Goal: Task Accomplishment & Management: Manage account settings

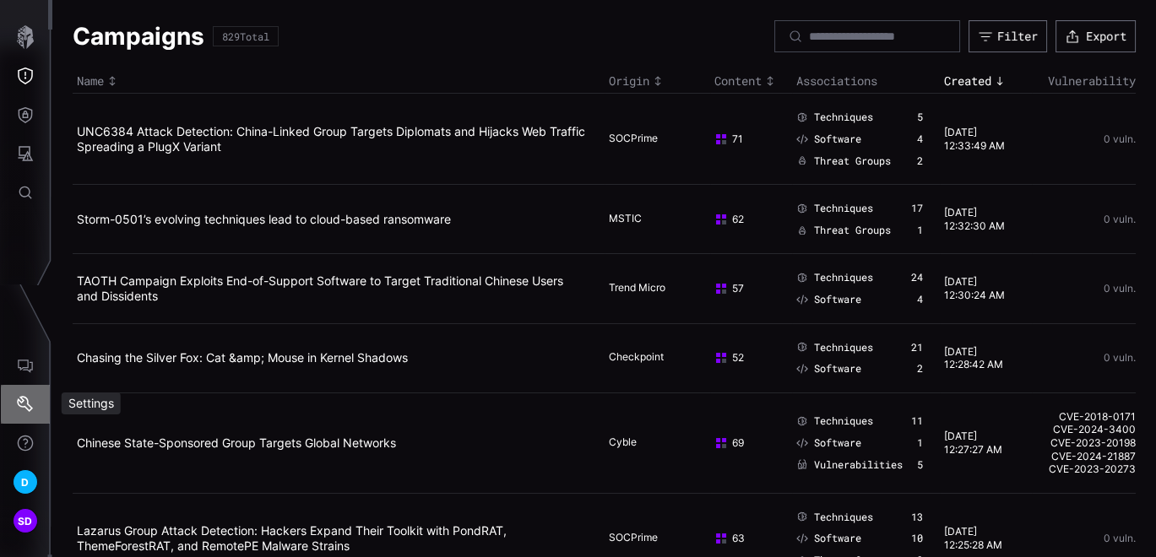
drag, startPoint x: 0, startPoint y: 0, endPoint x: 29, endPoint y: 393, distance: 393.5
click at [29, 393] on button "Settings" at bounding box center [25, 404] width 49 height 39
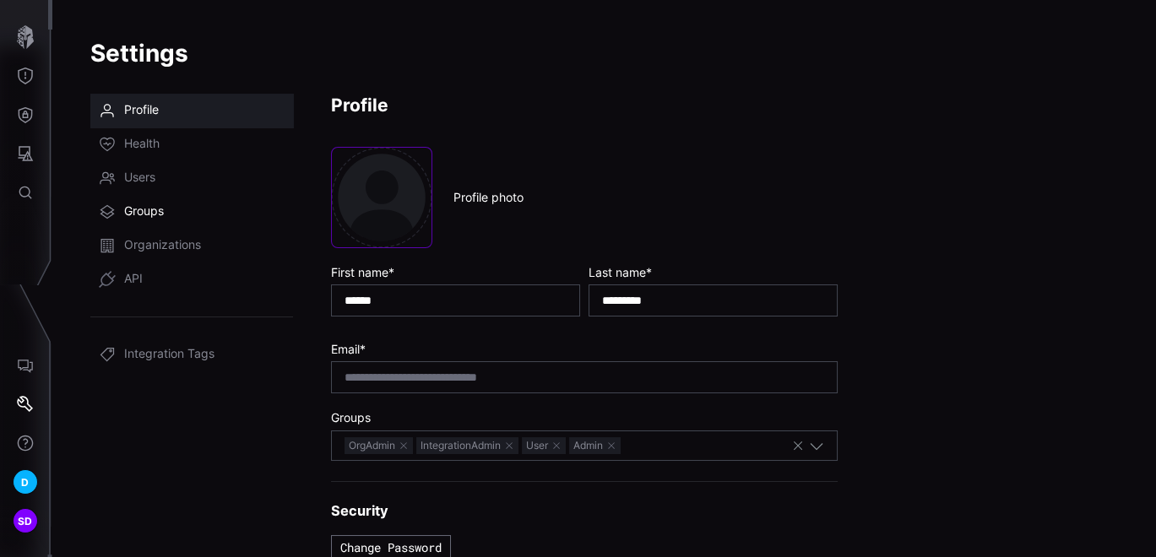
click at [141, 210] on span "Groups" at bounding box center [144, 211] width 40 height 17
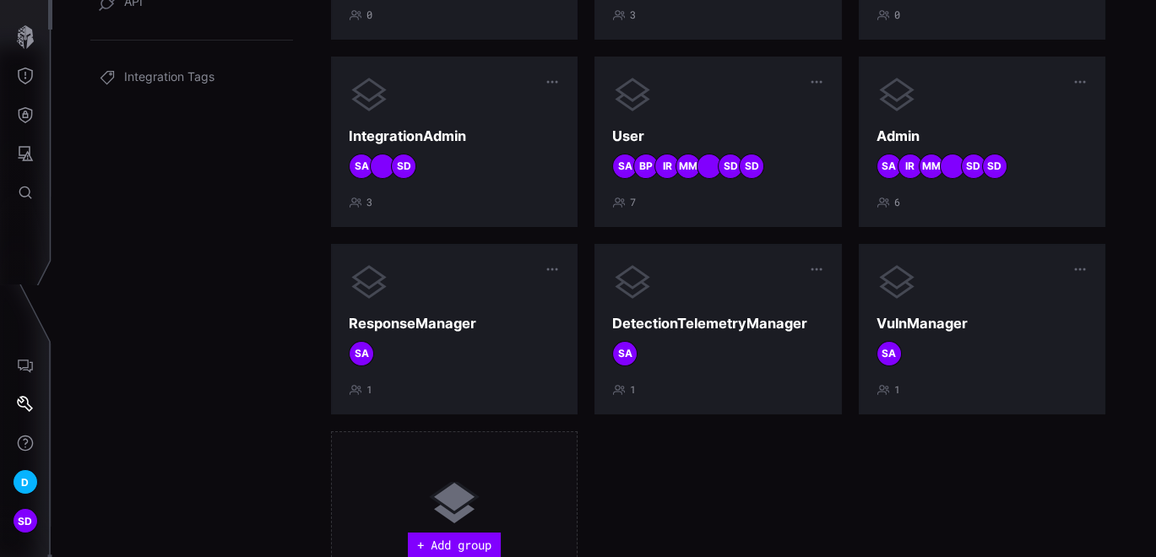
scroll to position [286, 0]
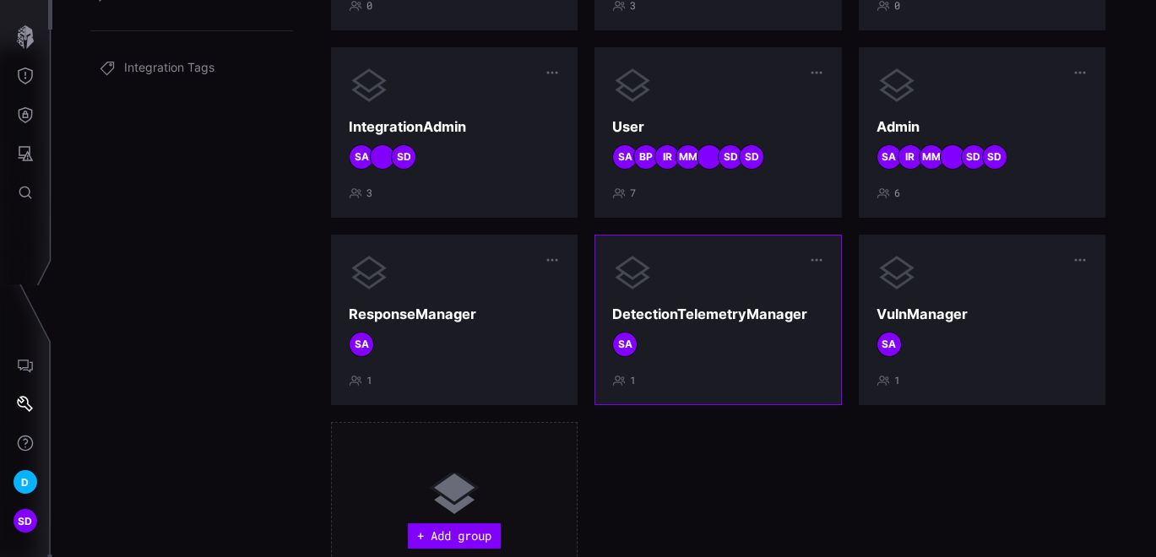
click at [675, 281] on div at bounding box center [717, 272] width 211 height 41
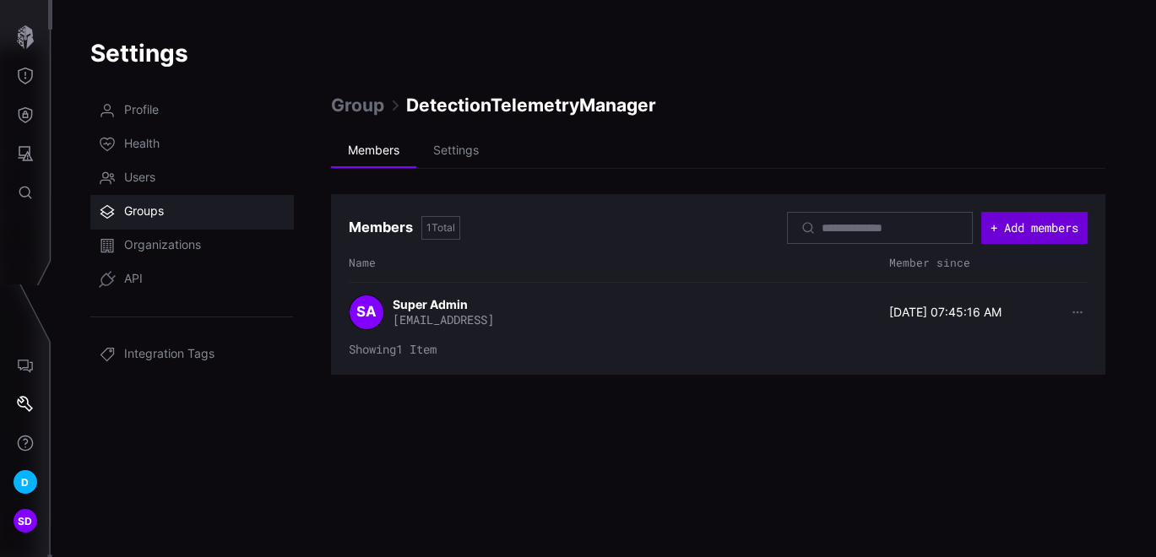
click at [1023, 231] on button "+ Add members" at bounding box center [1034, 228] width 106 height 32
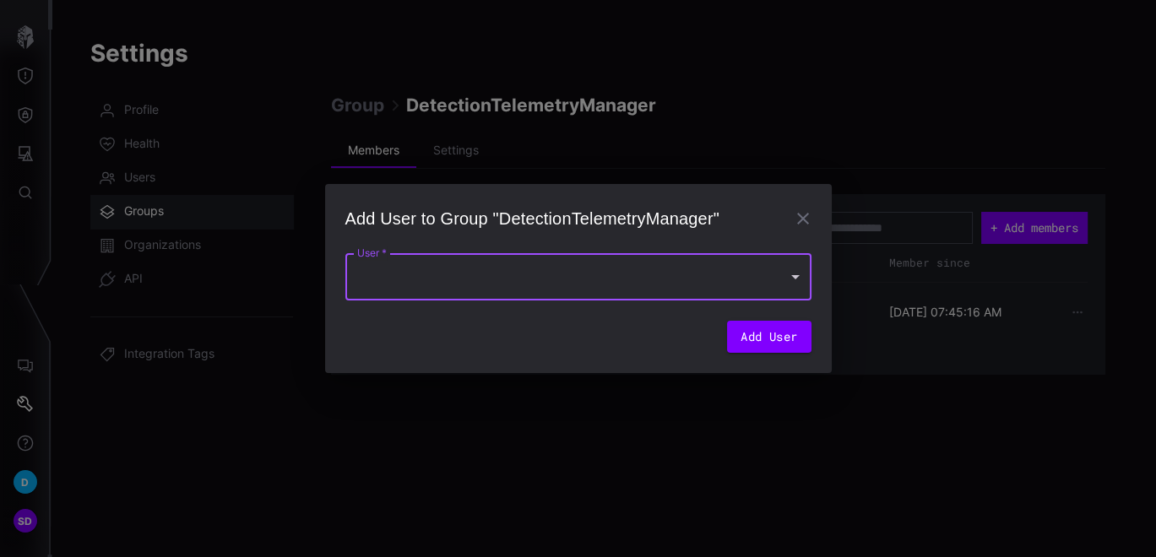
click at [761, 263] on div at bounding box center [578, 276] width 466 height 47
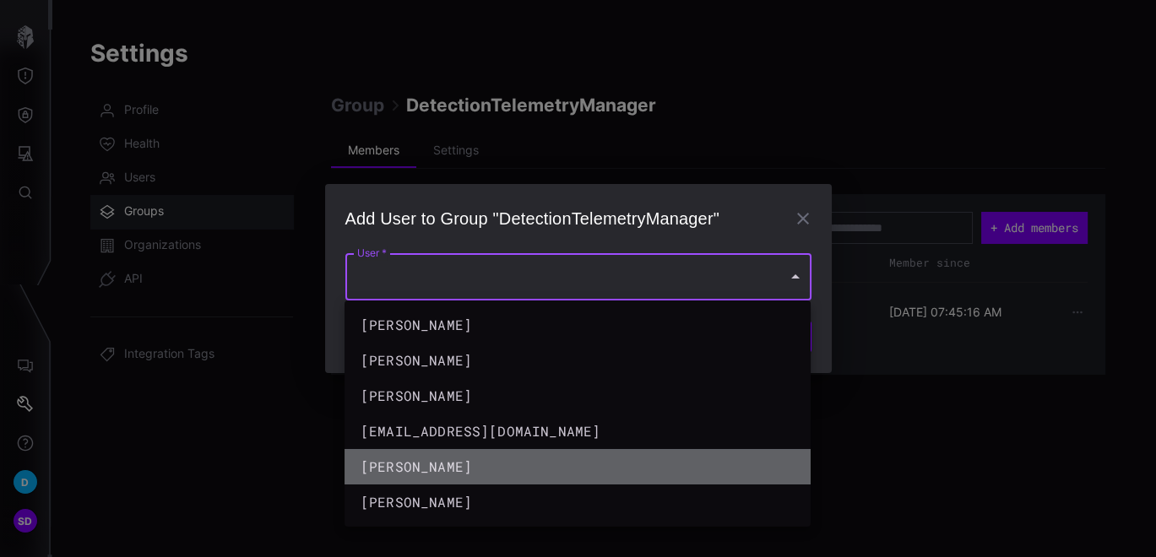
click at [706, 465] on div "swapna-deshpande swapna-deshpande" at bounding box center [560, 467] width 400 height 20
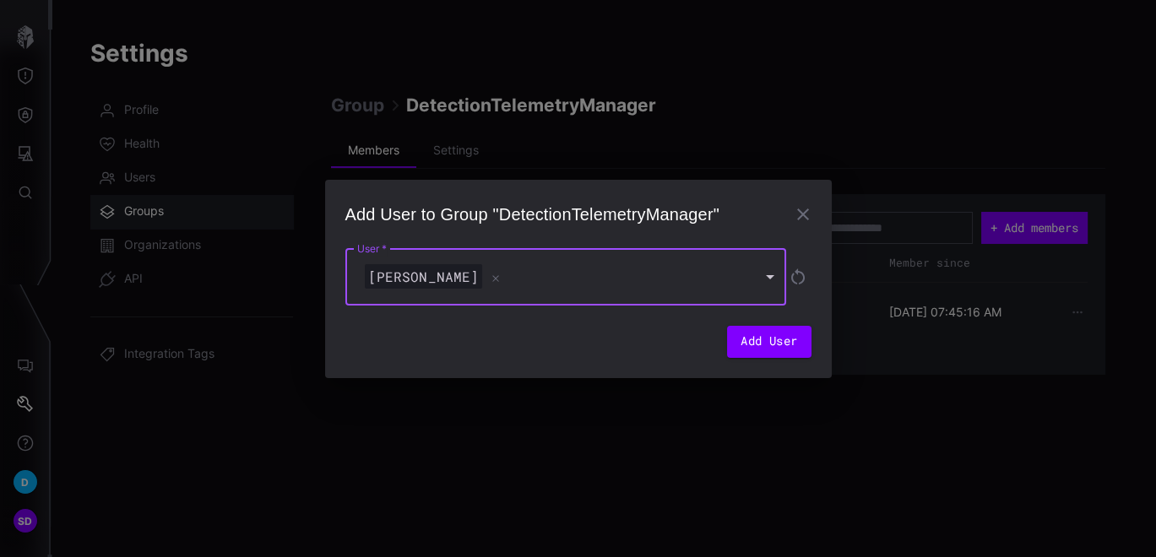
click at [528, 281] on div "swapna-deshpande swapna-deshpande" at bounding box center [557, 276] width 392 height 25
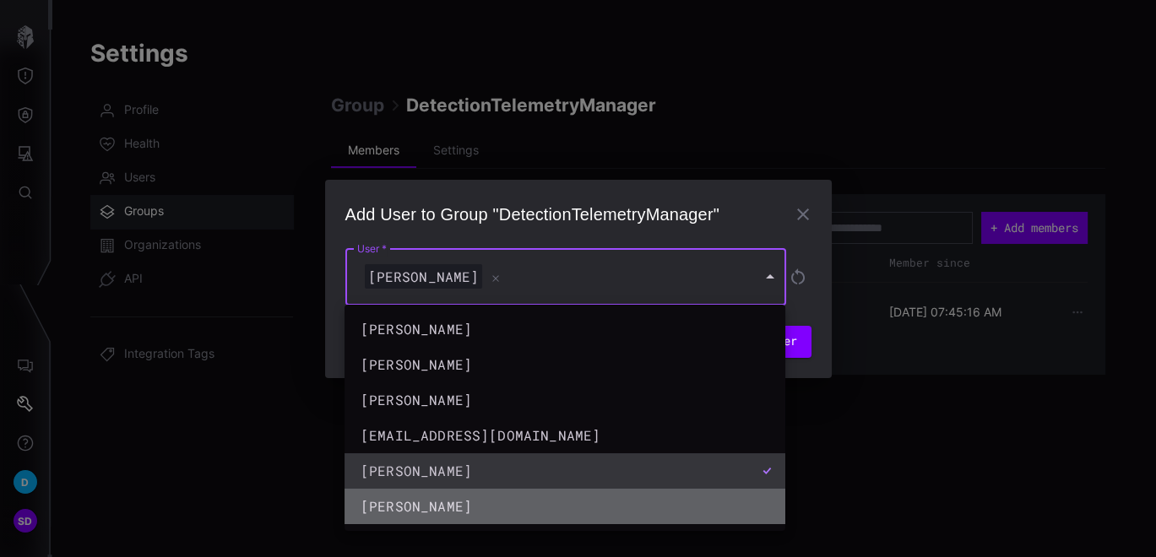
click at [460, 499] on div "Swapna Deshpande" at bounding box center [547, 506] width 375 height 20
type input "**********"
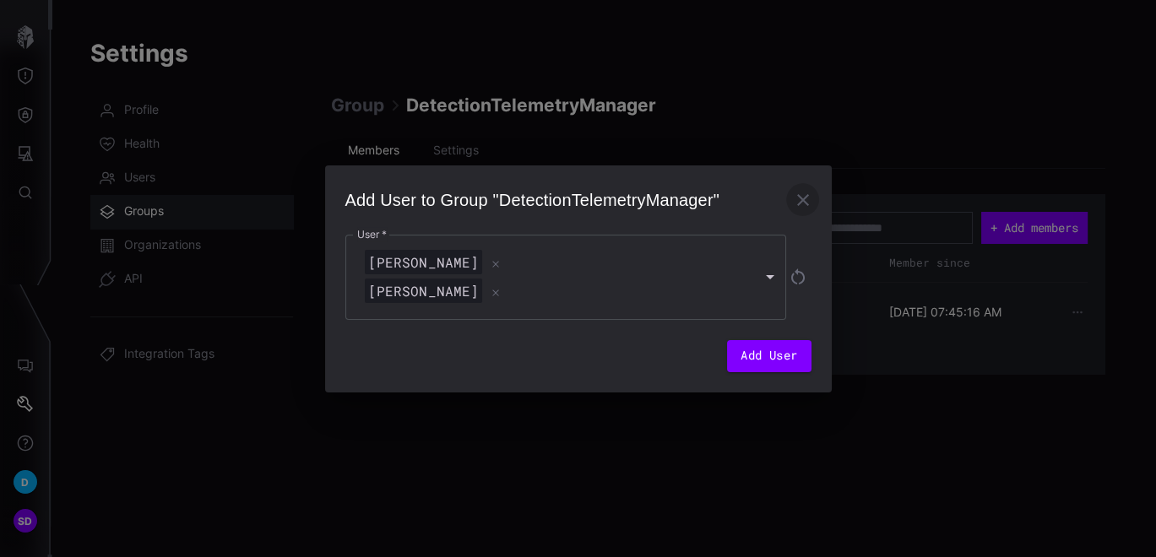
click at [803, 192] on icon "button" at bounding box center [803, 200] width 20 height 20
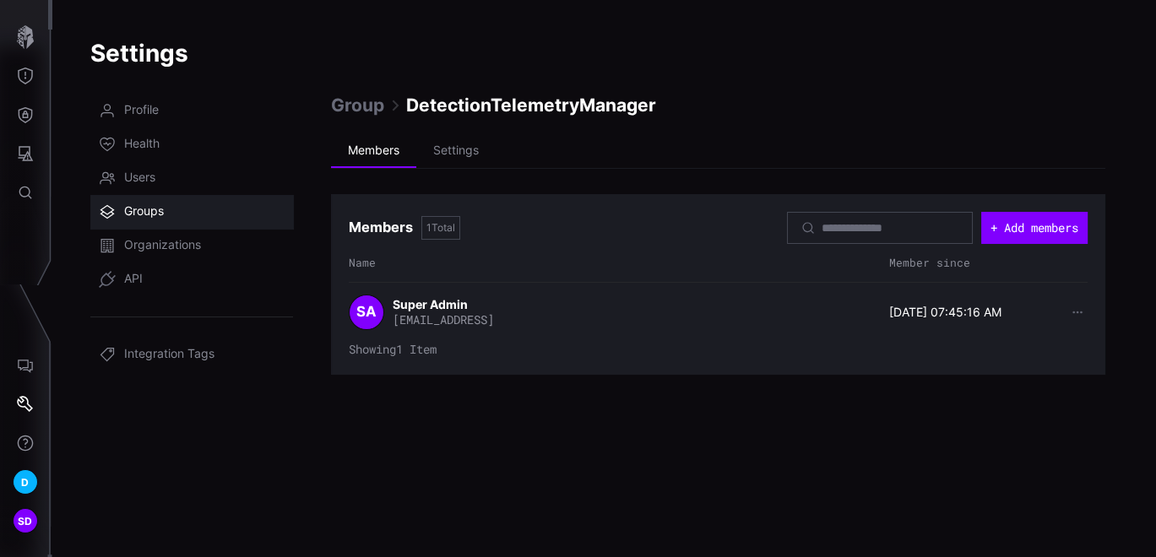
click at [146, 208] on span "Groups" at bounding box center [144, 211] width 40 height 17
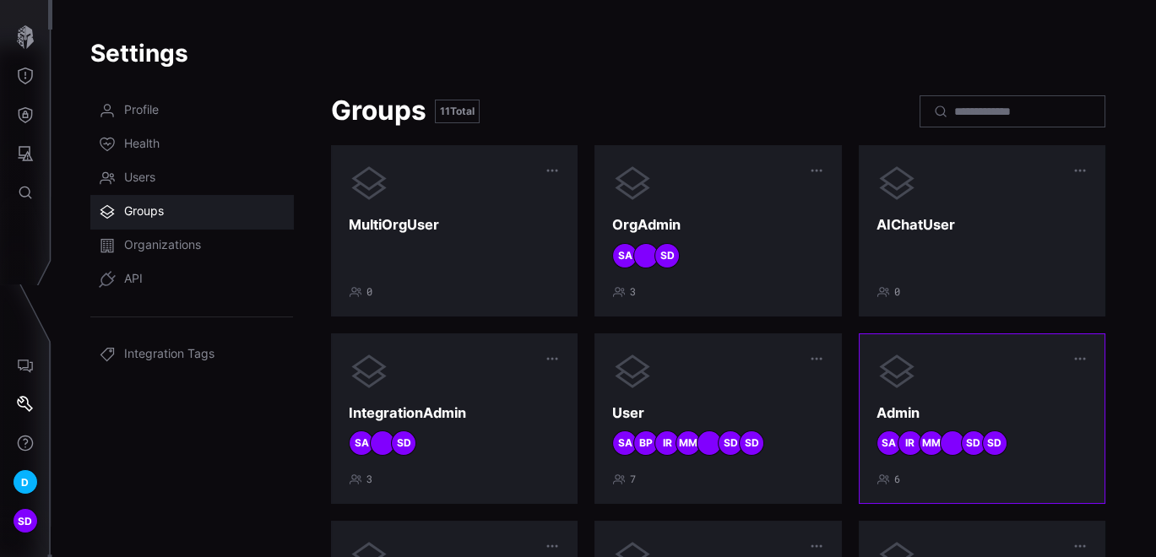
click at [979, 398] on div "Admin SD SD MM IR SA 6" at bounding box center [981, 418] width 211 height 135
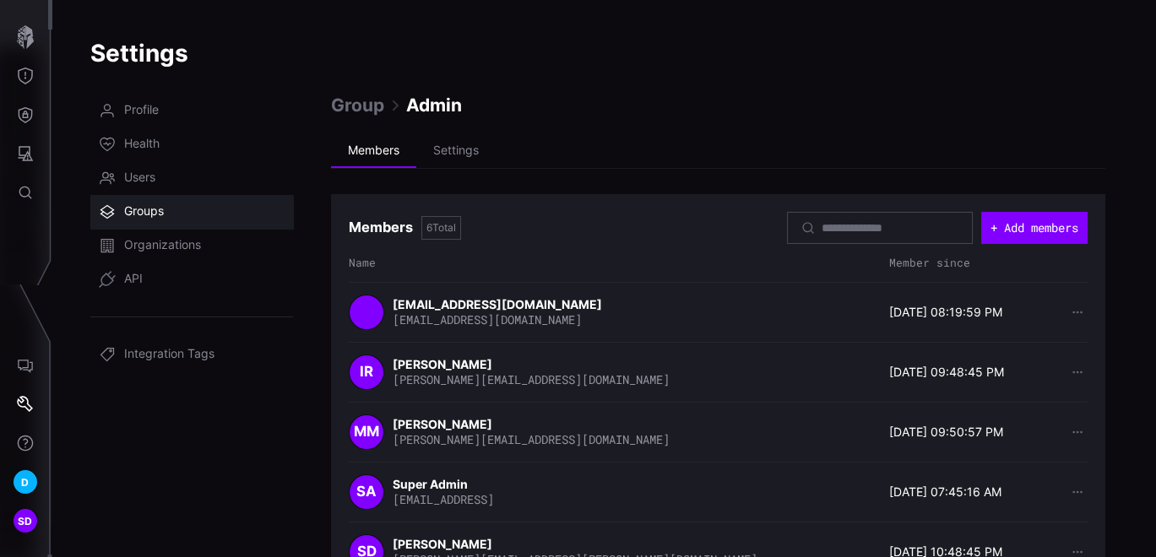
scroll to position [114, 0]
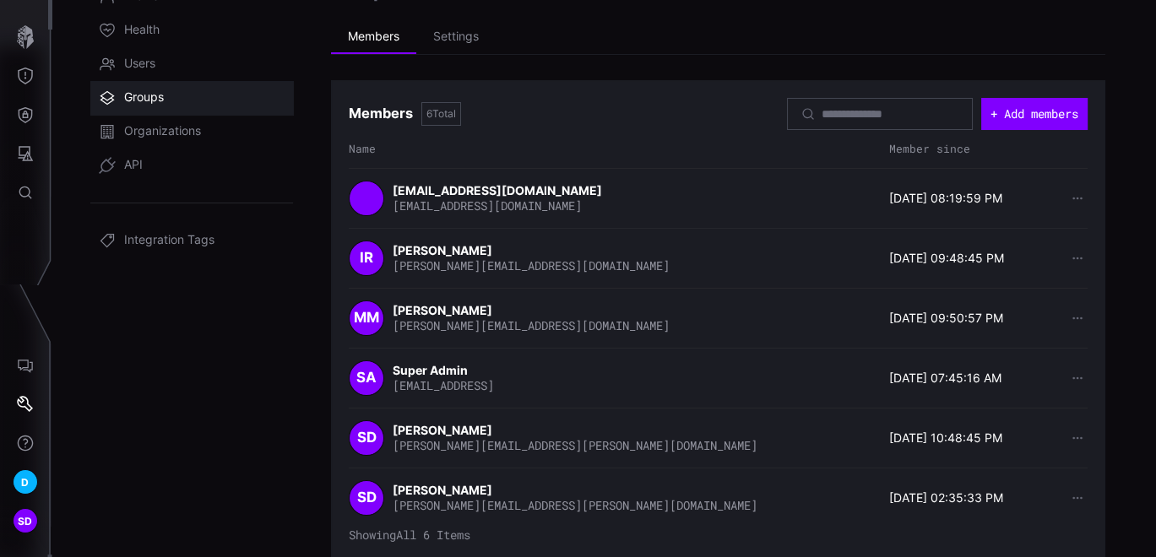
click at [143, 92] on span "Groups" at bounding box center [144, 97] width 40 height 17
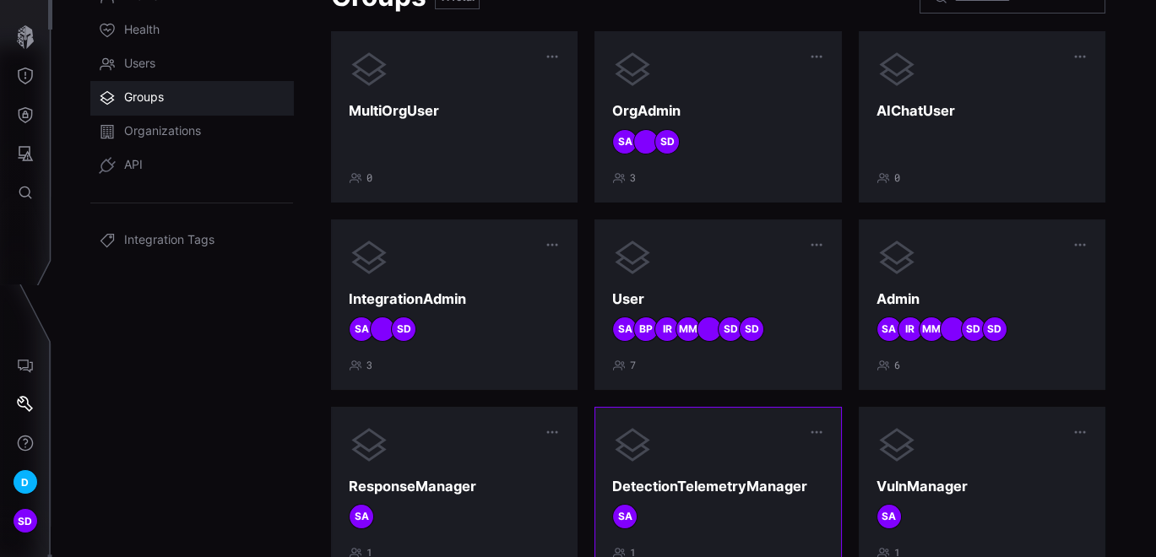
click at [692, 465] on div "DetectionTelemetryManager SA 1" at bounding box center [717, 492] width 211 height 135
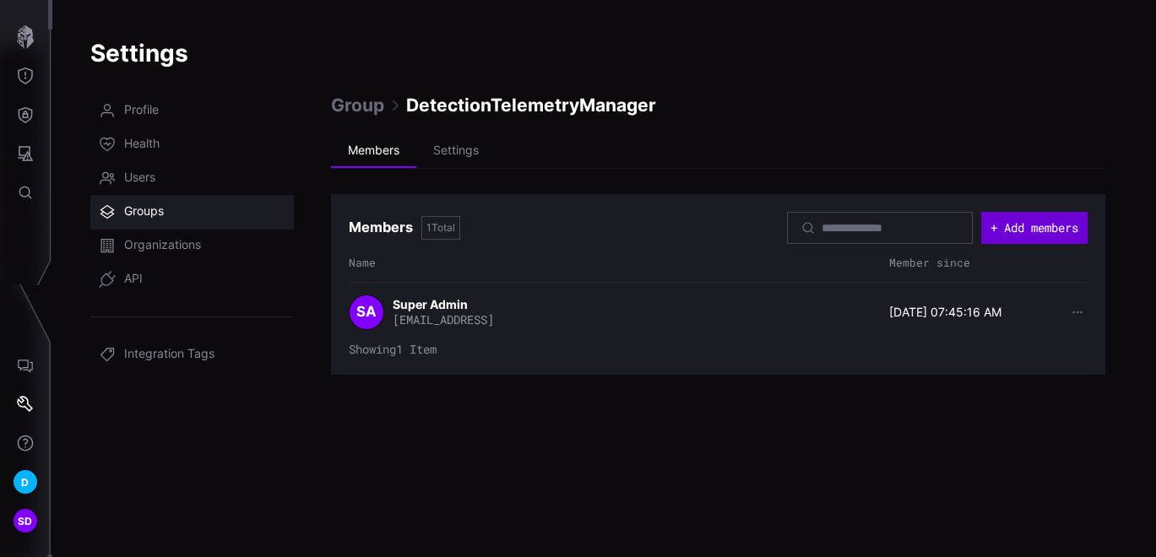
click at [1020, 220] on button "+ Add members" at bounding box center [1034, 228] width 106 height 32
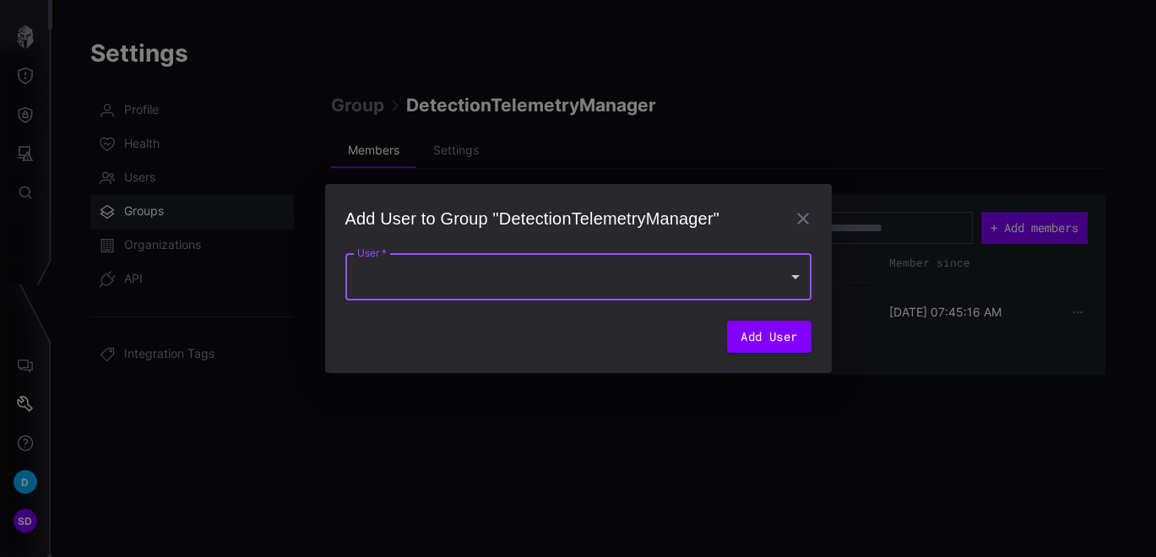
click at [752, 277] on div at bounding box center [578, 276] width 466 height 47
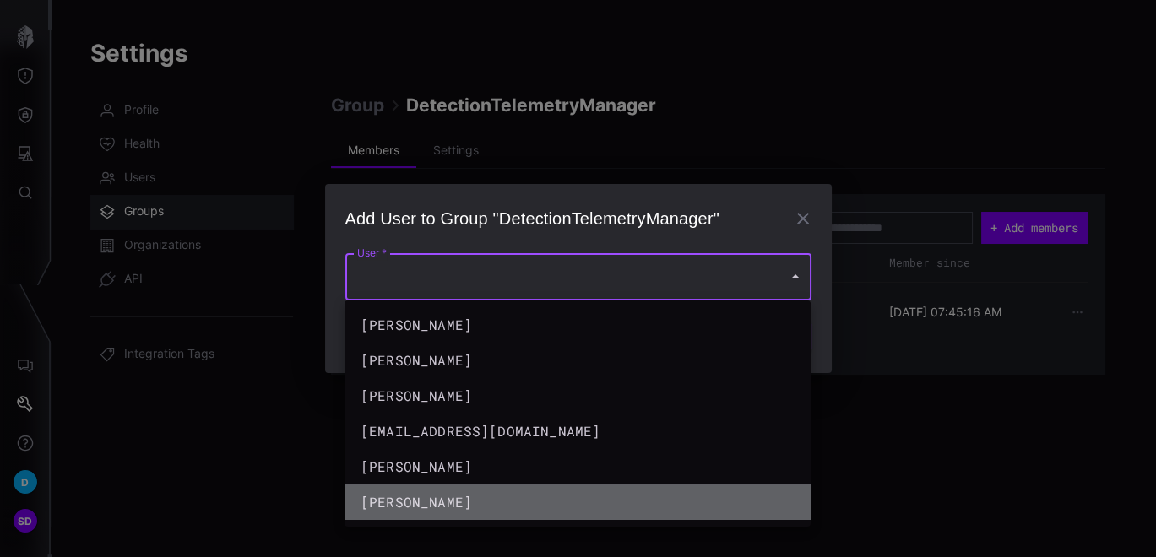
click at [658, 501] on div "Swapna Deshpande" at bounding box center [560, 502] width 400 height 20
type input "**********"
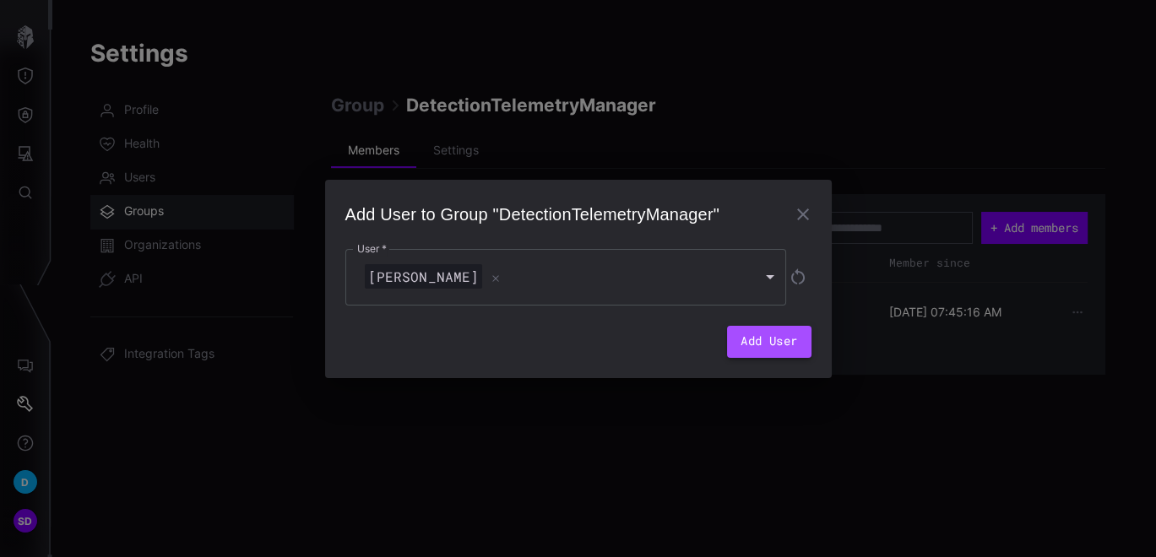
click at [783, 339] on button "Add User" at bounding box center [769, 342] width 84 height 32
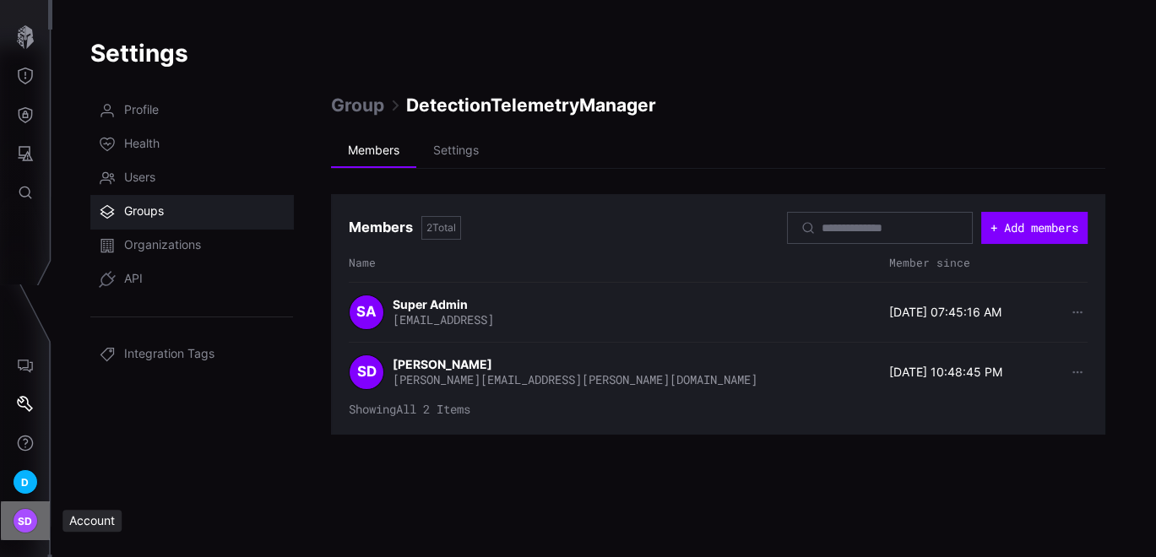
click at [31, 528] on span "SD" at bounding box center [25, 521] width 15 height 18
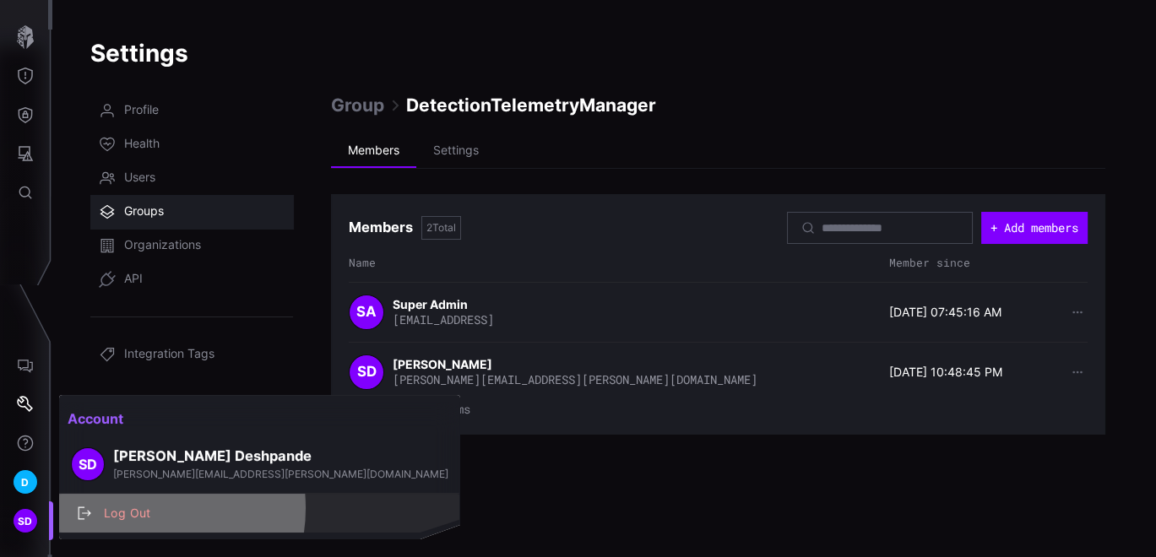
click at [138, 508] on div "Log Out" at bounding box center [268, 513] width 346 height 21
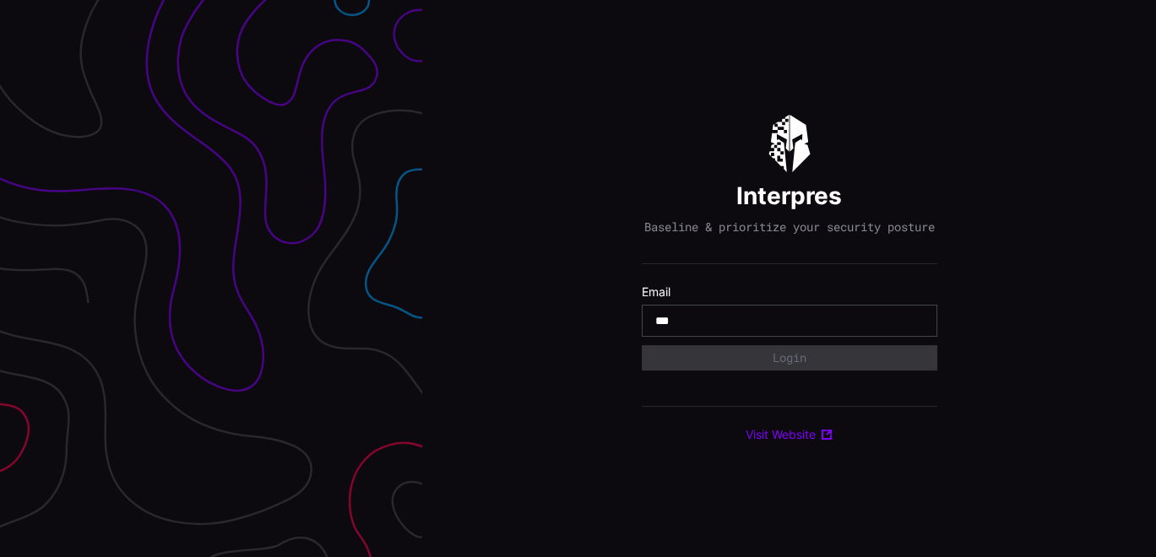
type input "**********"
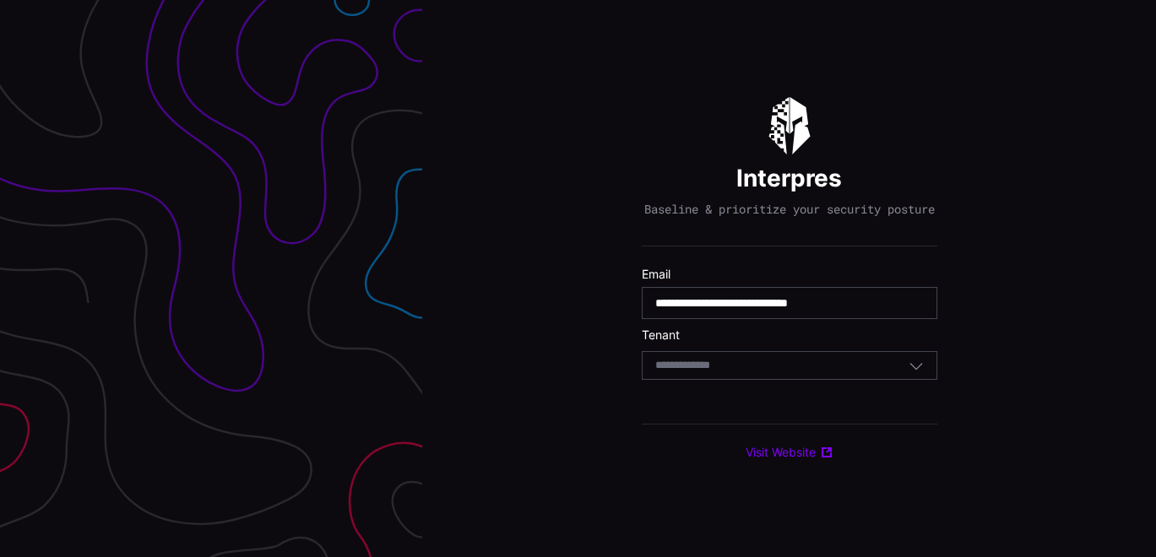
click at [730, 373] on input at bounding box center [698, 366] width 87 height 14
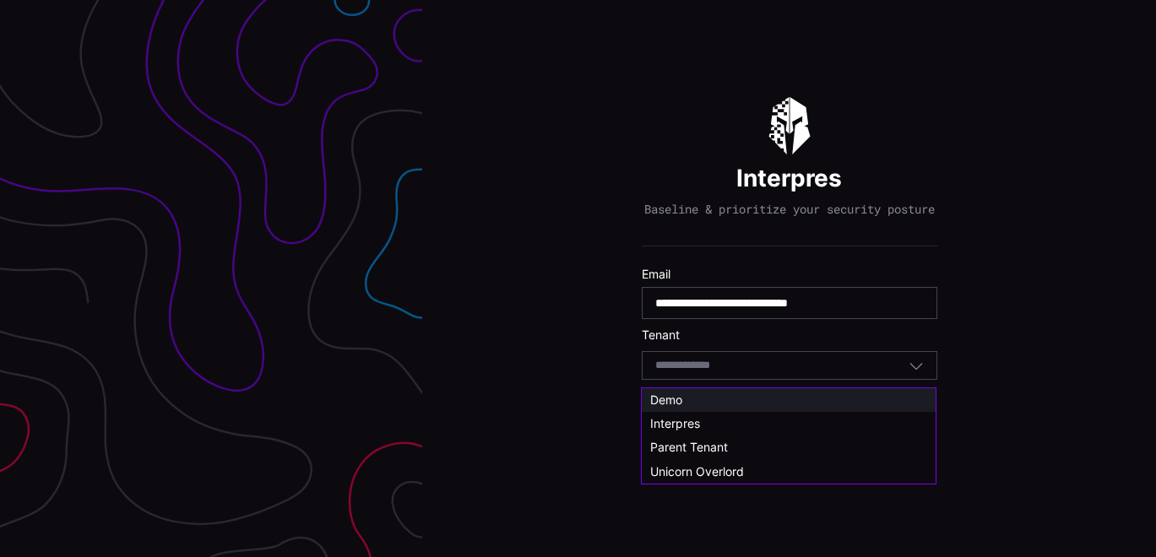
click at [679, 403] on span "Demo" at bounding box center [666, 400] width 32 height 14
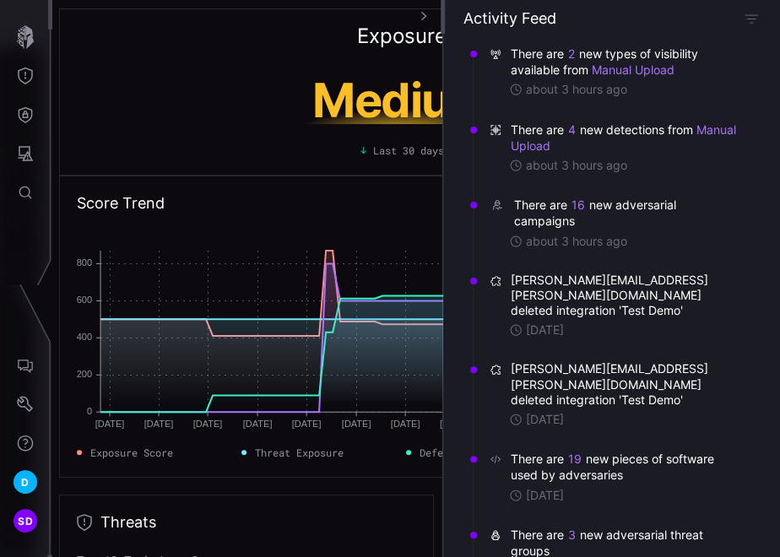
click at [425, 14] on icon "button" at bounding box center [423, 16] width 11 height 11
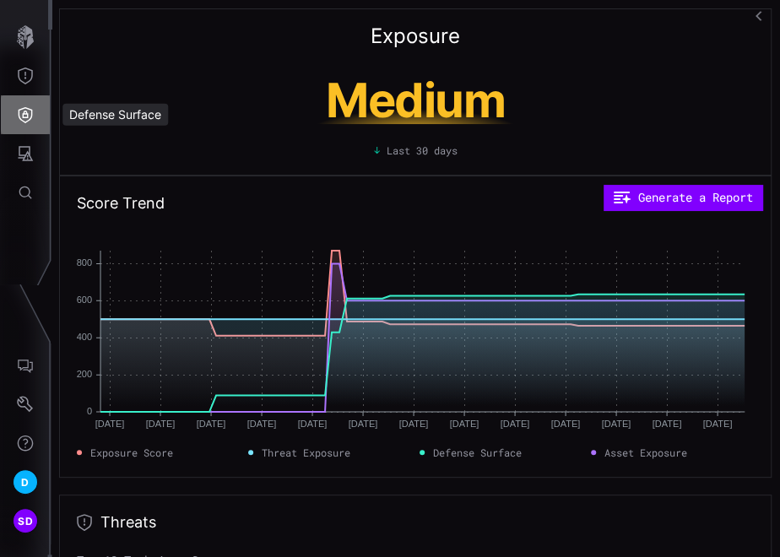
click at [30, 113] on icon "Defense Surface" at bounding box center [25, 114] width 17 height 17
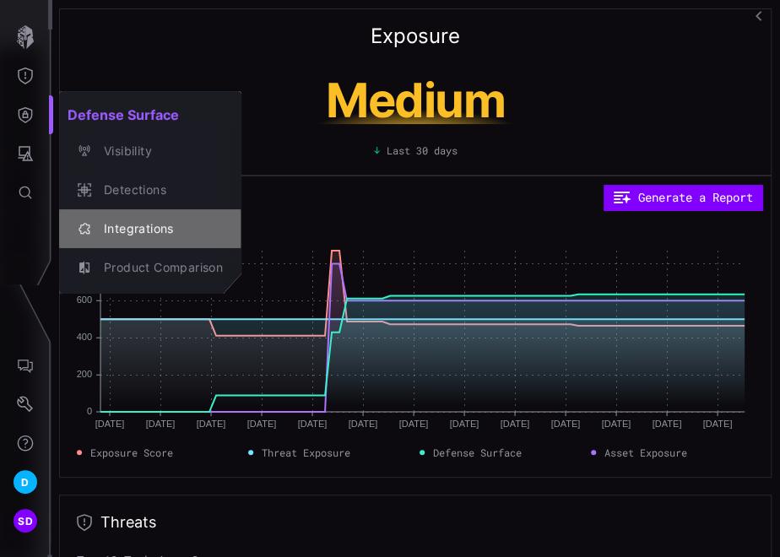
click at [138, 229] on div "Integrations" at bounding box center [158, 229] width 127 height 21
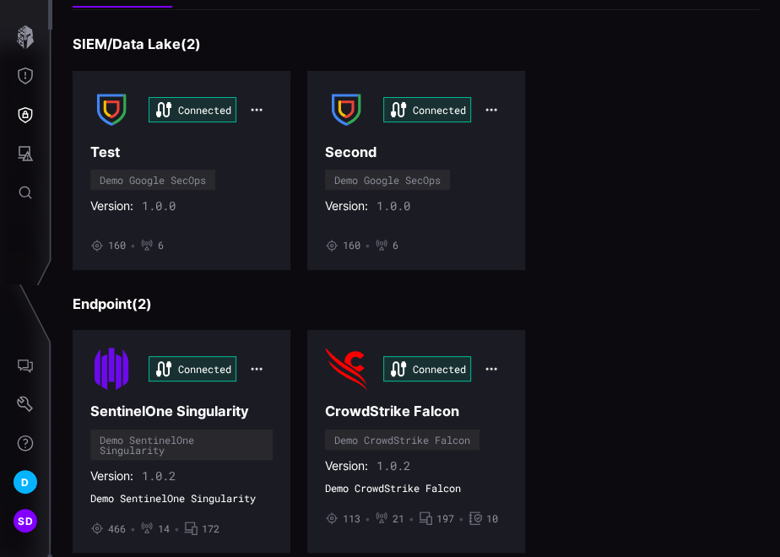
scroll to position [656, 0]
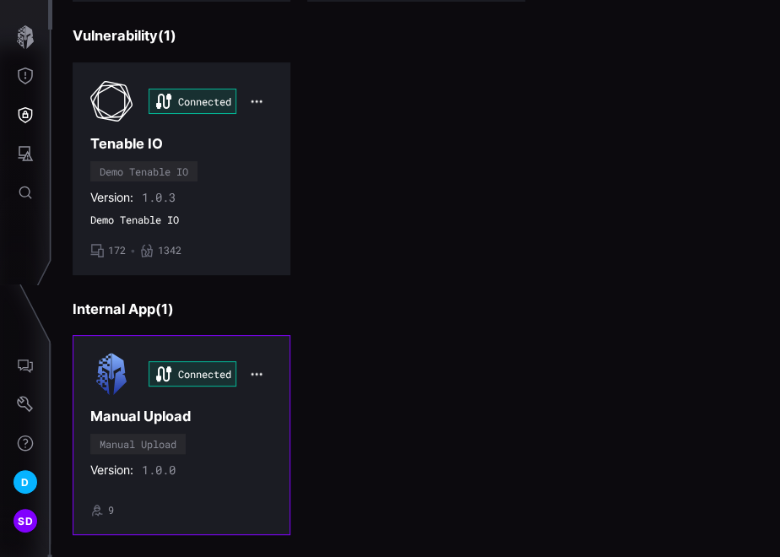
click at [210, 417] on h3 "Manual Upload" at bounding box center [181, 417] width 182 height 18
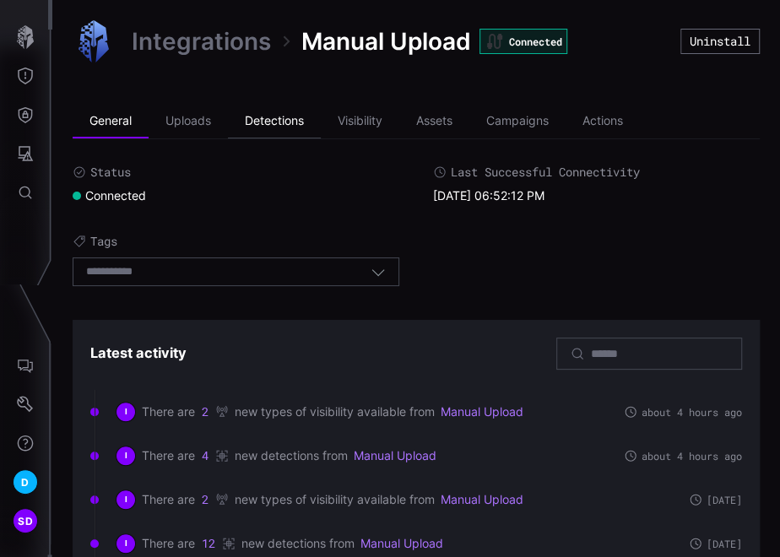
click at [298, 119] on li "Detections" at bounding box center [274, 122] width 93 height 34
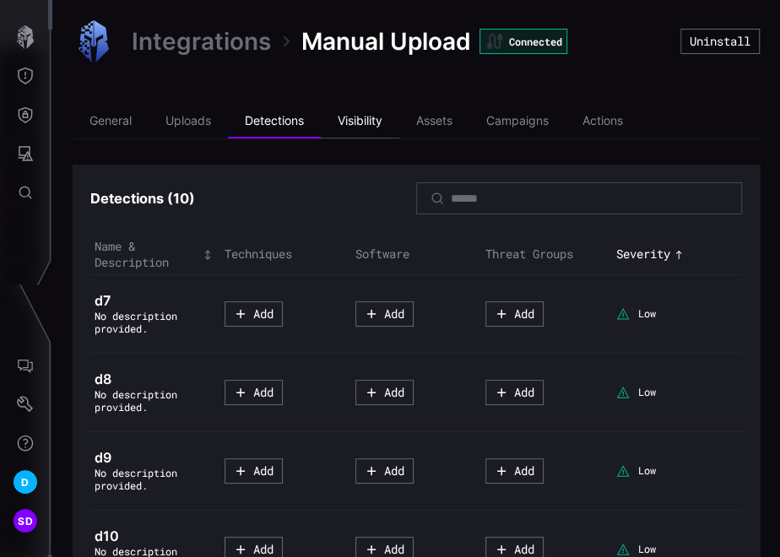
click at [381, 120] on li "Visibility" at bounding box center [360, 122] width 79 height 34
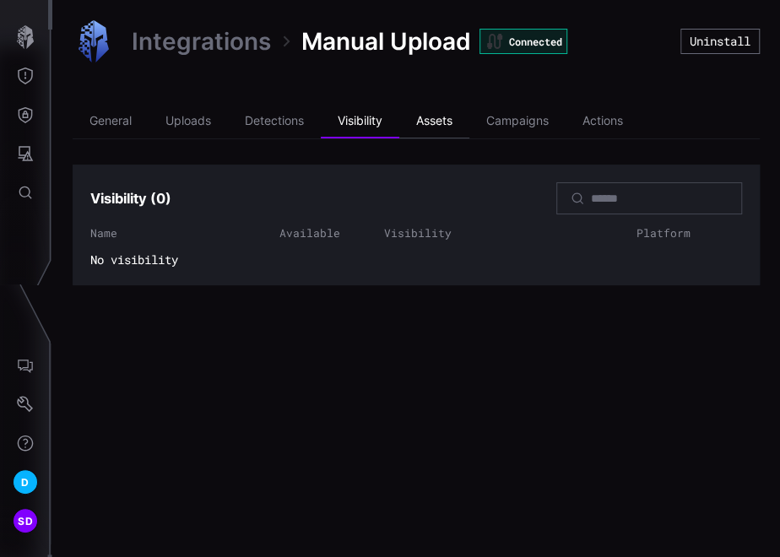
click at [436, 120] on li "Assets" at bounding box center [434, 122] width 70 height 34
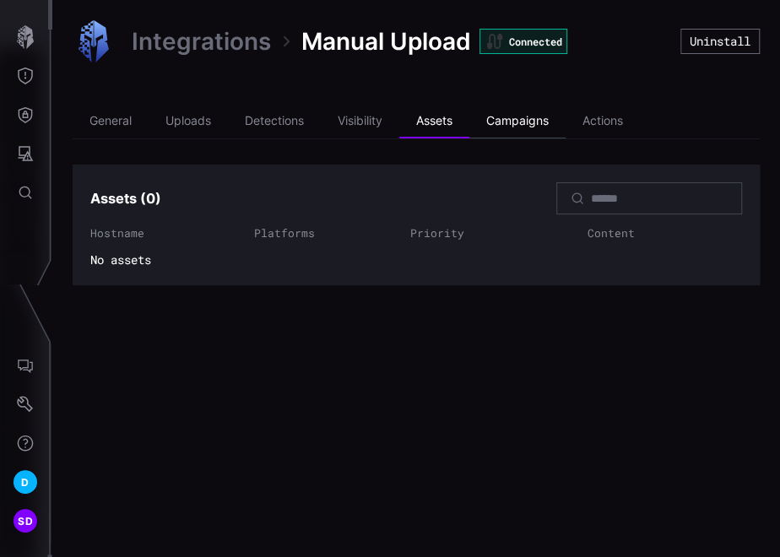
click at [518, 120] on li "Campaigns" at bounding box center [517, 122] width 96 height 34
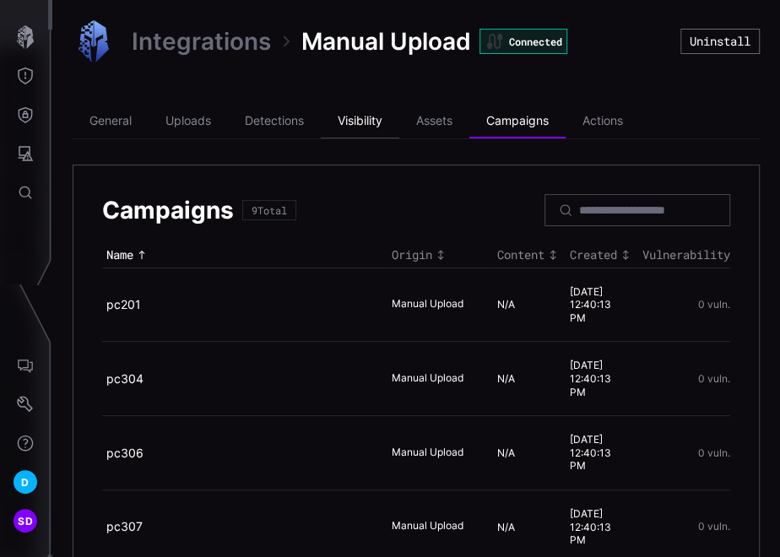
click at [369, 117] on li "Visibility" at bounding box center [360, 122] width 79 height 34
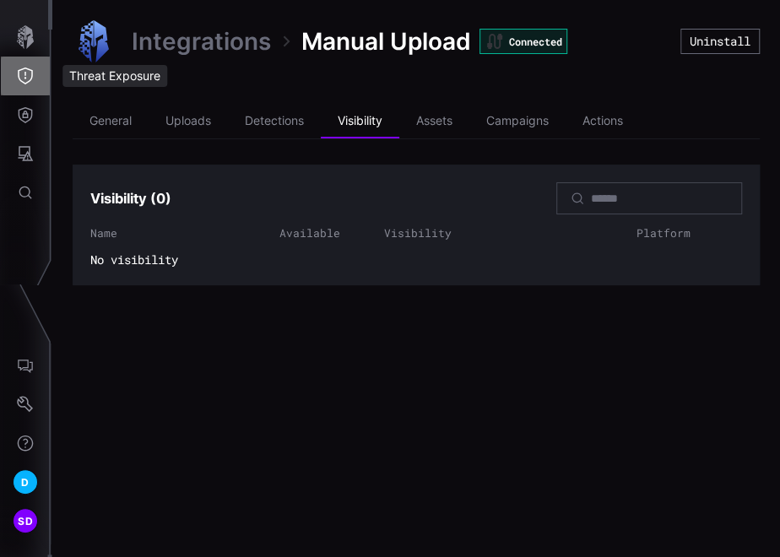
click at [29, 73] on icon "Threat Exposure" at bounding box center [25, 76] width 17 height 17
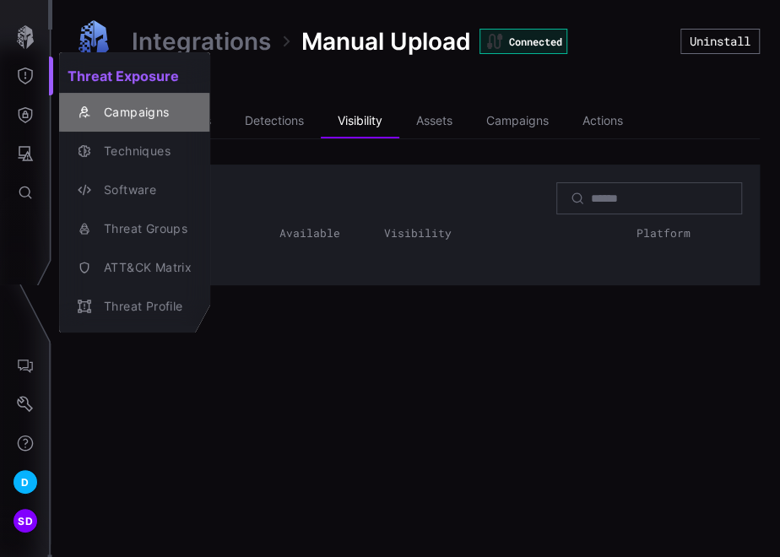
click at [130, 109] on div "Campaigns" at bounding box center [143, 112] width 96 height 21
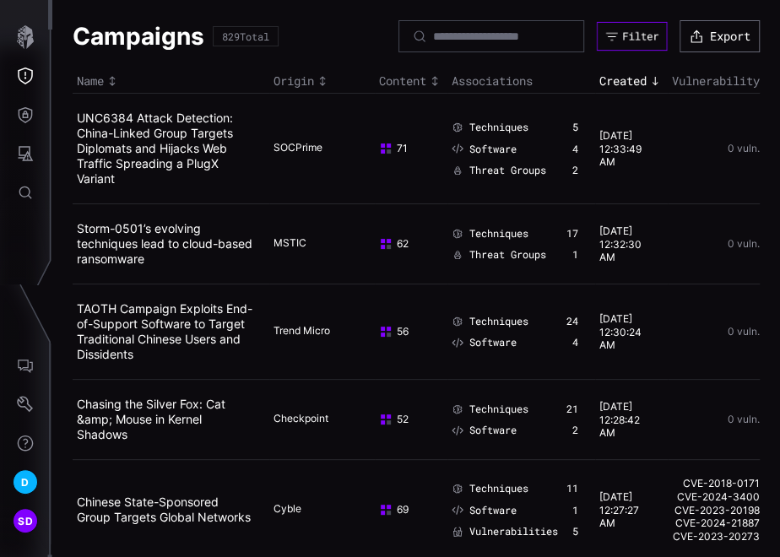
click at [622, 35] on div "Filter" at bounding box center [640, 37] width 36 height 14
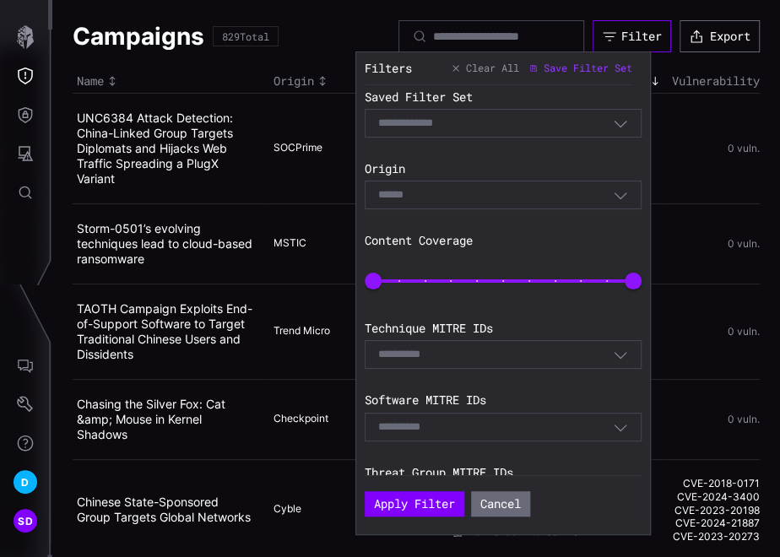
scroll to position [354, 0]
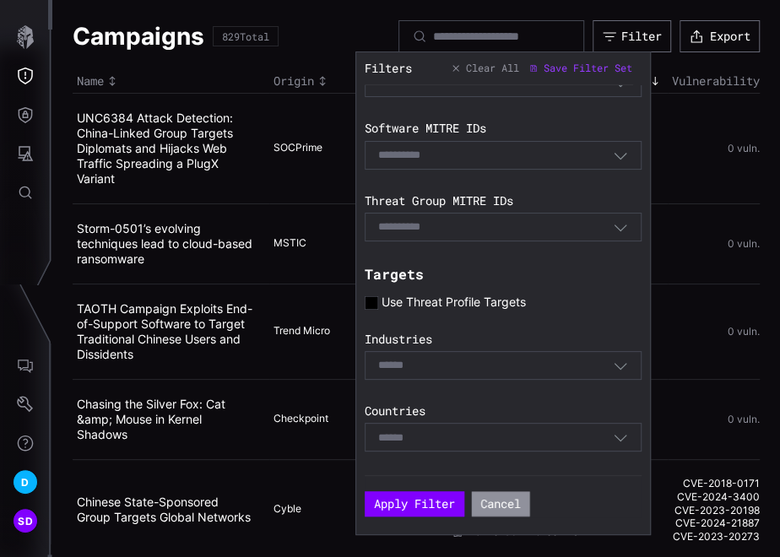
click at [508, 501] on button "Cancel" at bounding box center [501, 504] width 58 height 25
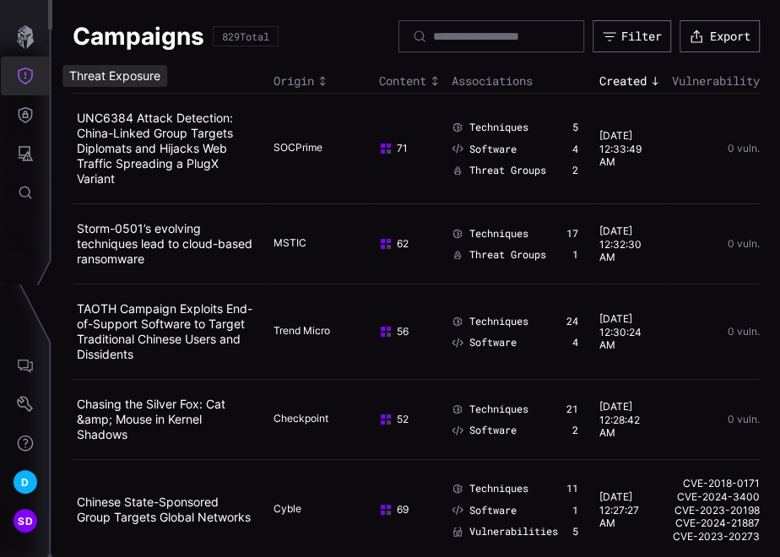
click at [28, 79] on icon "Threat Exposure" at bounding box center [25, 76] width 17 height 17
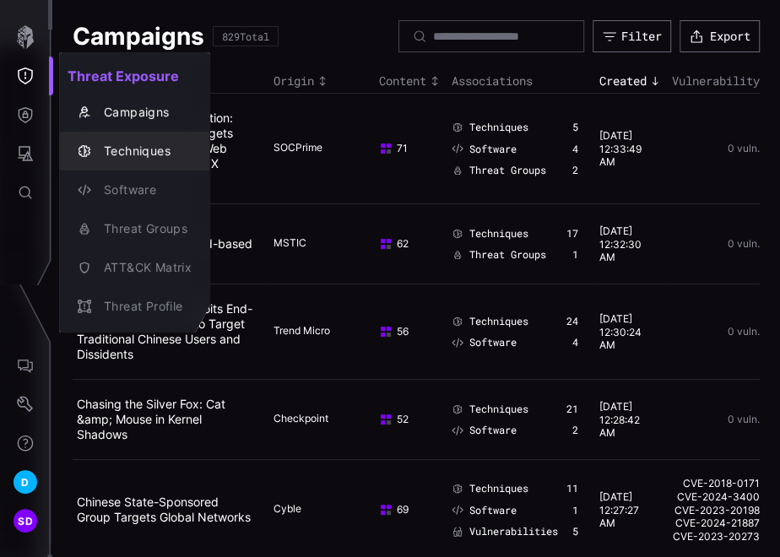
click at [152, 149] on div "Techniques" at bounding box center [143, 151] width 96 height 21
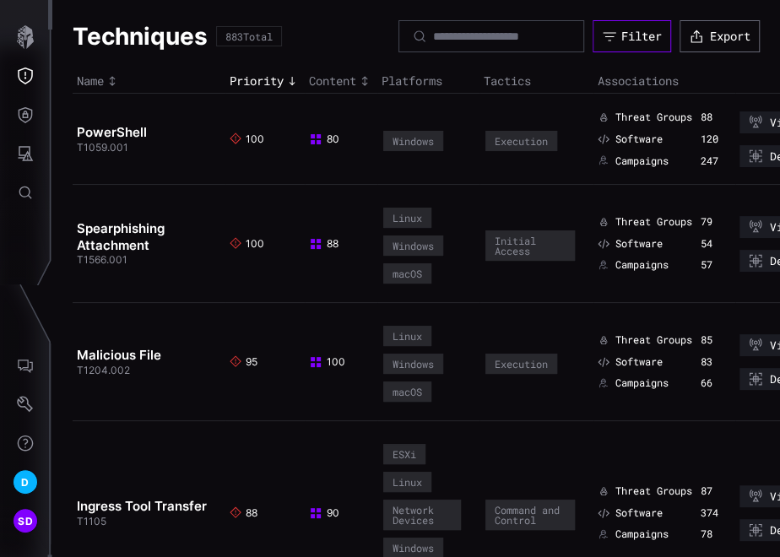
click at [621, 34] on div "Filter" at bounding box center [641, 36] width 41 height 15
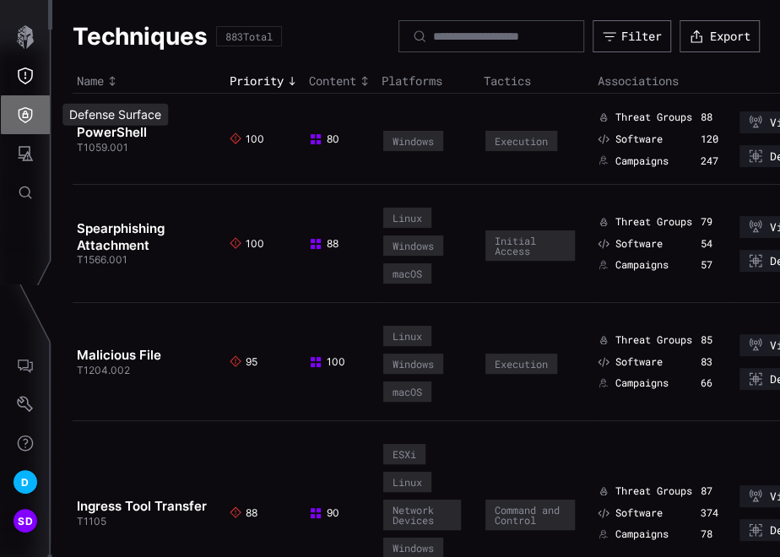
click at [30, 117] on icon "Defense Surface" at bounding box center [26, 115] width 14 height 16
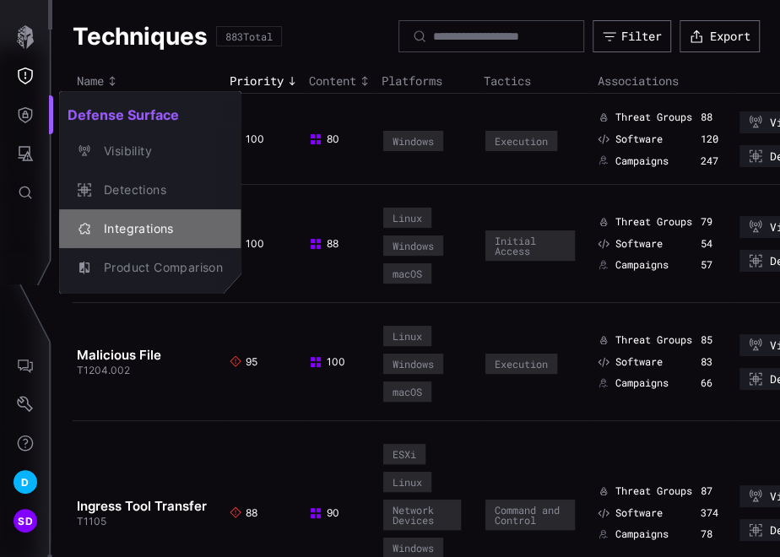
click at [139, 225] on div "Integrations" at bounding box center [158, 229] width 127 height 21
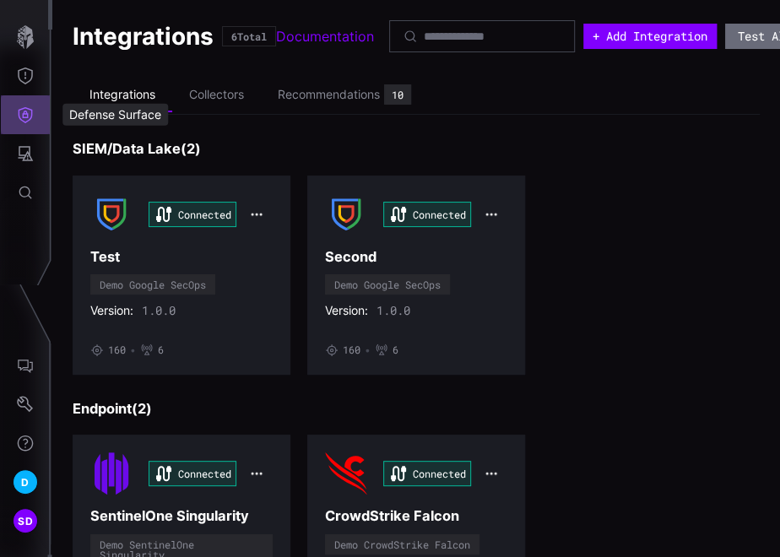
click at [31, 114] on icon "Defense Surface" at bounding box center [26, 115] width 14 height 16
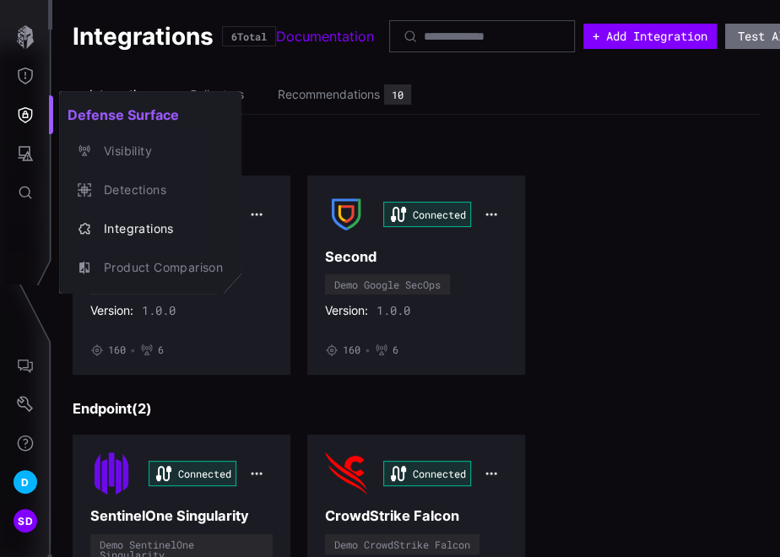
click at [30, 71] on div at bounding box center [390, 278] width 780 height 557
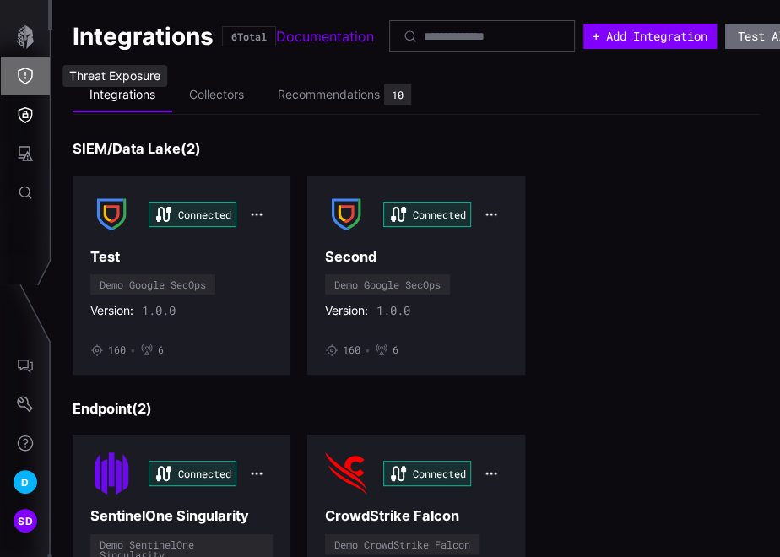
click at [30, 71] on icon "Threat Exposure" at bounding box center [25, 76] width 17 height 17
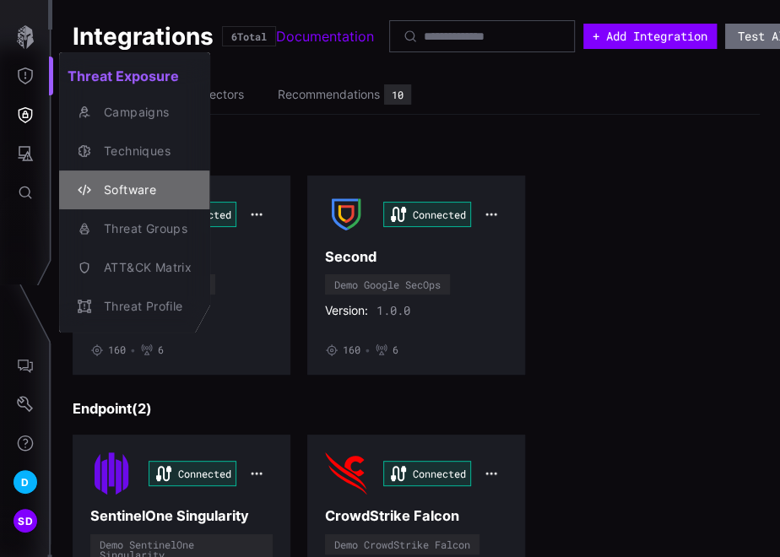
click at [130, 187] on div "Software" at bounding box center [143, 190] width 96 height 21
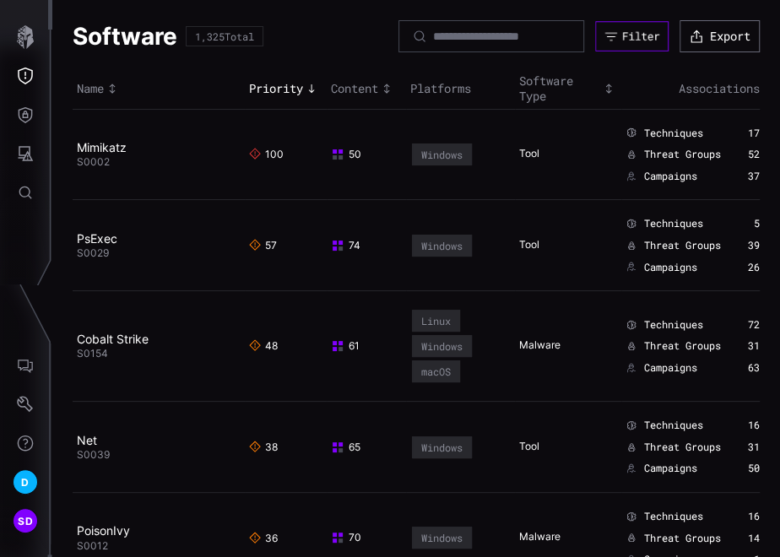
click at [642, 35] on div "Filter" at bounding box center [641, 37] width 38 height 14
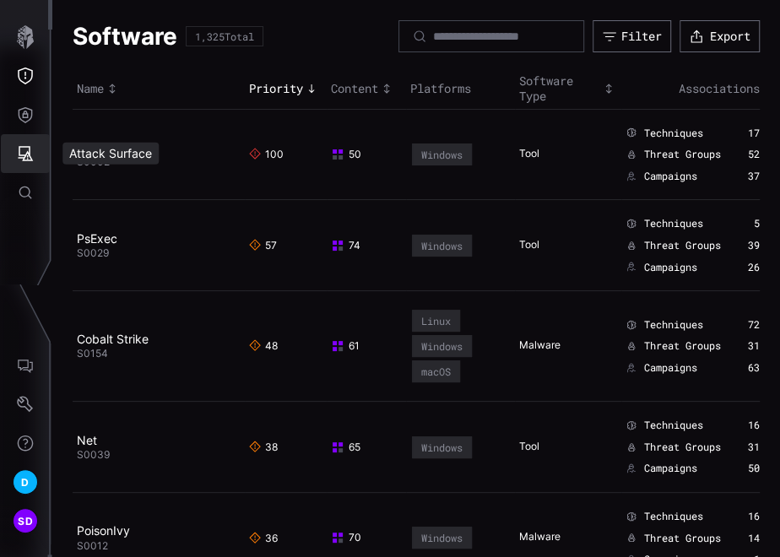
click at [30, 156] on icon "Attack Surface" at bounding box center [26, 153] width 15 height 15
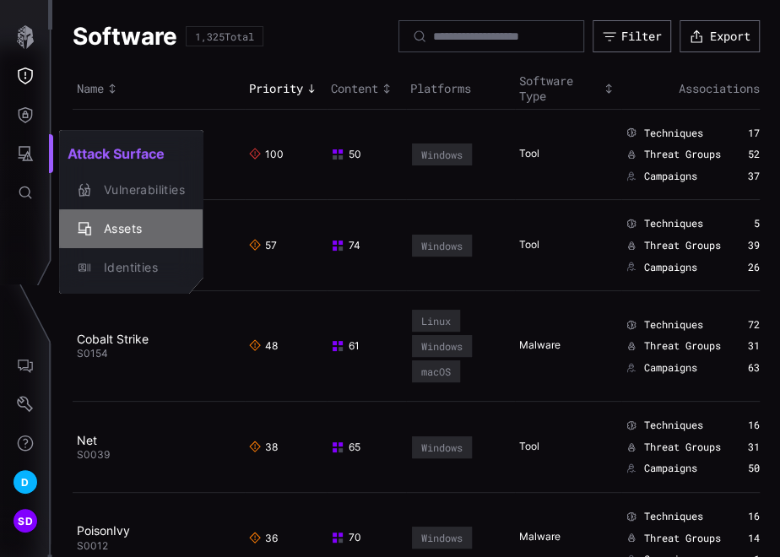
click at [134, 228] on div "Assets" at bounding box center [139, 229] width 89 height 21
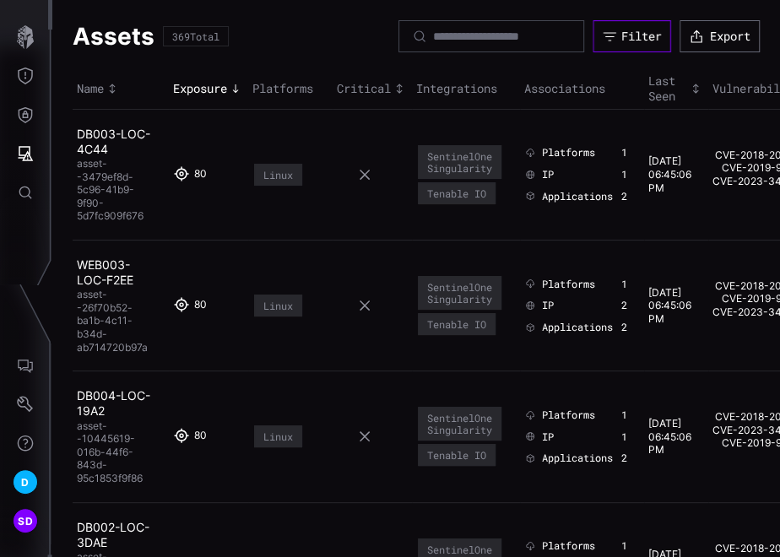
click at [630, 41] on div "Filter" at bounding box center [641, 36] width 41 height 15
click at [21, 159] on icon "Attack Surface" at bounding box center [25, 153] width 17 height 17
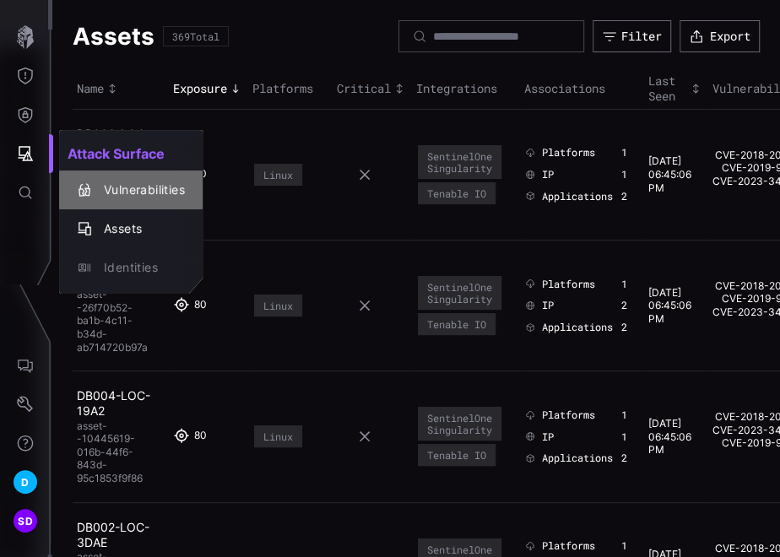
click at [143, 188] on div "Vulnerabilities" at bounding box center [139, 190] width 89 height 21
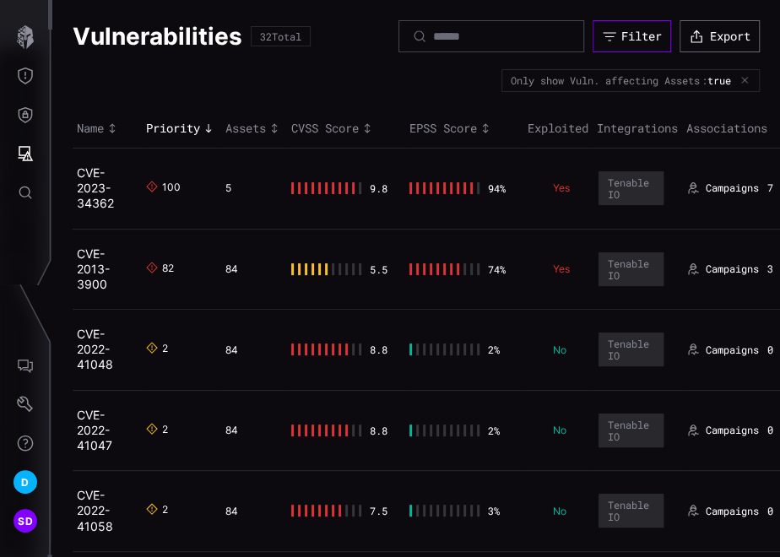
click at [636, 34] on div "Filter" at bounding box center [641, 36] width 41 height 15
click at [31, 111] on icon "Defense Surface" at bounding box center [26, 115] width 14 height 16
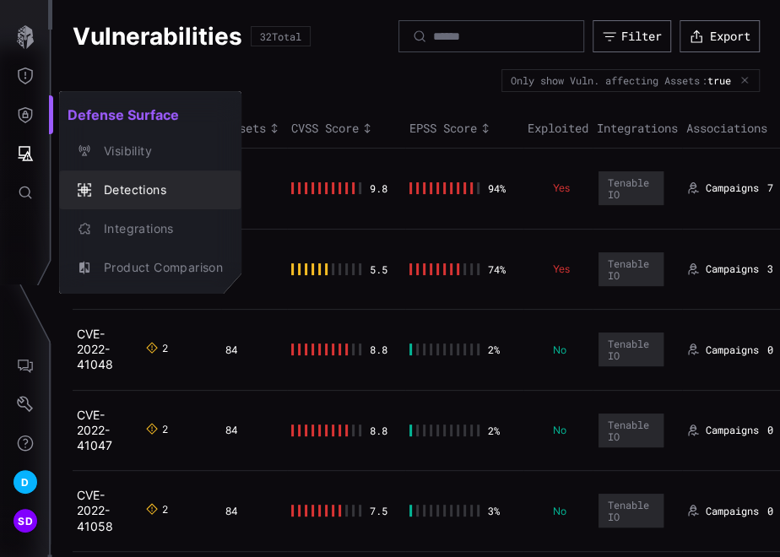
click at [125, 191] on div "Detections" at bounding box center [158, 190] width 127 height 21
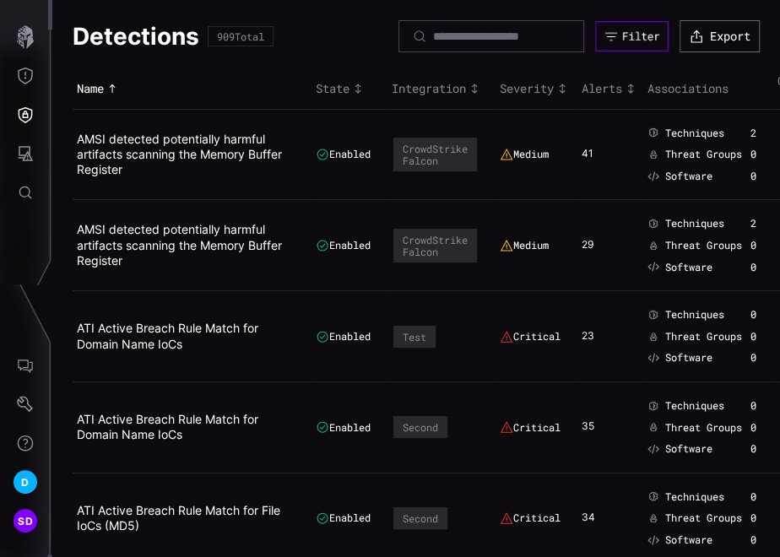
click at [629, 37] on div "Filter" at bounding box center [641, 37] width 38 height 14
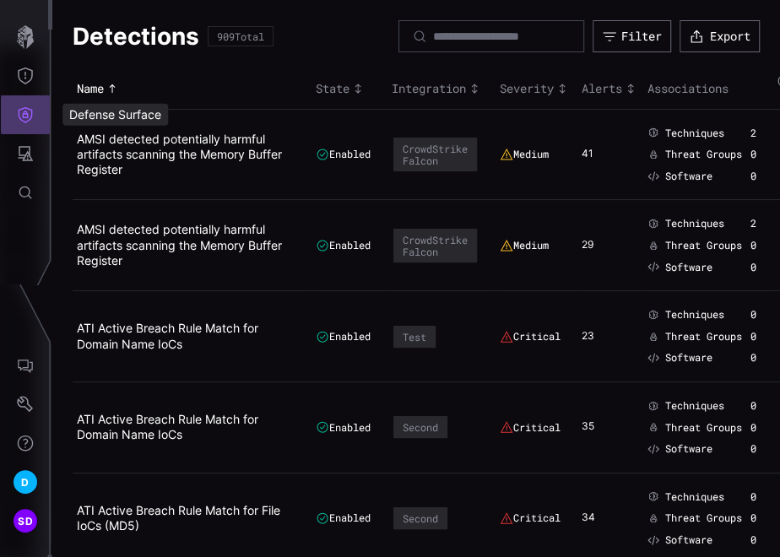
click at [24, 125] on button "Defense Surface" at bounding box center [25, 114] width 49 height 39
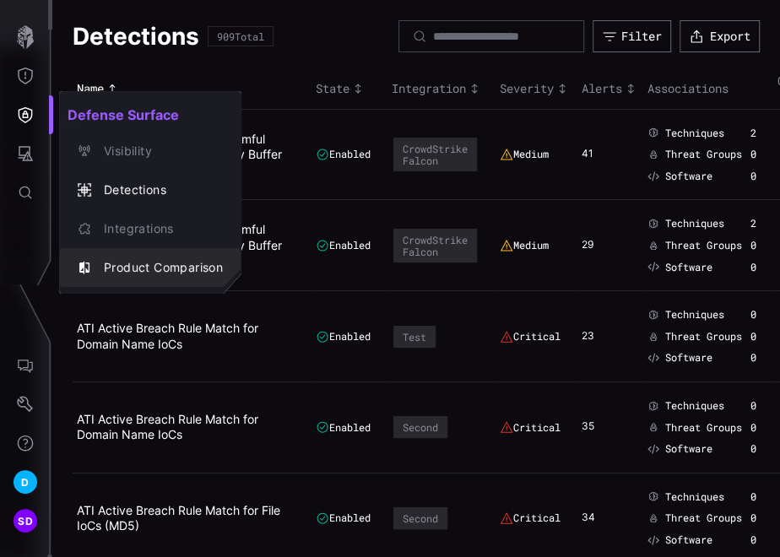
click at [135, 270] on div "Product Comparison" at bounding box center [158, 267] width 127 height 21
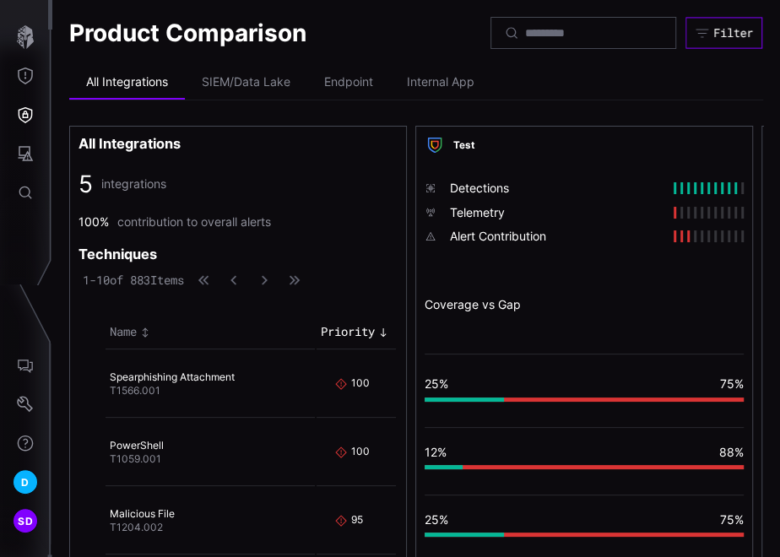
click at [720, 37] on div "Filter" at bounding box center [733, 32] width 40 height 15
click at [29, 72] on icon "Threat Exposure" at bounding box center [25, 76] width 17 height 17
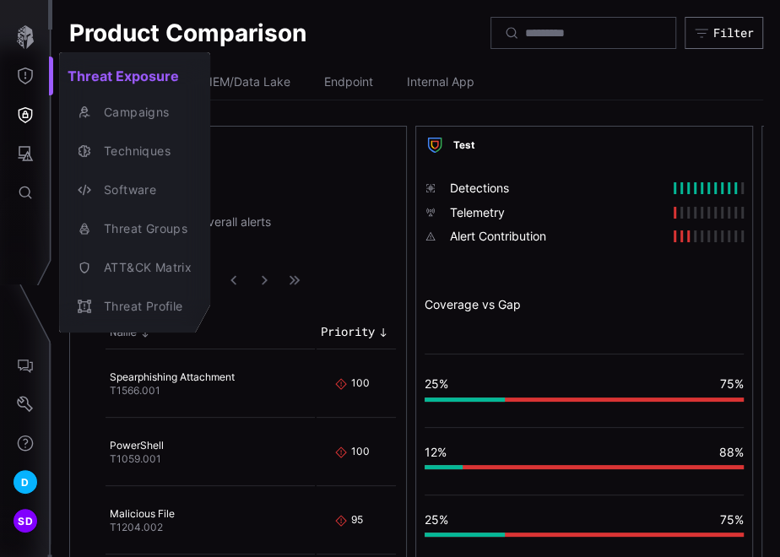
click at [24, 113] on div at bounding box center [390, 278] width 780 height 557
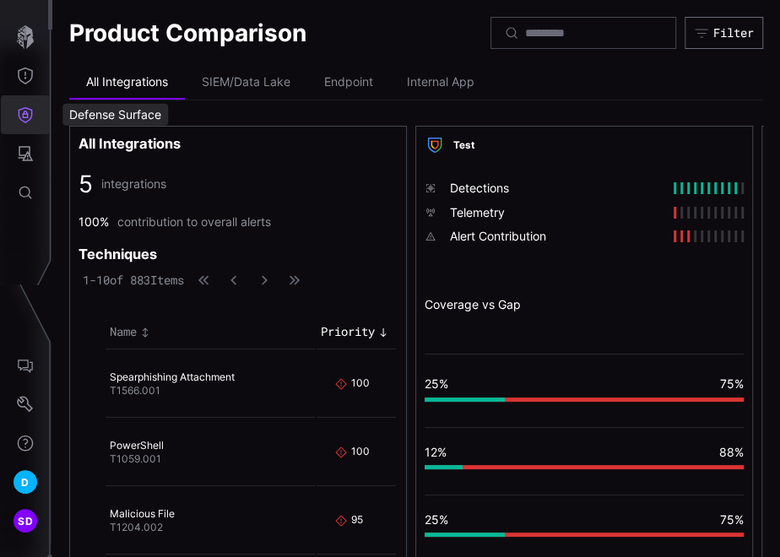
click at [30, 111] on icon "Defense Surface" at bounding box center [25, 114] width 17 height 17
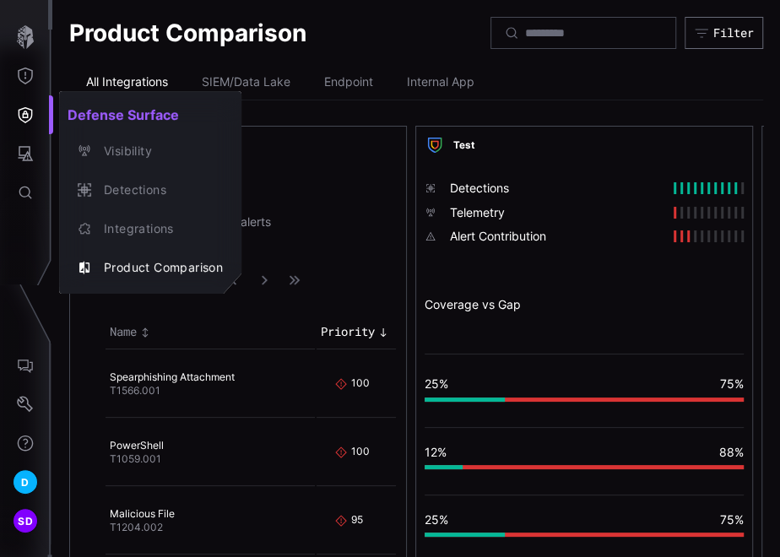
click at [30, 149] on div at bounding box center [390, 278] width 780 height 557
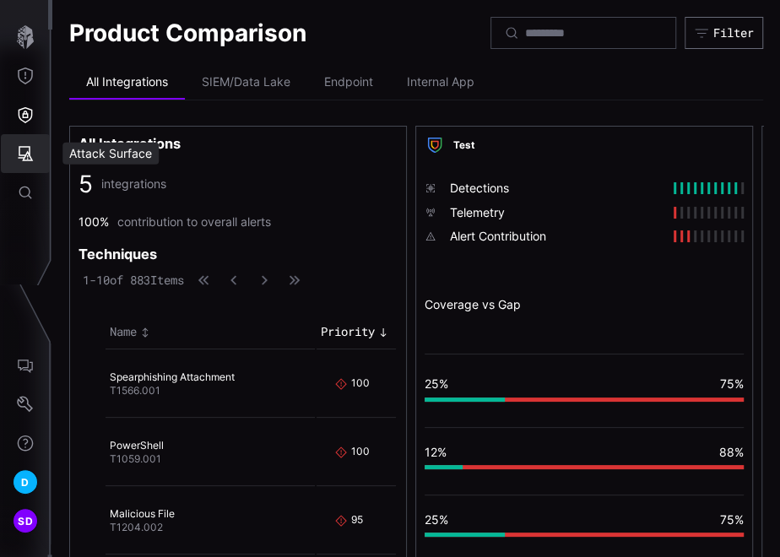
click at [28, 149] on icon "Attack Surface" at bounding box center [25, 153] width 17 height 17
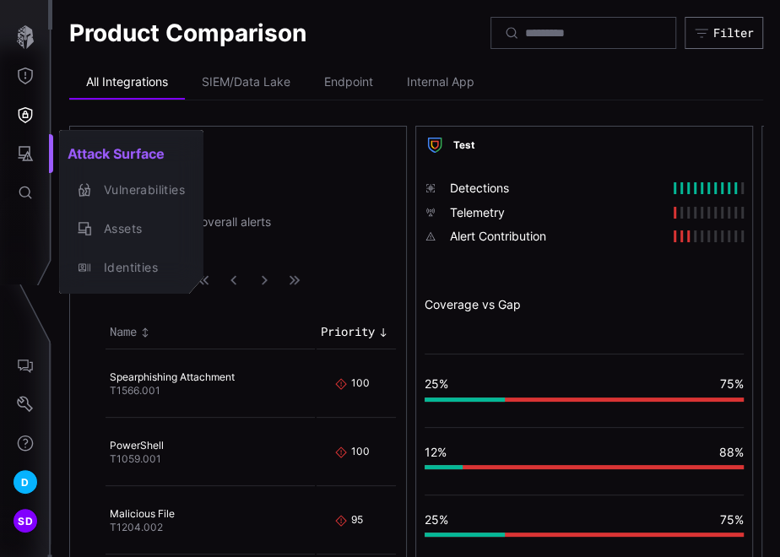
click at [718, 41] on div at bounding box center [390, 278] width 780 height 557
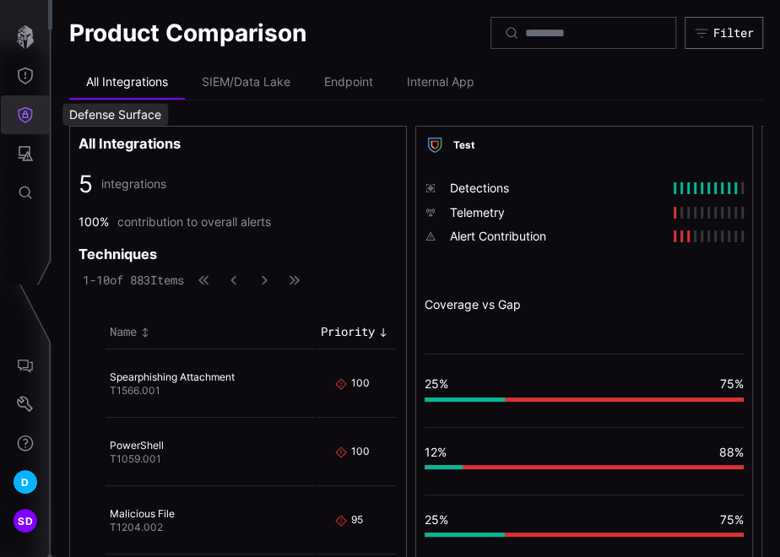
click at [26, 116] on icon "Defense Surface" at bounding box center [26, 115] width 14 height 16
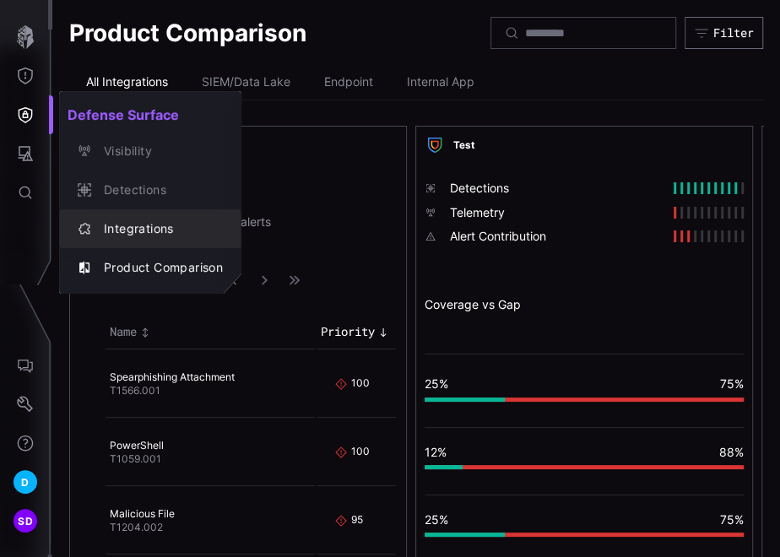
click at [192, 226] on div "Integrations" at bounding box center [158, 229] width 127 height 21
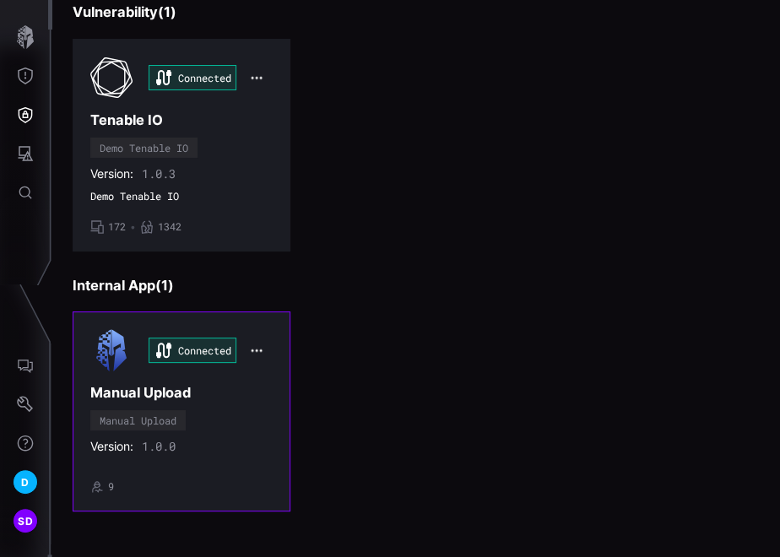
scroll to position [688, 0]
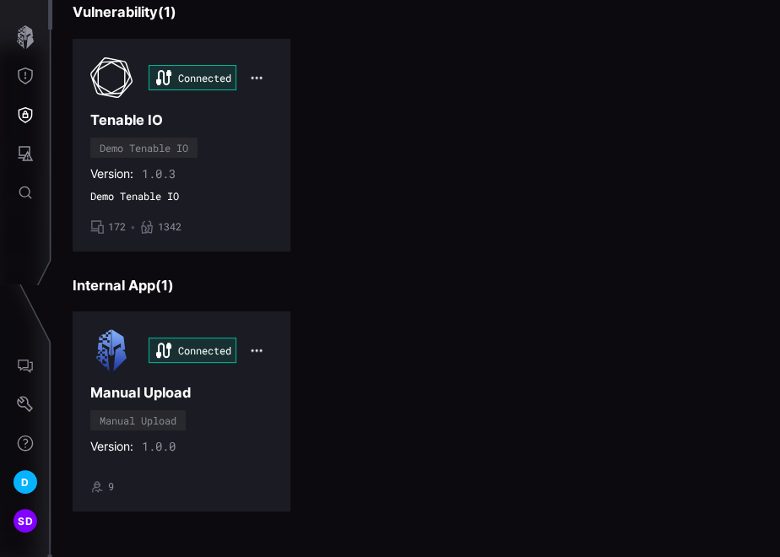
click at [222, 439] on div "Version: 1.0.0" at bounding box center [181, 446] width 182 height 15
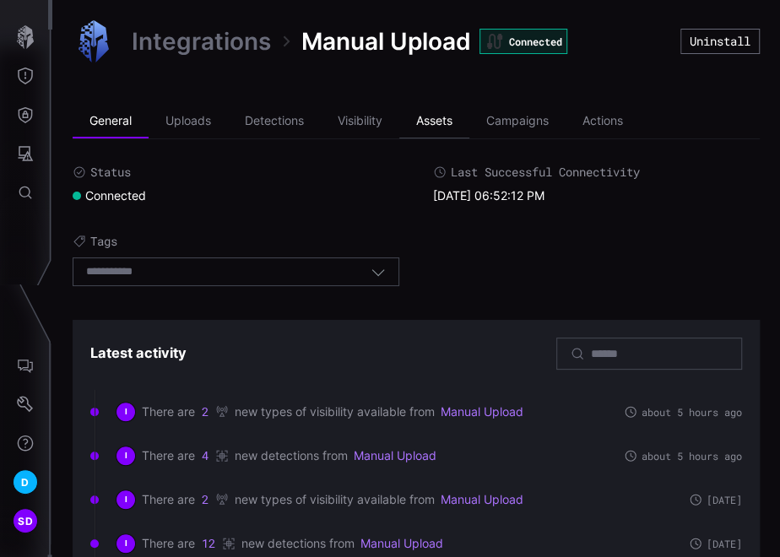
click at [451, 120] on li "Assets" at bounding box center [434, 122] width 70 height 34
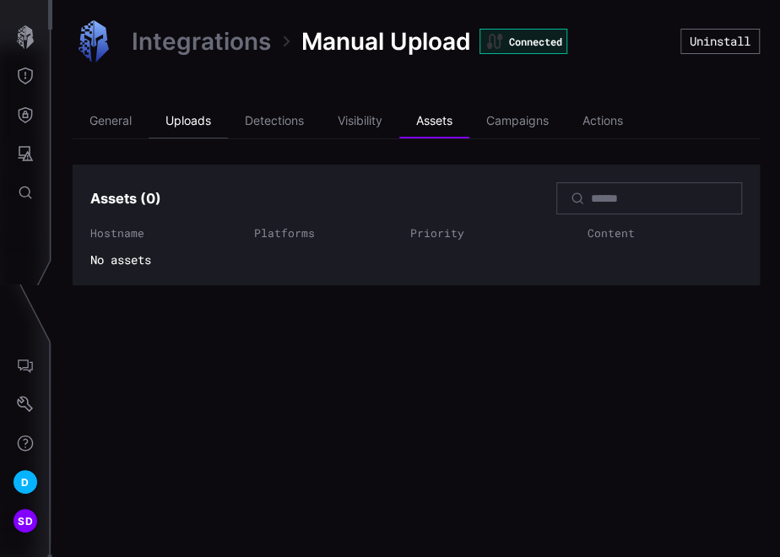
click at [192, 122] on li "Uploads" at bounding box center [188, 122] width 79 height 34
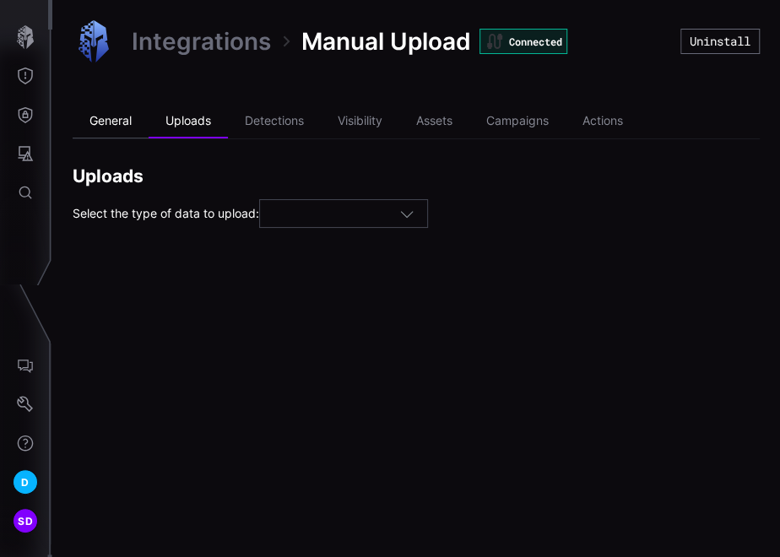
click at [97, 118] on li "General" at bounding box center [111, 122] width 76 height 34
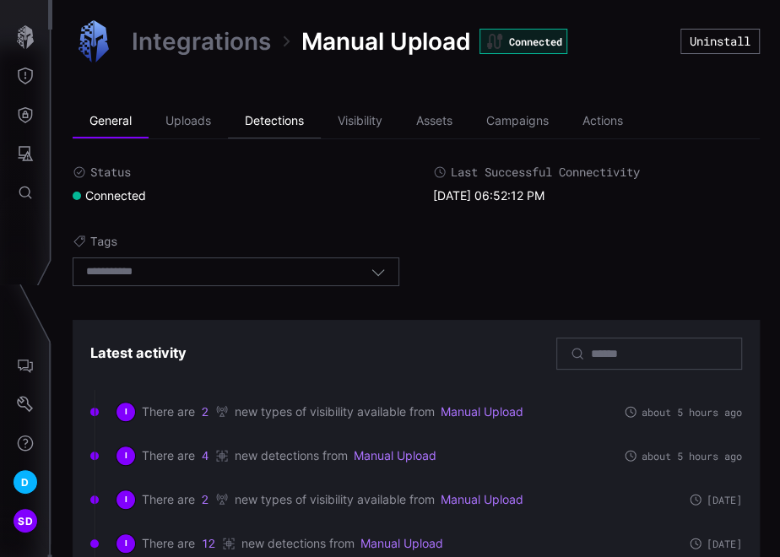
click at [263, 118] on li "Detections" at bounding box center [274, 122] width 93 height 34
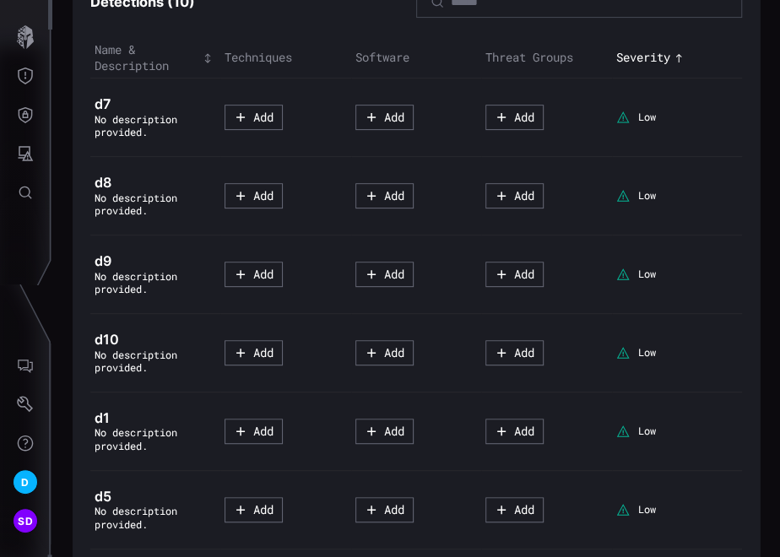
scroll to position [234, 0]
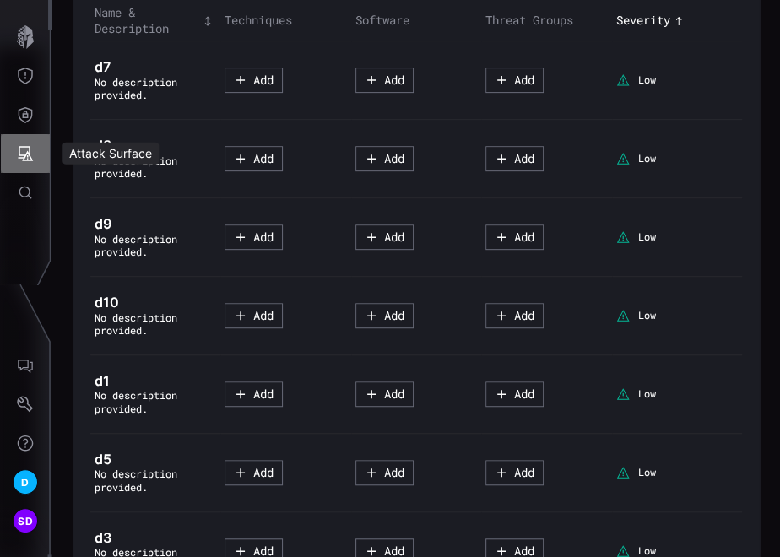
click at [28, 151] on icon "Attack Surface" at bounding box center [25, 153] width 17 height 17
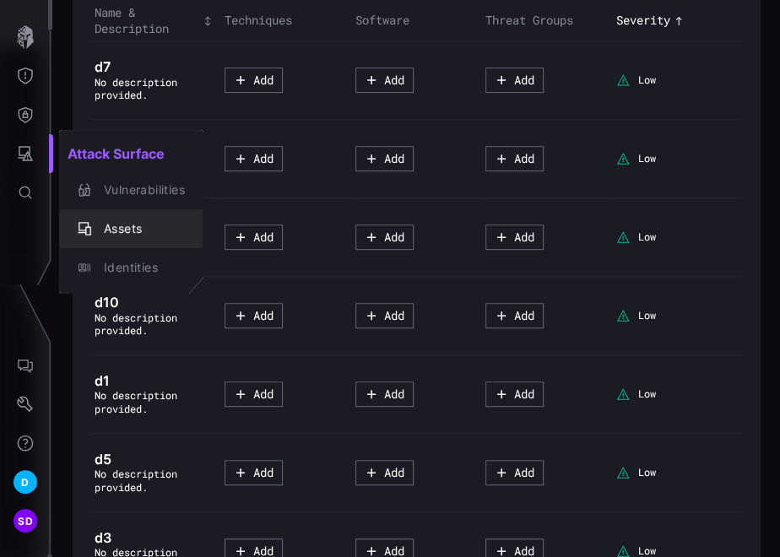
click at [116, 224] on div "Assets" at bounding box center [139, 229] width 89 height 21
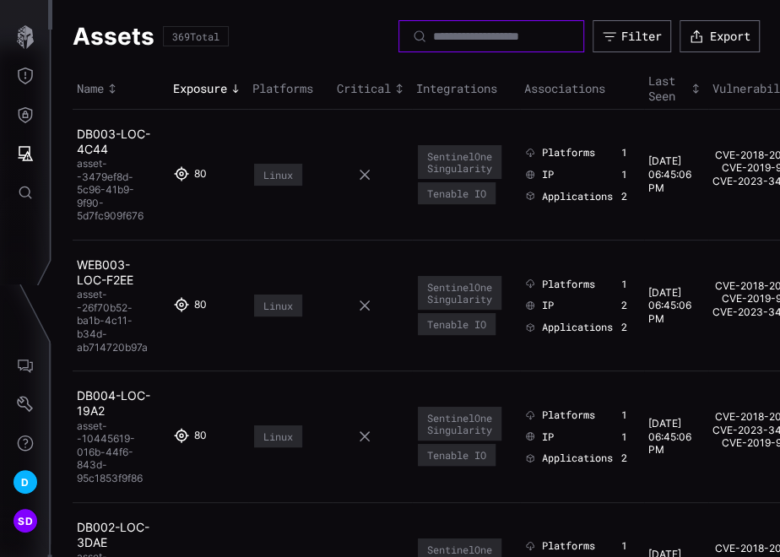
click at [485, 37] on input at bounding box center [492, 36] width 118 height 15
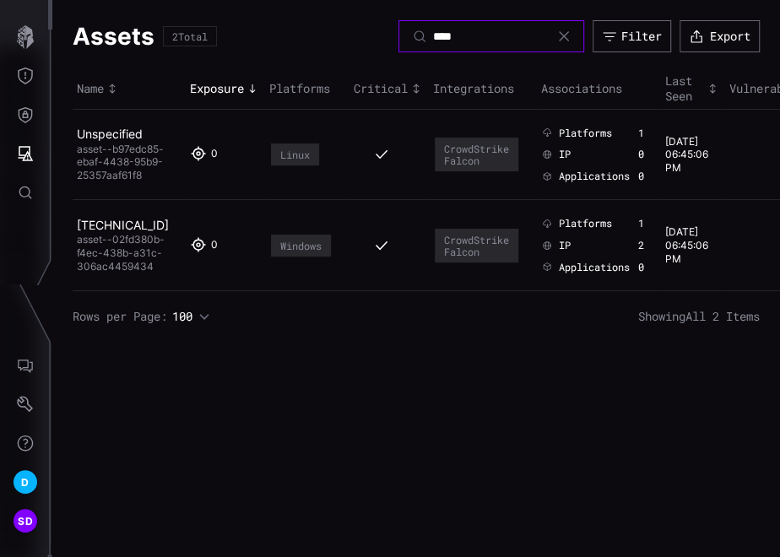
type input "****"
click at [108, 127] on link "Unspecified" at bounding box center [110, 134] width 66 height 14
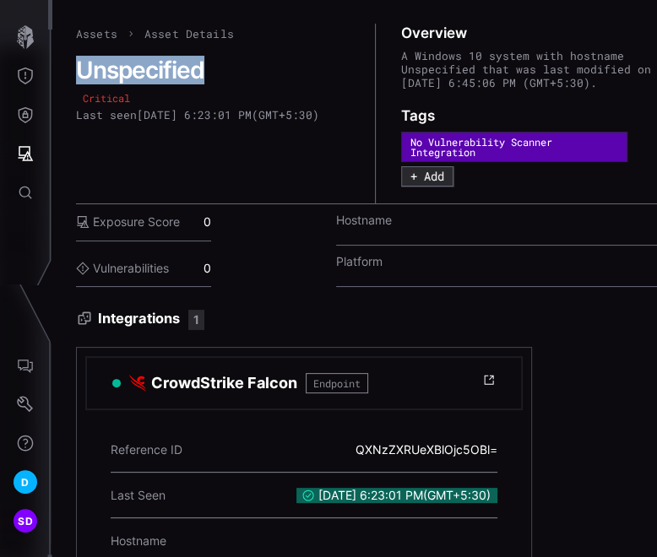
drag, startPoint x: 77, startPoint y: 66, endPoint x: 204, endPoint y: 67, distance: 127.5
click at [204, 67] on h2 "Unspecified" at bounding box center [213, 70] width 275 height 29
click at [203, 70] on h2 "Unspecified" at bounding box center [213, 70] width 275 height 29
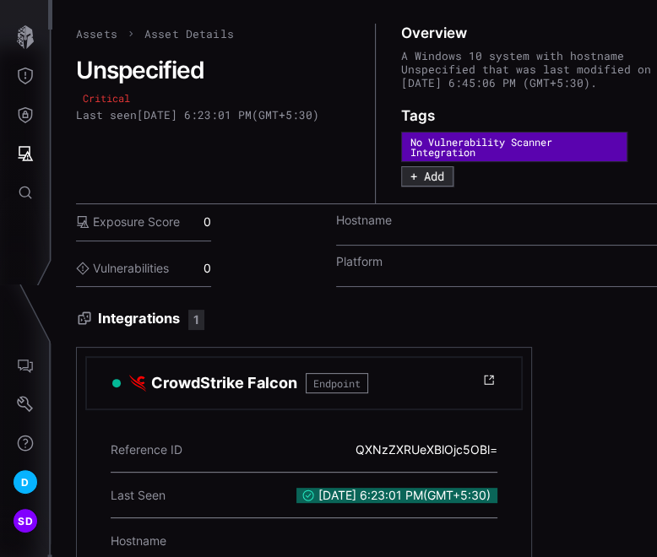
click at [102, 32] on link "Assets" at bounding box center [96, 33] width 41 height 15
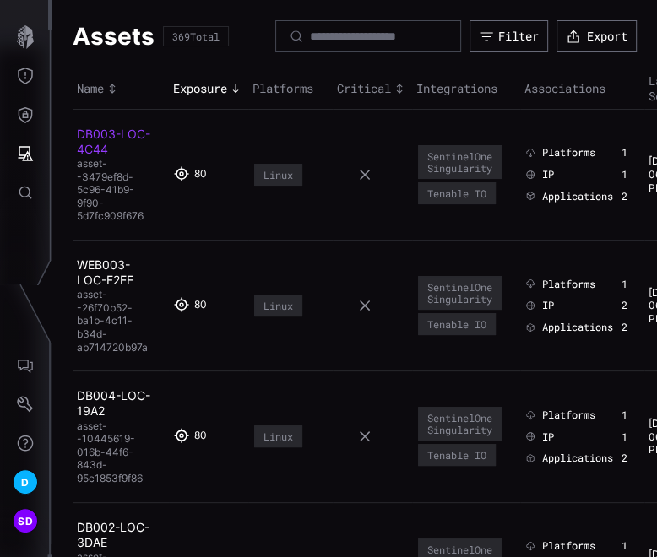
click at [89, 134] on link "DB003-LOC-4C44" at bounding box center [113, 142] width 73 height 30
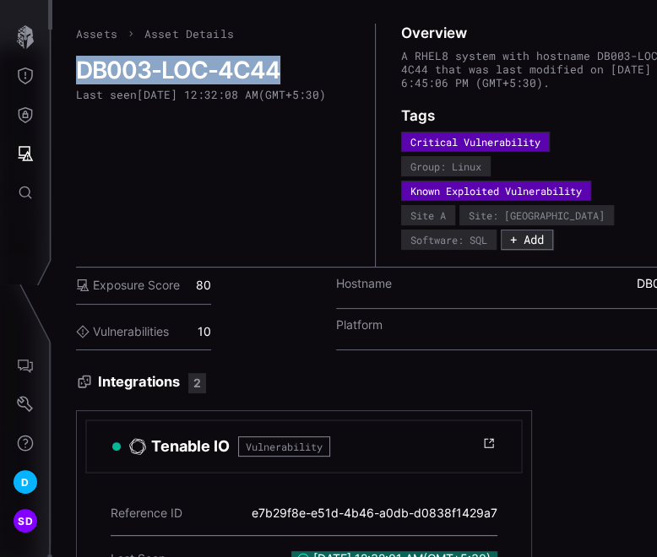
drag, startPoint x: 73, startPoint y: 62, endPoint x: 296, endPoint y: 79, distance: 224.3
click at [296, 79] on div "Assets Asset Details DB003-LOC-4C44 Last seen 9/10/2025, 12:32:08 AM ( GMT+5:30…" at bounding box center [354, 278] width 604 height 557
click at [91, 34] on link "Assets" at bounding box center [96, 33] width 41 height 15
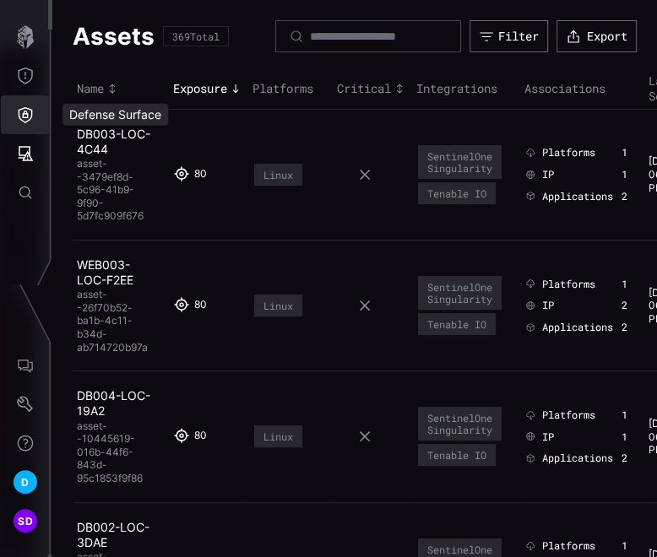
click at [27, 112] on icon "Defense Surface" at bounding box center [25, 114] width 17 height 17
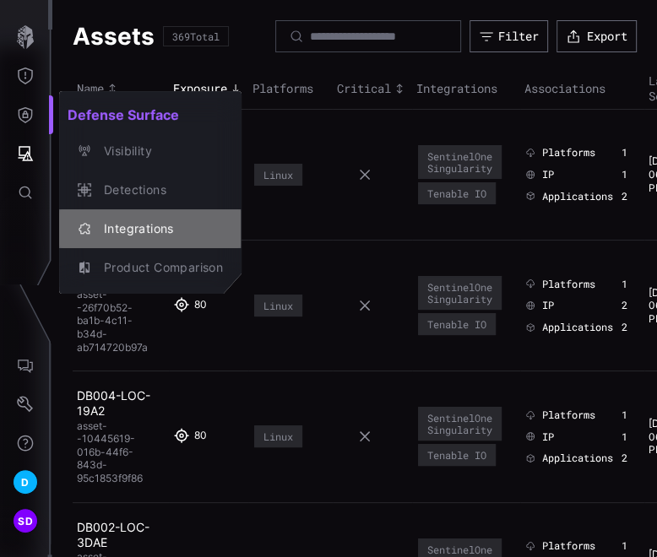
click at [118, 226] on div "Integrations" at bounding box center [158, 229] width 127 height 21
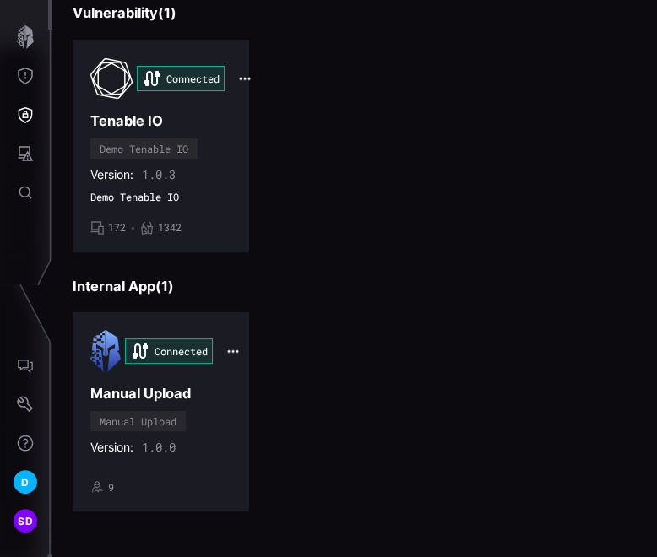
scroll to position [719, 0]
click at [219, 419] on div "Connected Manual Upload Manual Upload Version: 1.0.0 • 9" at bounding box center [160, 412] width 141 height 164
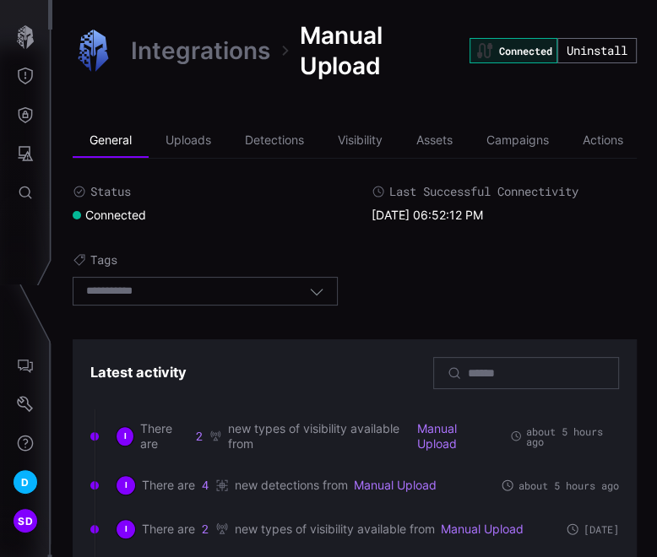
click at [203, 106] on div "Integrations Manual Upload Connected Uninstall General Uploads Detections Visib…" at bounding box center [354, 316] width 604 height 633
click at [192, 137] on li "Uploads" at bounding box center [188, 141] width 79 height 34
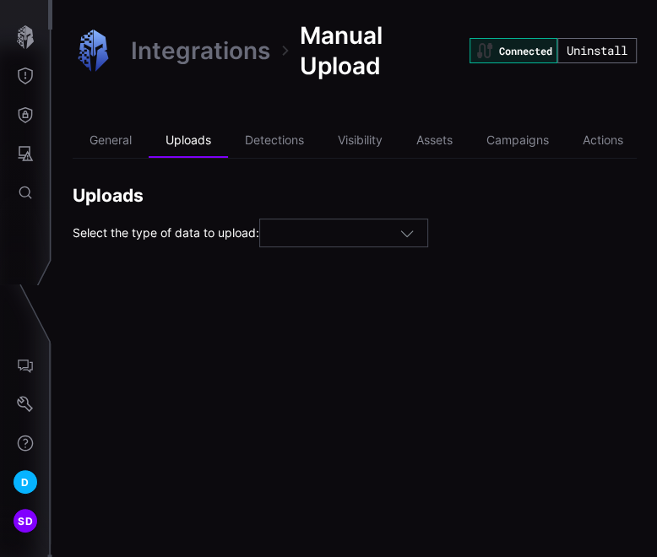
click at [409, 233] on icon "button" at bounding box center [406, 232] width 15 height 15
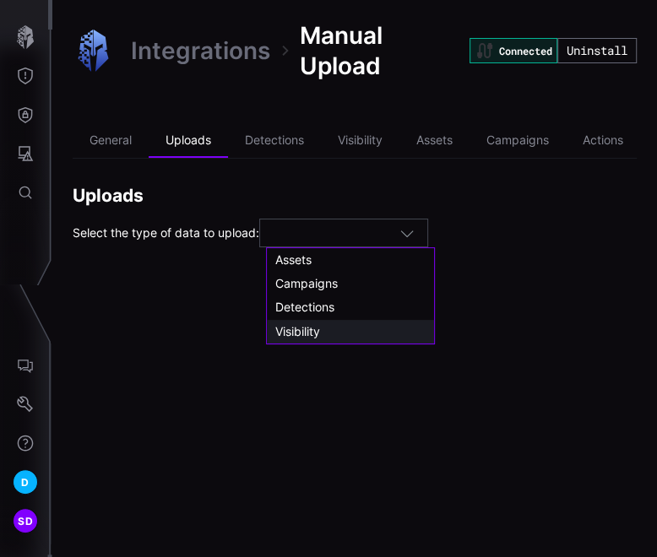
click at [316, 328] on span "Visibility" at bounding box center [297, 331] width 45 height 14
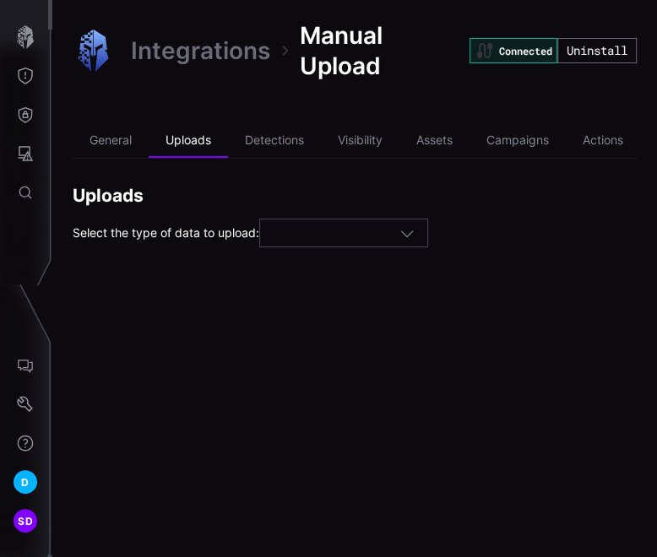
type input "**********"
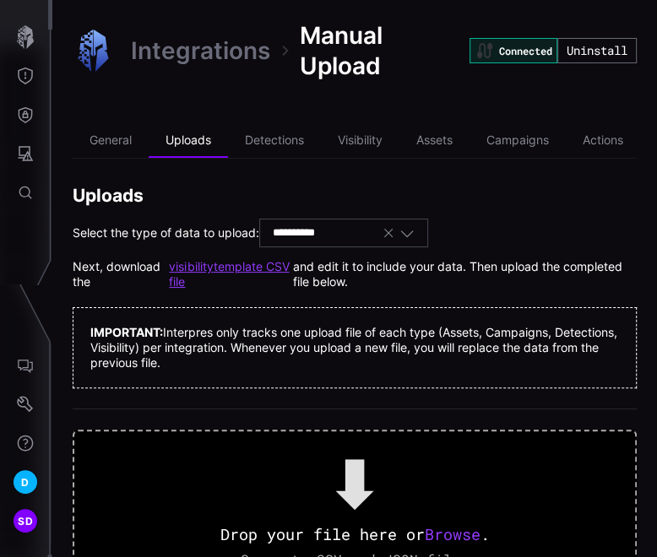
click at [208, 269] on link "visibility template CSV file" at bounding box center [230, 274] width 123 height 30
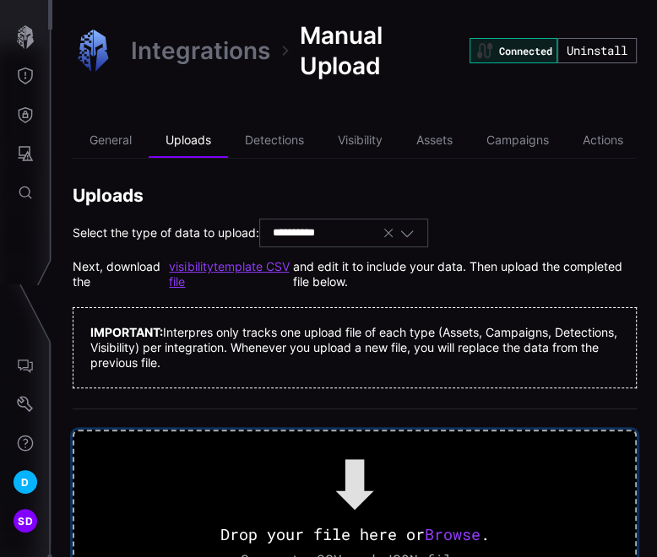
click at [450, 532] on span "Browse" at bounding box center [453, 534] width 56 height 20
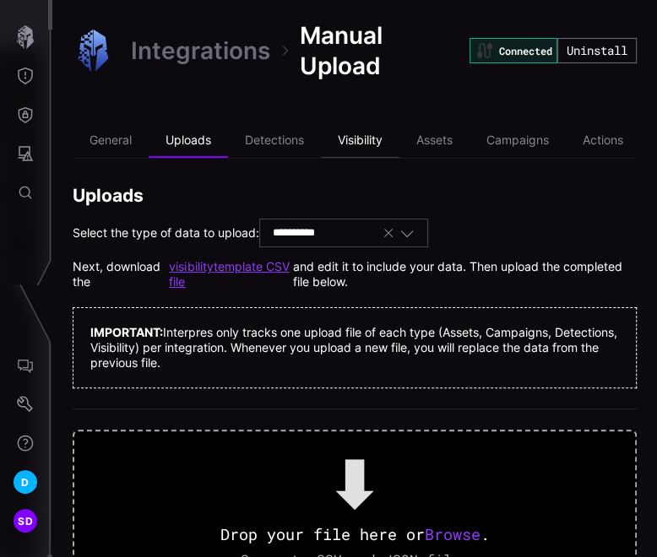
click at [375, 143] on li "Visibility" at bounding box center [360, 141] width 79 height 34
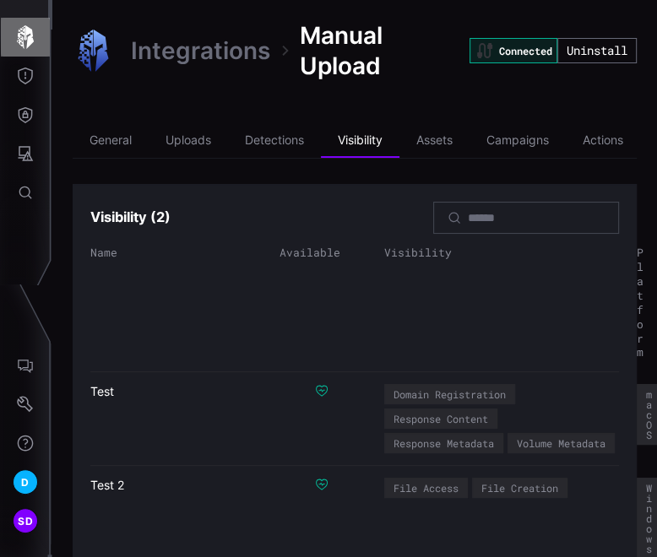
click at [24, 27] on icon "button" at bounding box center [26, 37] width 24 height 24
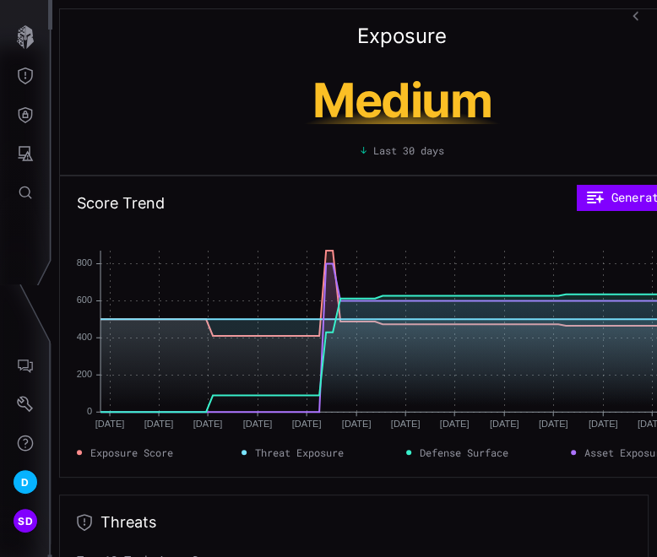
click at [636, 10] on icon "button" at bounding box center [637, 15] width 11 height 11
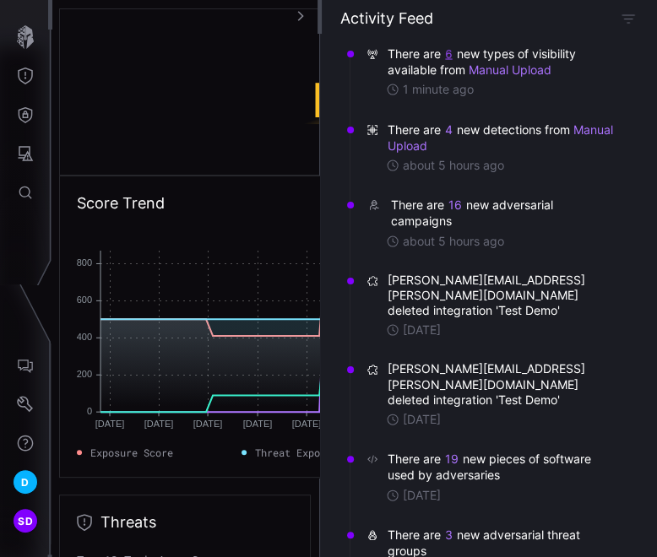
click at [447, 52] on button "6" at bounding box center [448, 54] width 8 height 16
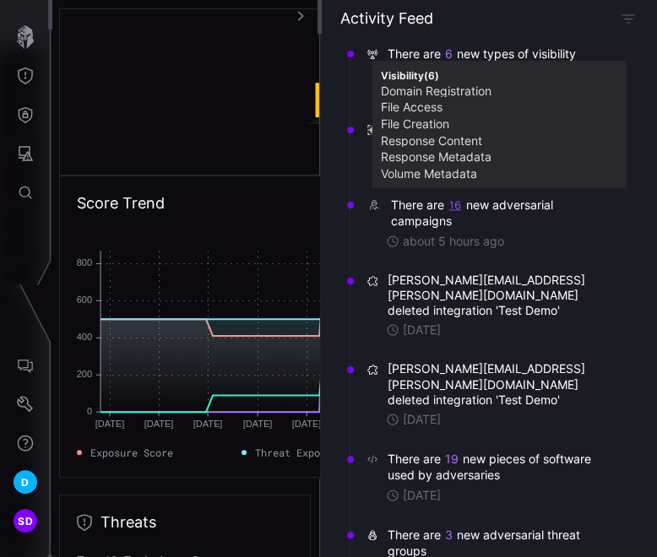
click at [454, 203] on button "16" at bounding box center [455, 205] width 14 height 15
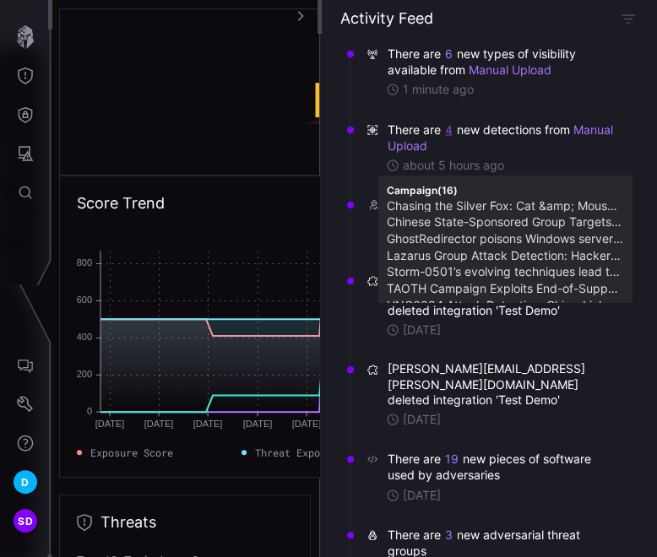
click at [446, 126] on button "4" at bounding box center [449, 129] width 8 height 15
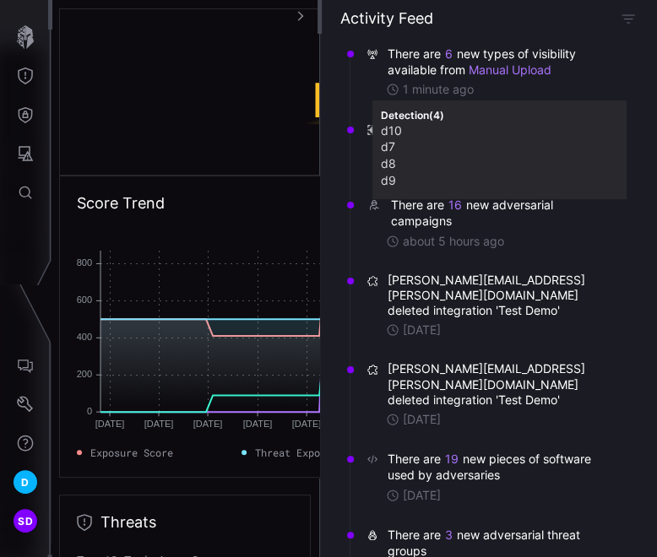
click at [300, 14] on icon "button" at bounding box center [301, 15] width 6 height 9
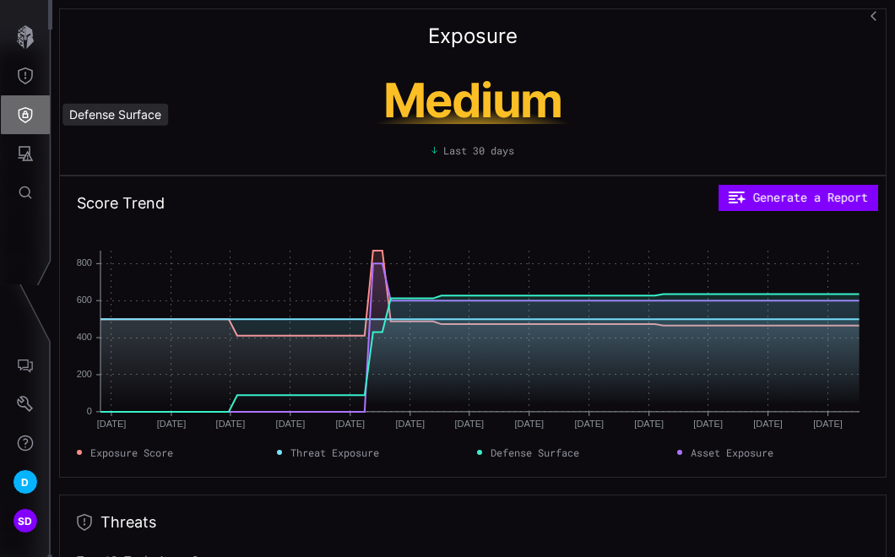
click at [31, 120] on icon "Defense Surface" at bounding box center [25, 114] width 17 height 17
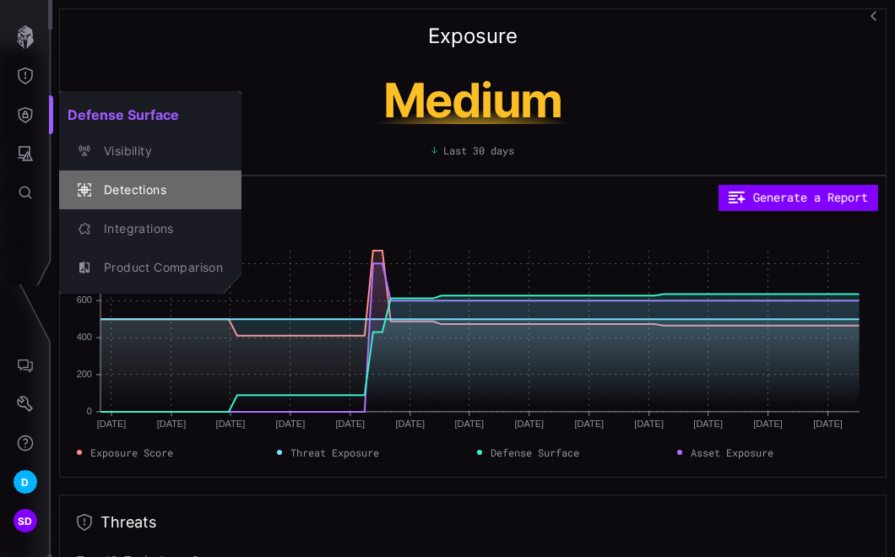
click at [134, 187] on div "Detections" at bounding box center [158, 190] width 127 height 21
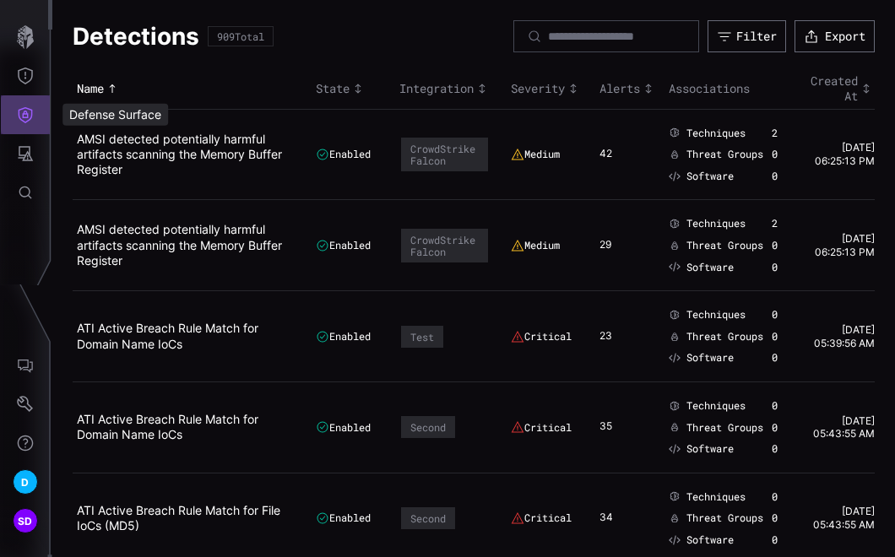
click at [22, 122] on icon "Defense Surface" at bounding box center [25, 114] width 17 height 17
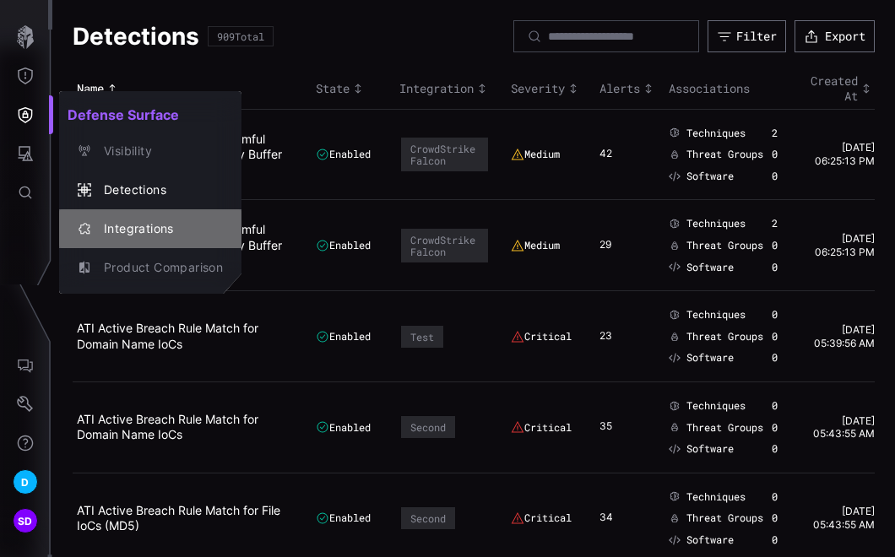
click at [133, 225] on div "Integrations" at bounding box center [158, 229] width 127 height 21
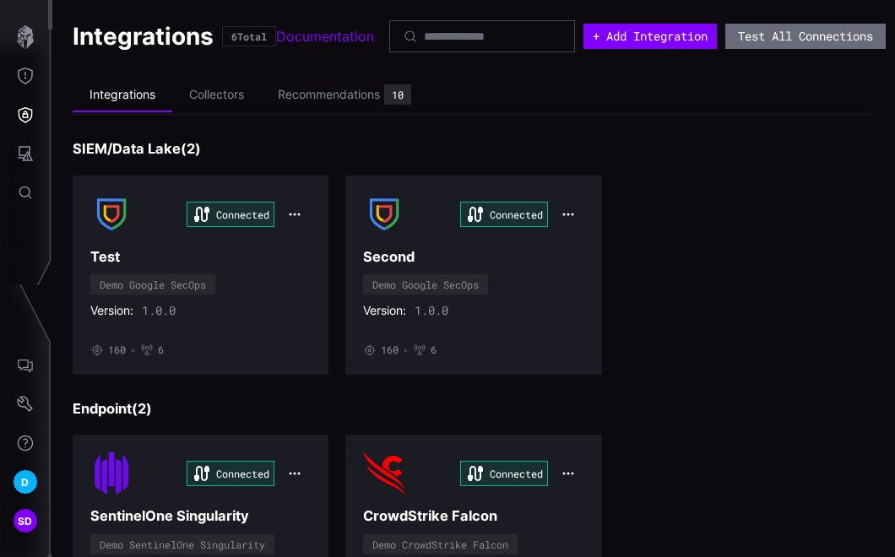
click at [656, 367] on div "Connected Test Demo Google SecOps Version: 1.0.0 • 160 • 6 Connected Second Dem…" at bounding box center [474, 275] width 802 height 199
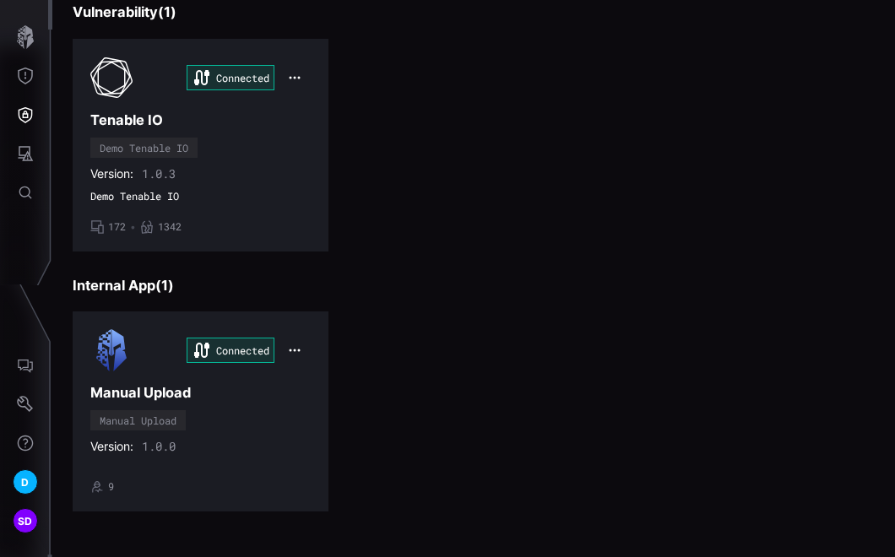
scroll to position [678, 0]
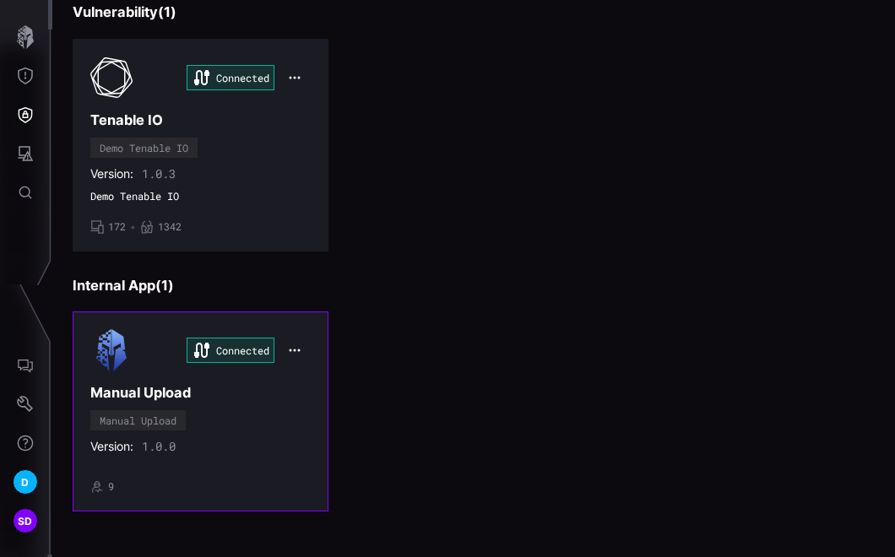
click at [208, 387] on h3 "Manual Upload" at bounding box center [200, 393] width 220 height 18
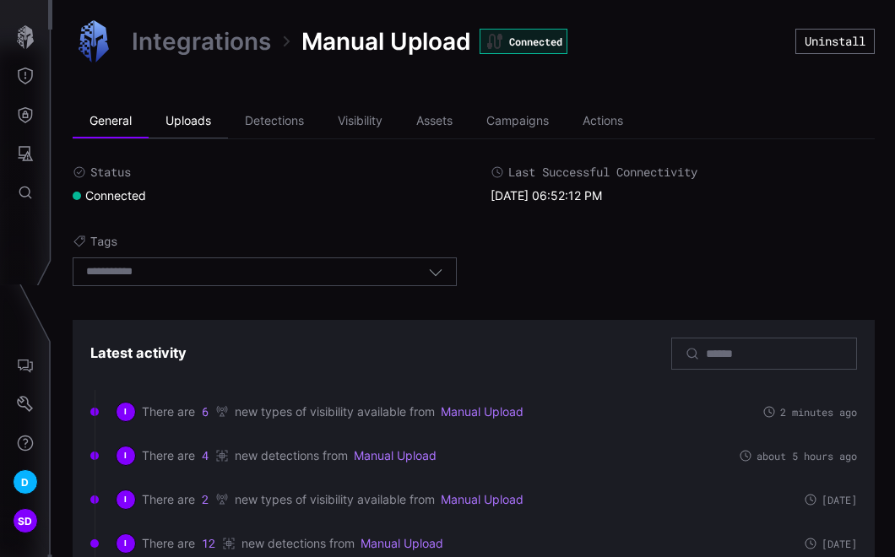
click at [190, 112] on li "Uploads" at bounding box center [188, 122] width 79 height 34
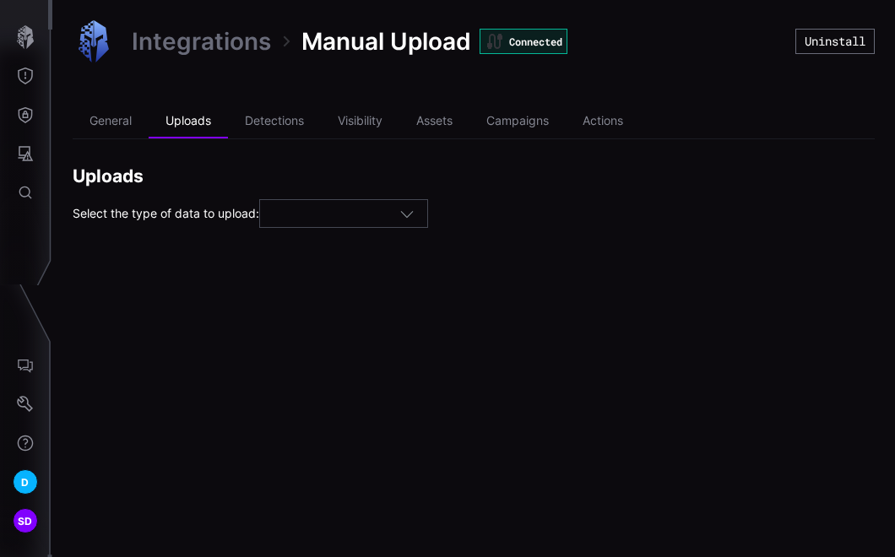
click at [414, 214] on icon "button" at bounding box center [406, 213] width 15 height 15
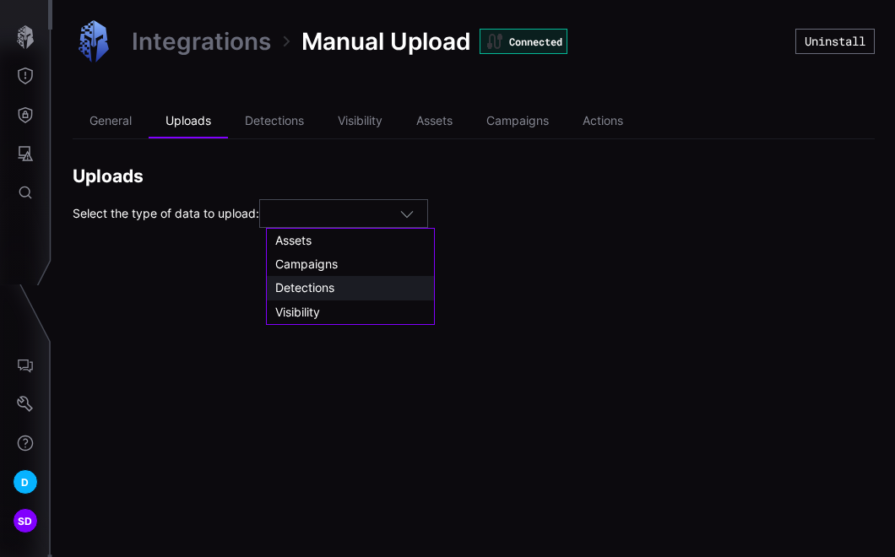
click at [319, 287] on span "Detections" at bounding box center [304, 287] width 59 height 14
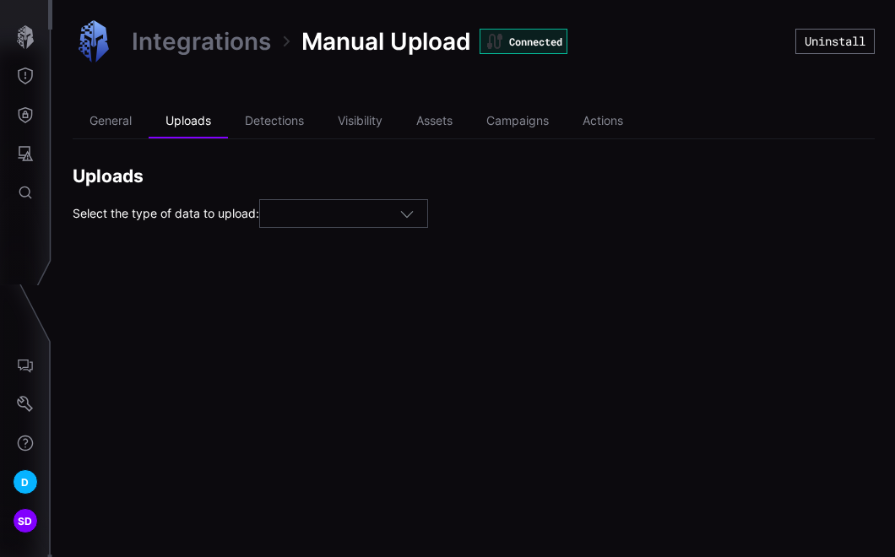
type input "**********"
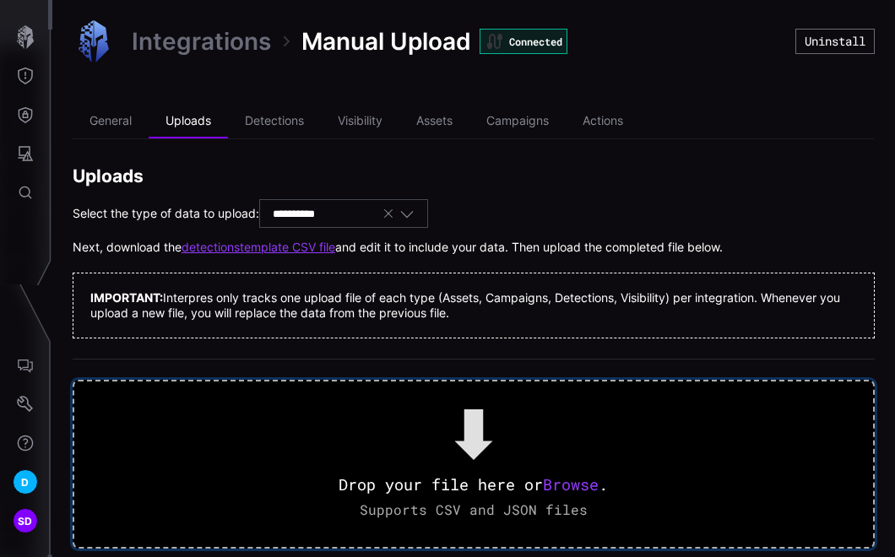
click at [577, 489] on span "Browse" at bounding box center [572, 484] width 56 height 20
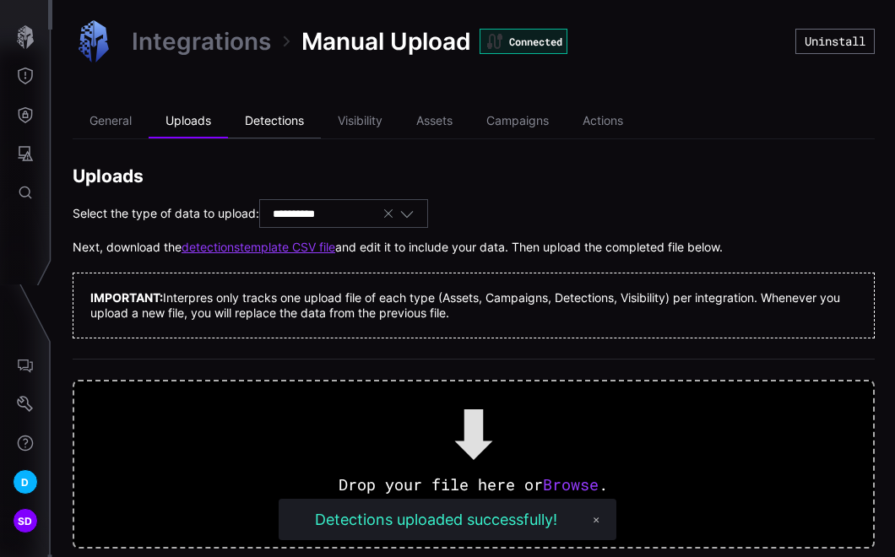
click at [282, 121] on li "Detections" at bounding box center [274, 122] width 93 height 34
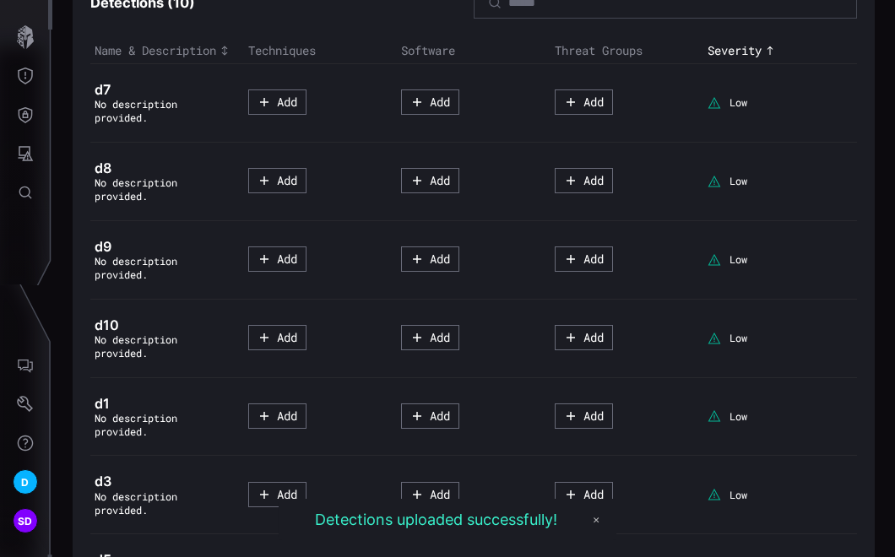
scroll to position [234, 0]
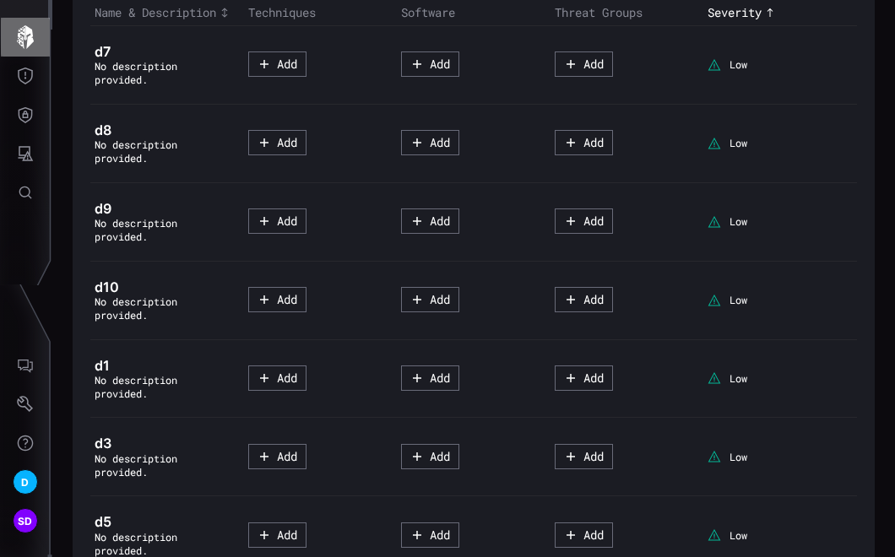
click at [29, 31] on icon "button" at bounding box center [25, 37] width 17 height 24
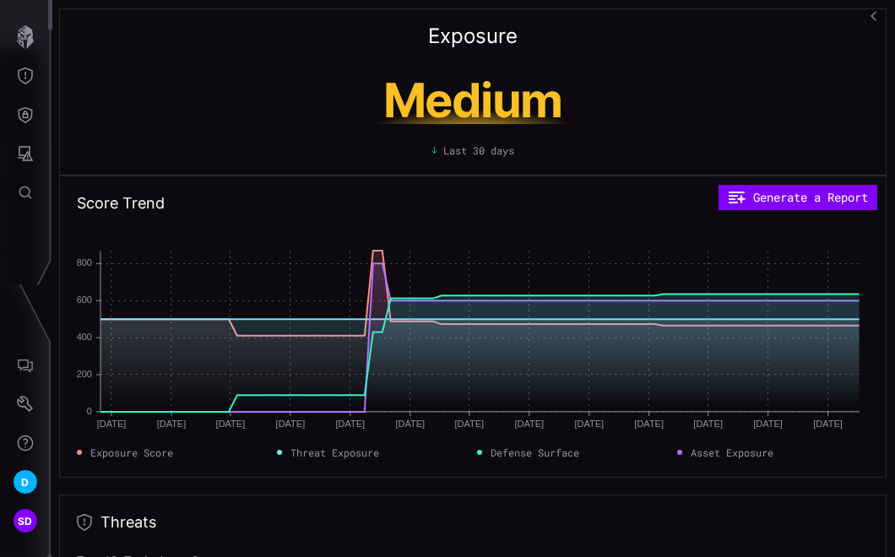
click at [656, 14] on icon "button" at bounding box center [872, 15] width 5 height 9
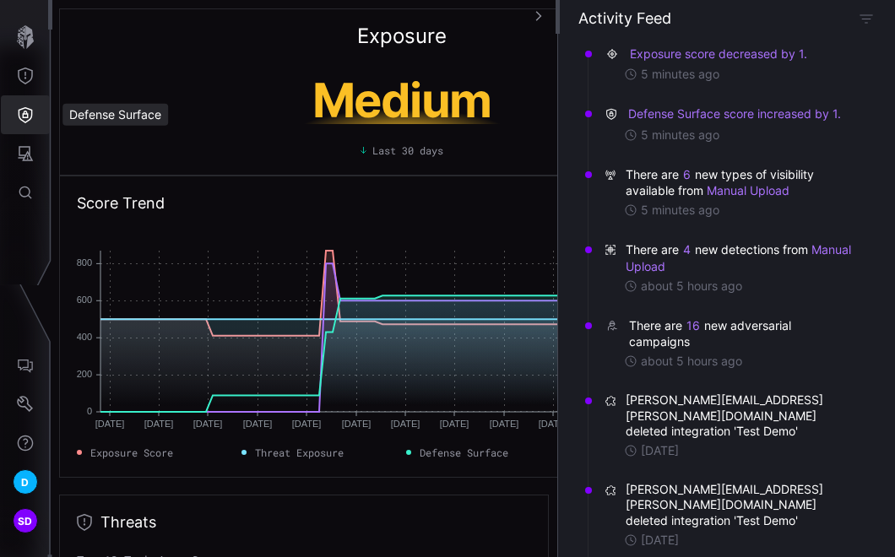
click at [25, 109] on icon "Defense Surface" at bounding box center [25, 114] width 17 height 17
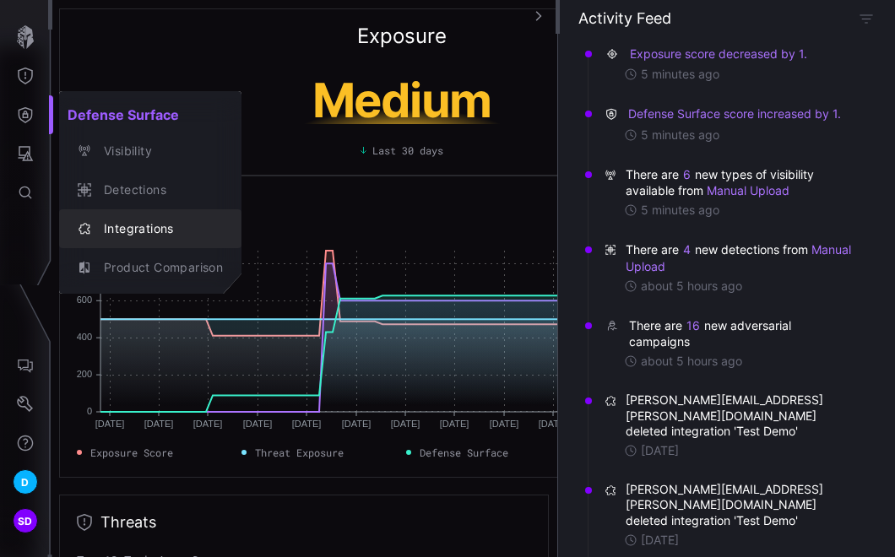
click at [125, 227] on div "Integrations" at bounding box center [158, 229] width 127 height 21
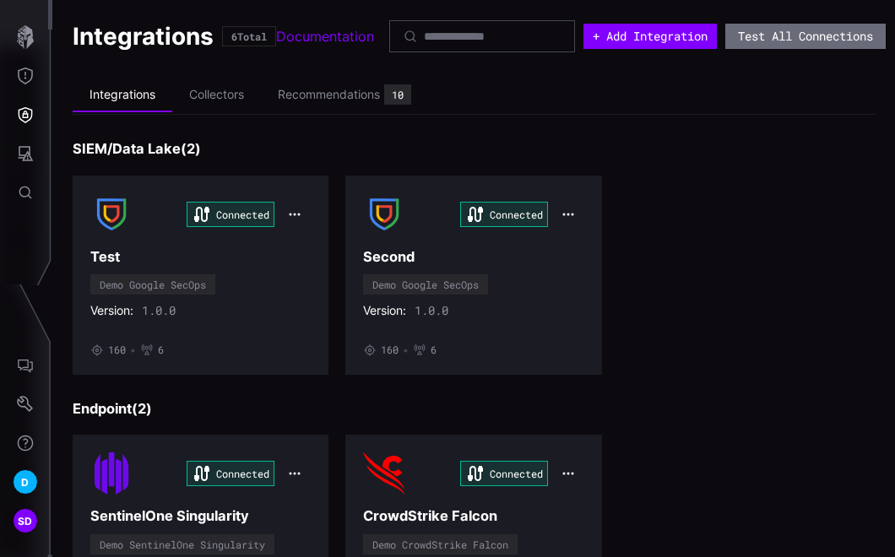
click at [736, 435] on div "Connected SentinelOne Singularity Demo SentinelOne Singularity Version: 1.0.2 D…" at bounding box center [474, 541] width 802 height 213
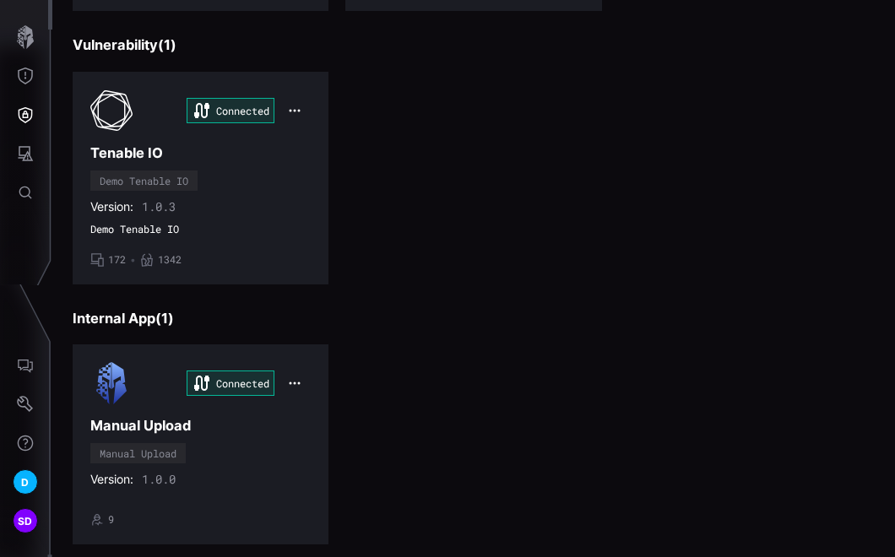
scroll to position [637, 0]
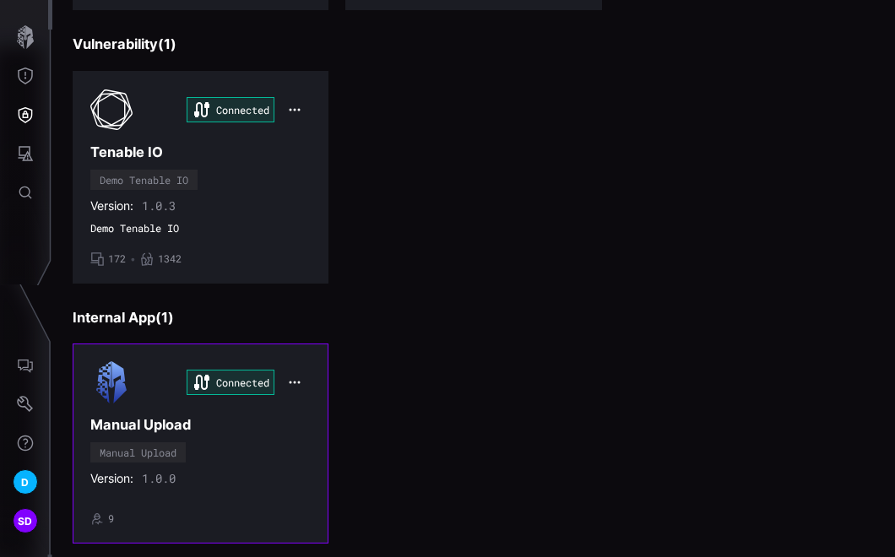
click at [188, 471] on div "Version: 1.0.0" at bounding box center [200, 478] width 220 height 15
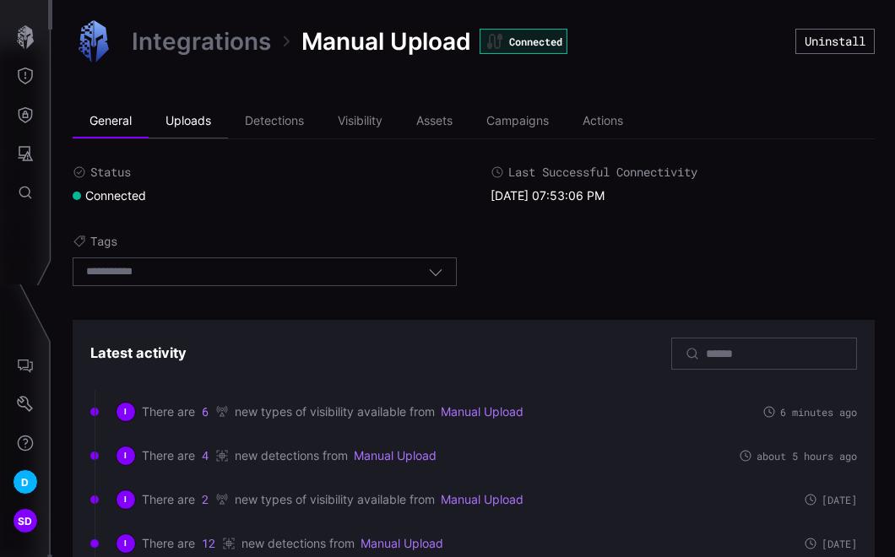
click at [195, 118] on li "Uploads" at bounding box center [188, 122] width 79 height 34
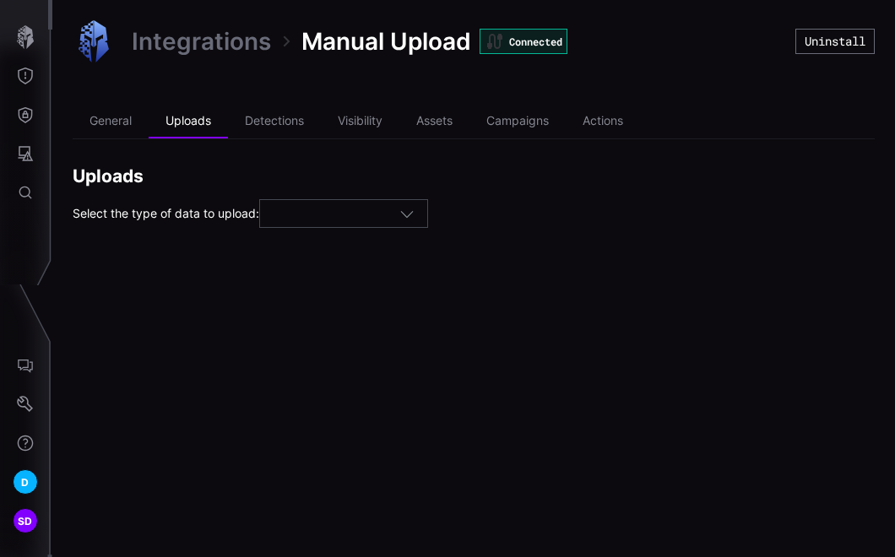
click at [414, 209] on icon "button" at bounding box center [406, 213] width 15 height 15
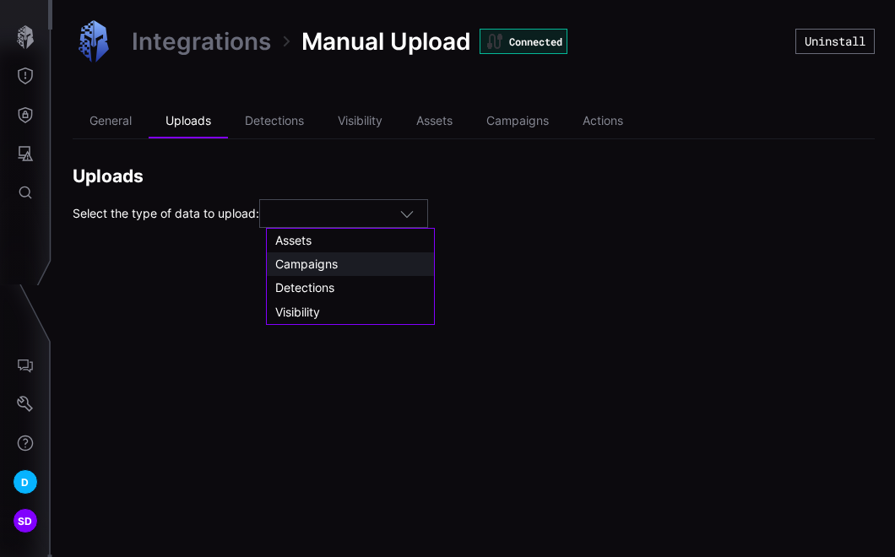
click at [301, 263] on span "Campaigns" at bounding box center [306, 264] width 62 height 14
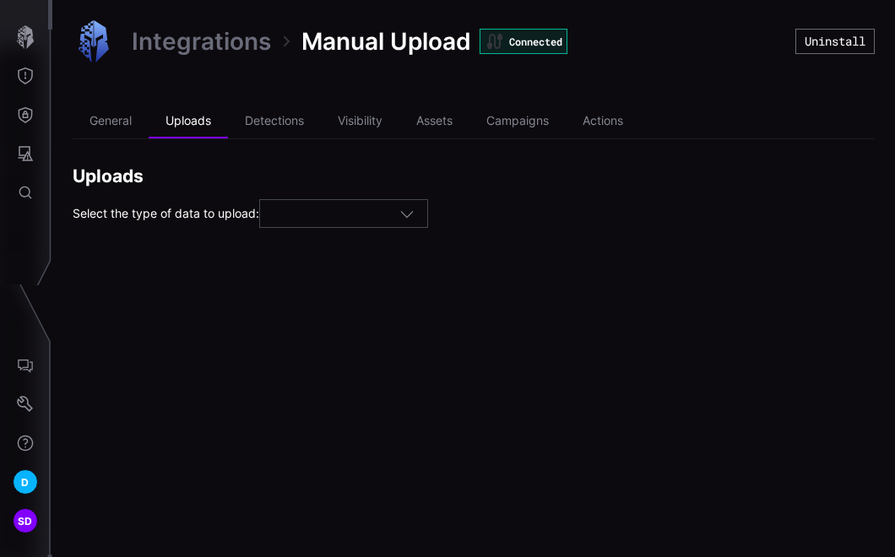
type input "*********"
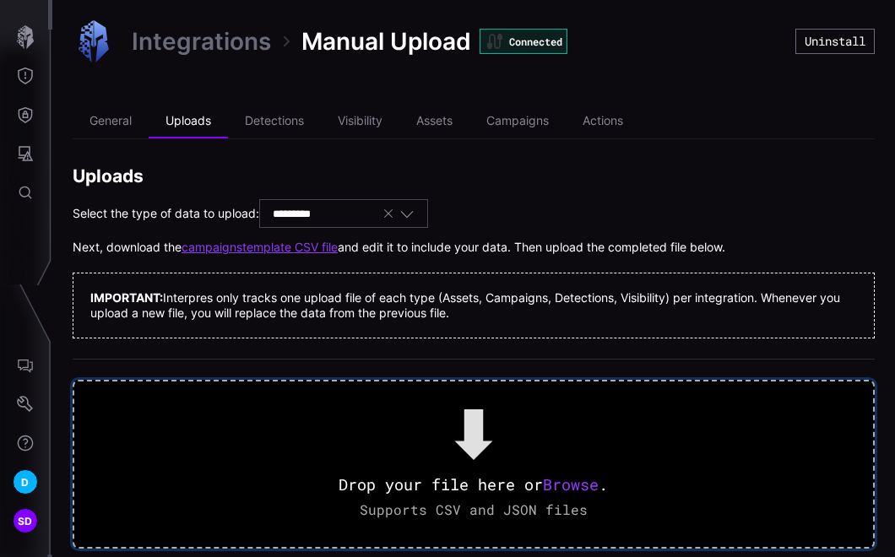
click at [557, 482] on span "Browse" at bounding box center [572, 484] width 56 height 20
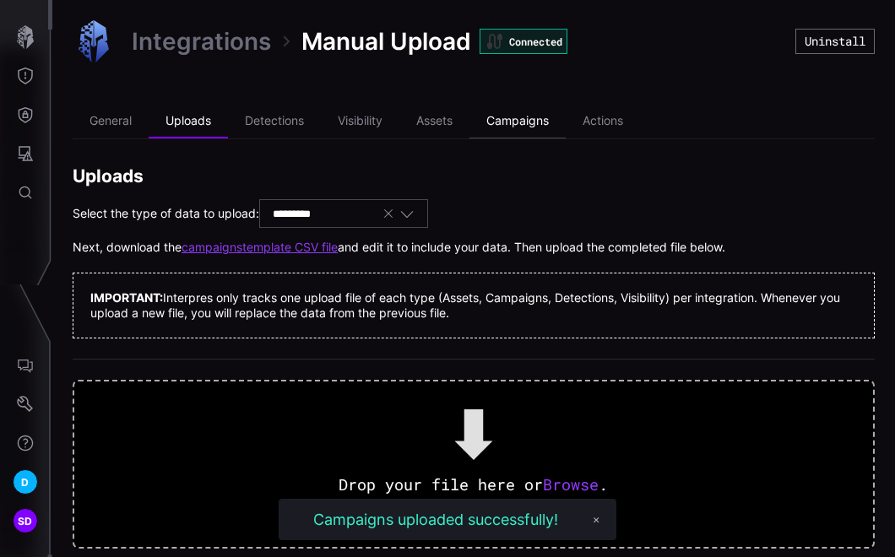
click at [536, 116] on li "Campaigns" at bounding box center [517, 122] width 96 height 34
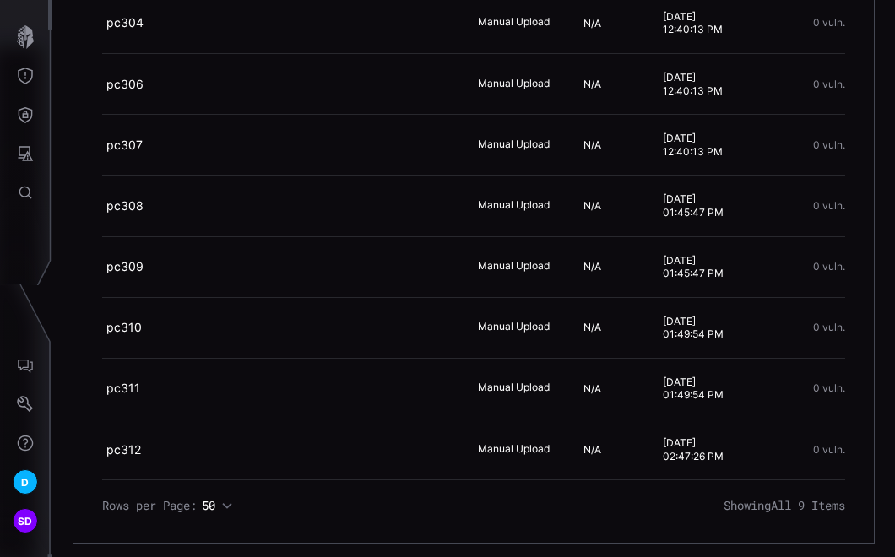
scroll to position [378, 0]
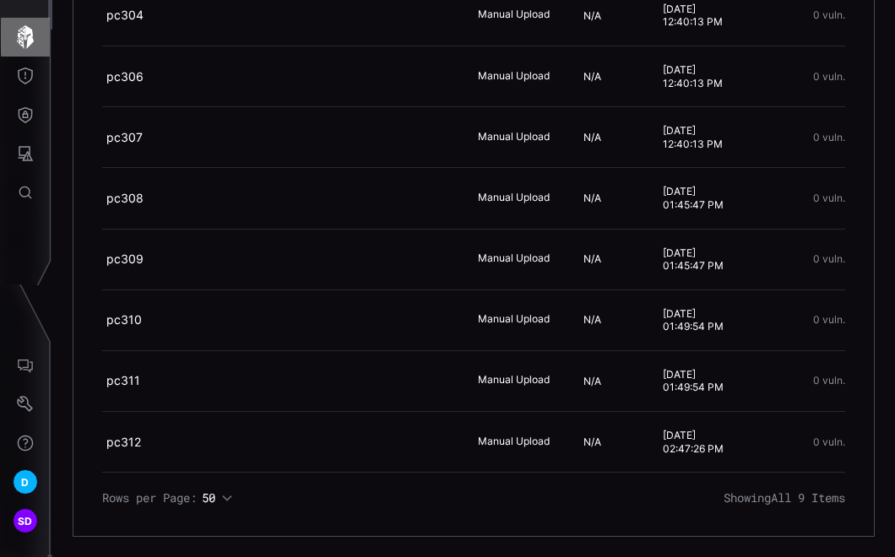
click at [25, 41] on icon "button" at bounding box center [26, 37] width 24 height 24
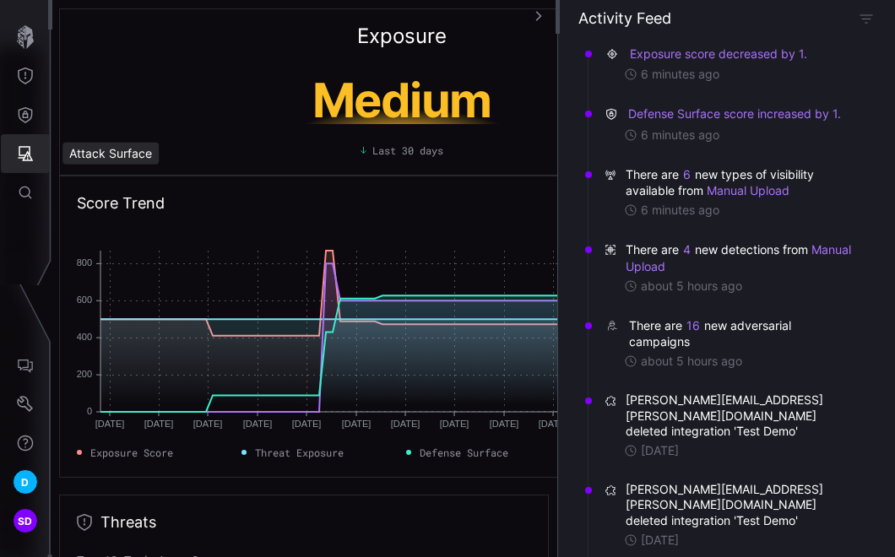
click at [24, 152] on icon "Attack Surface" at bounding box center [25, 153] width 17 height 17
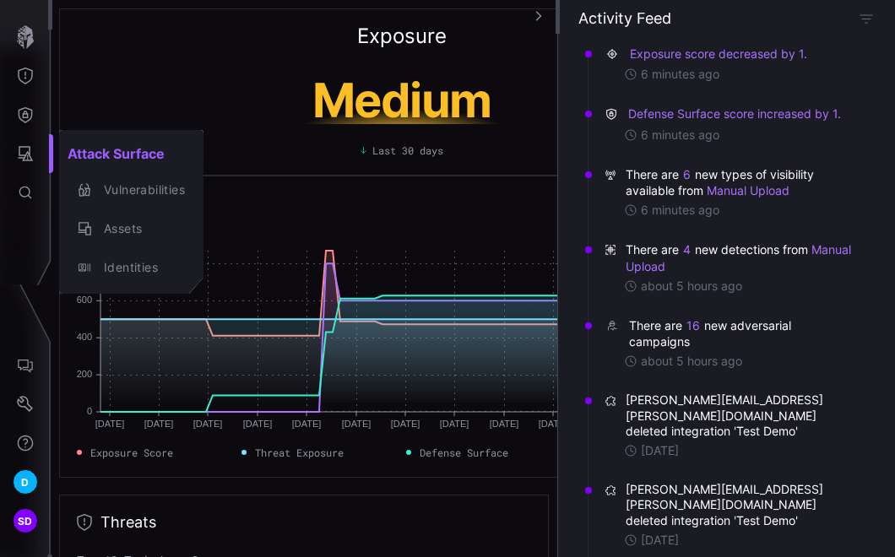
click at [26, 111] on div at bounding box center [447, 278] width 895 height 557
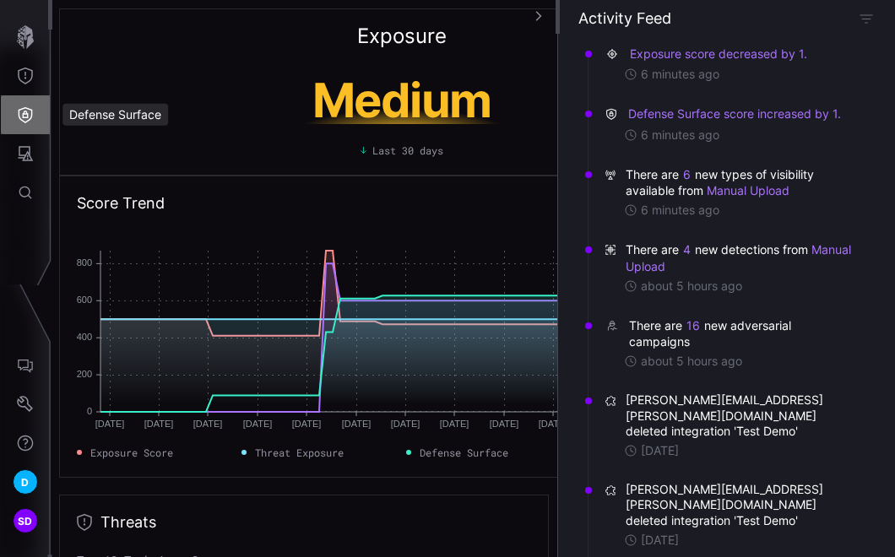
click at [23, 111] on icon "Defense Surface" at bounding box center [25, 114] width 17 height 17
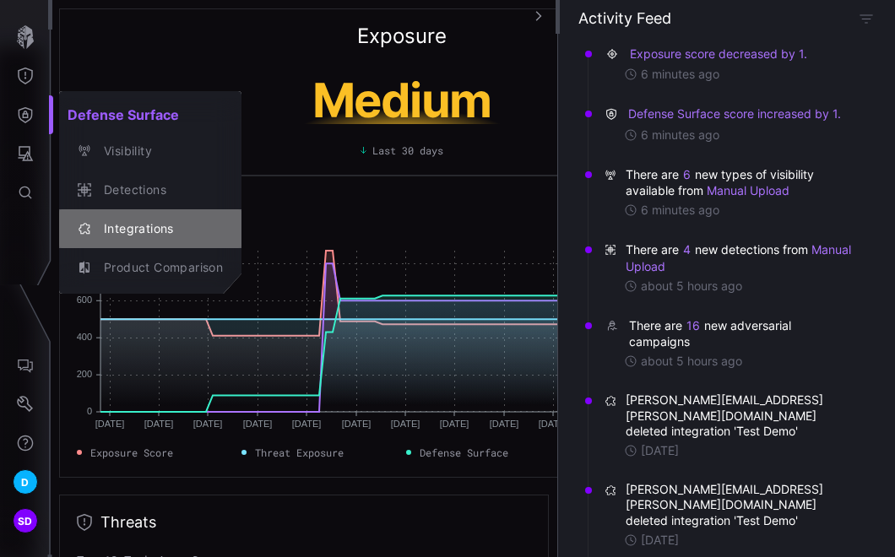
click at [142, 233] on div "Integrations" at bounding box center [158, 229] width 127 height 21
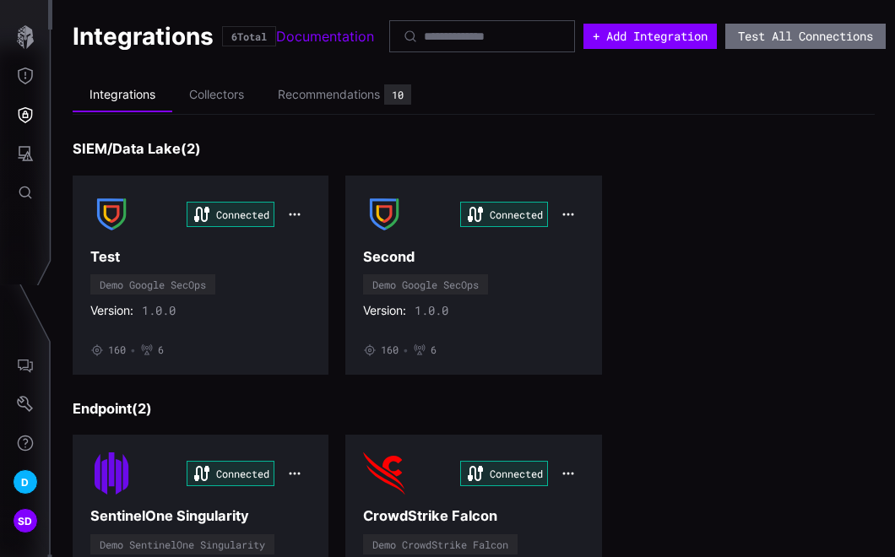
click at [696, 347] on div "Connected Test Demo Google SecOps Version: 1.0.0 • 160 • 6 Connected Second Dem…" at bounding box center [474, 275] width 802 height 199
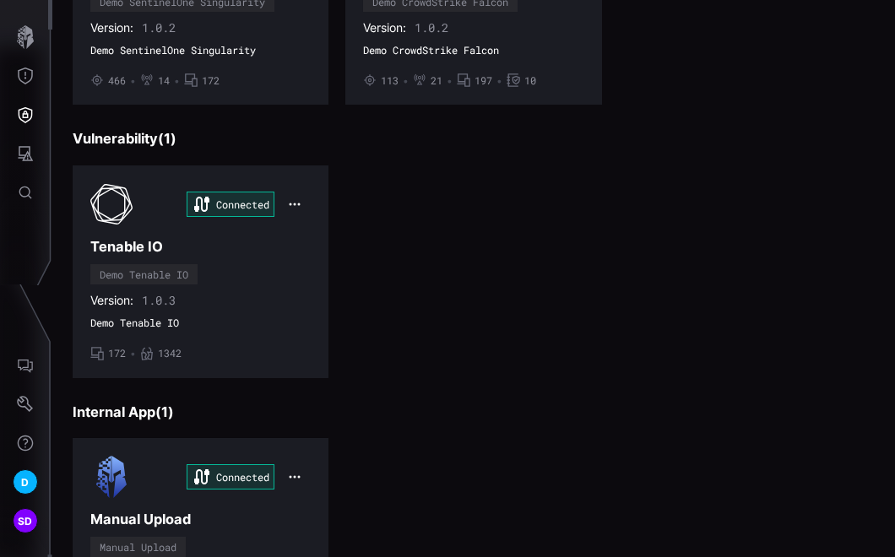
scroll to position [678, 0]
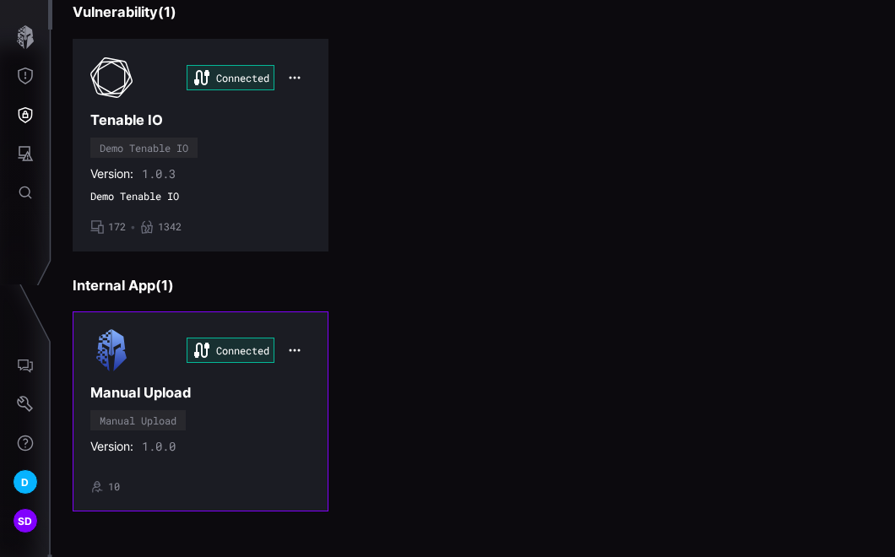
click at [237, 439] on div "Version: 1.0.0" at bounding box center [200, 446] width 220 height 15
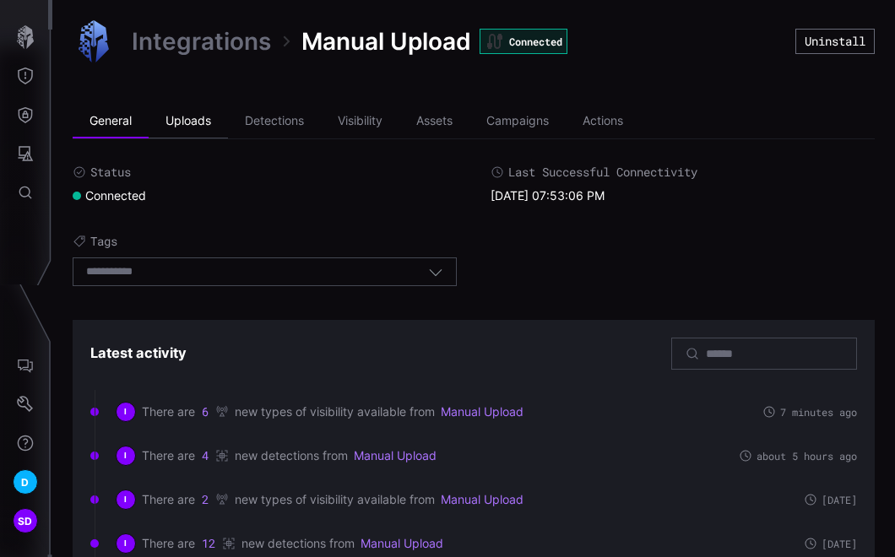
click at [201, 118] on li "Uploads" at bounding box center [188, 122] width 79 height 34
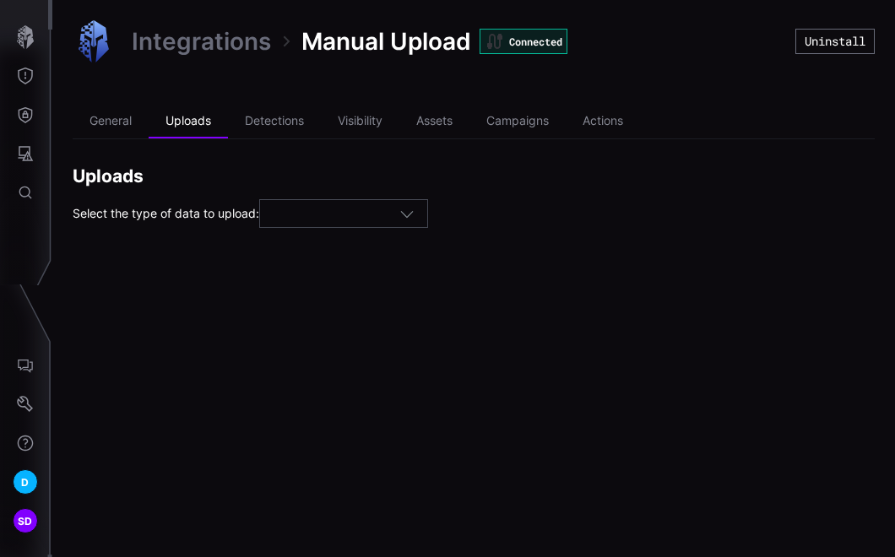
click at [414, 206] on icon "button" at bounding box center [406, 213] width 15 height 15
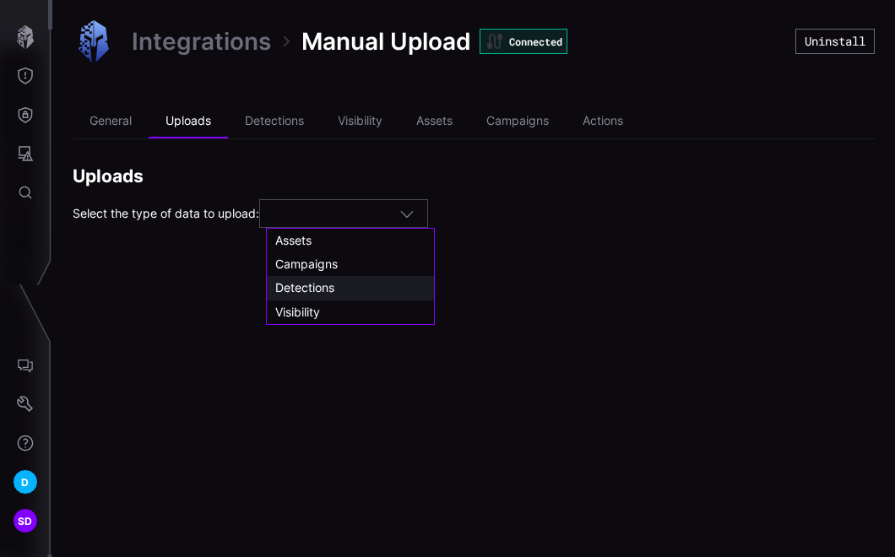
click at [312, 289] on span "Detections" at bounding box center [304, 287] width 59 height 14
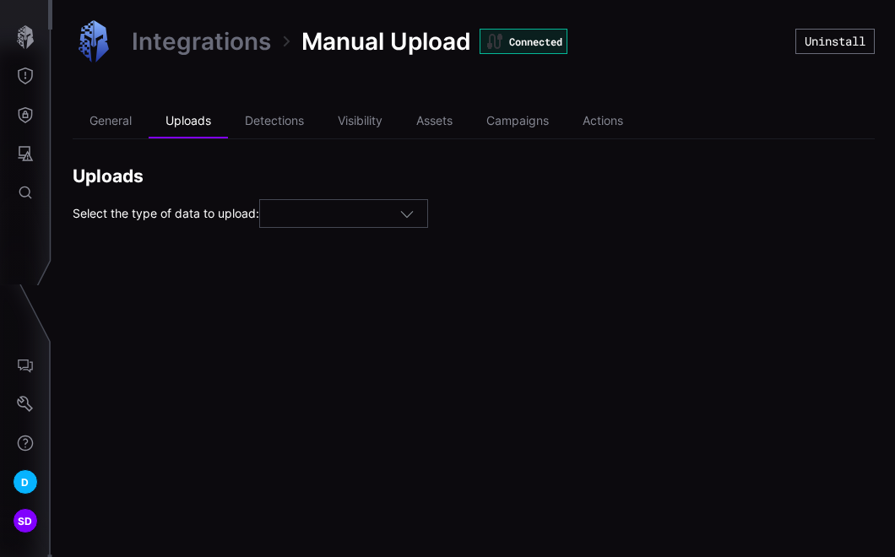
type input "**********"
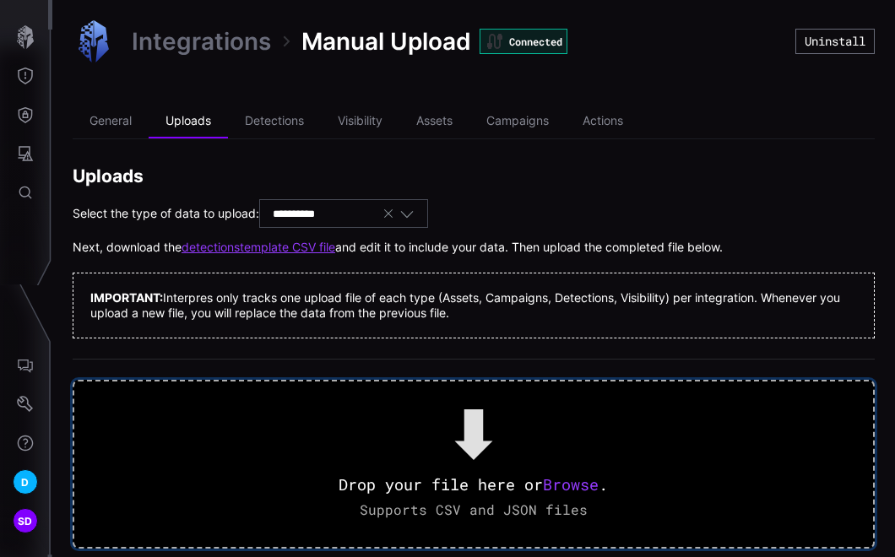
click at [571, 481] on span "Browse" at bounding box center [572, 484] width 56 height 20
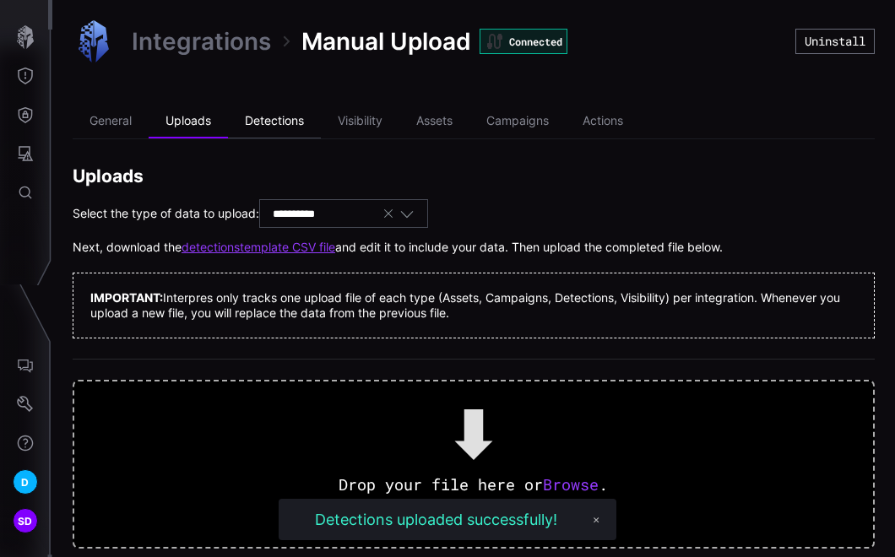
click at [284, 115] on li "Detections" at bounding box center [274, 122] width 93 height 34
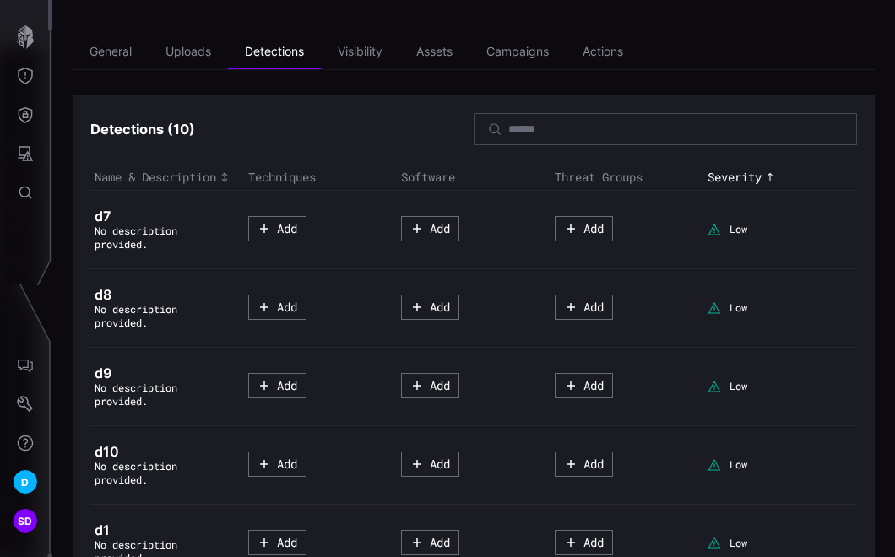
scroll to position [68, 0]
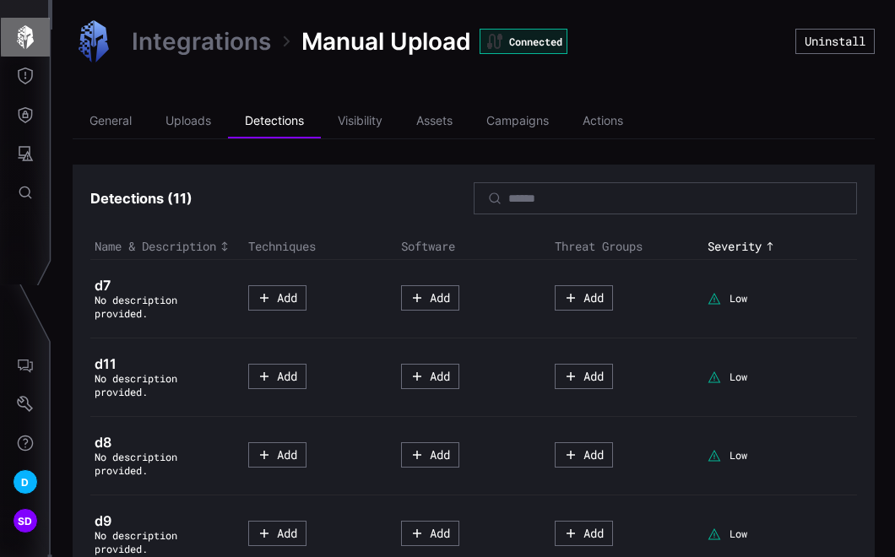
click at [17, 31] on icon "button" at bounding box center [26, 37] width 24 height 24
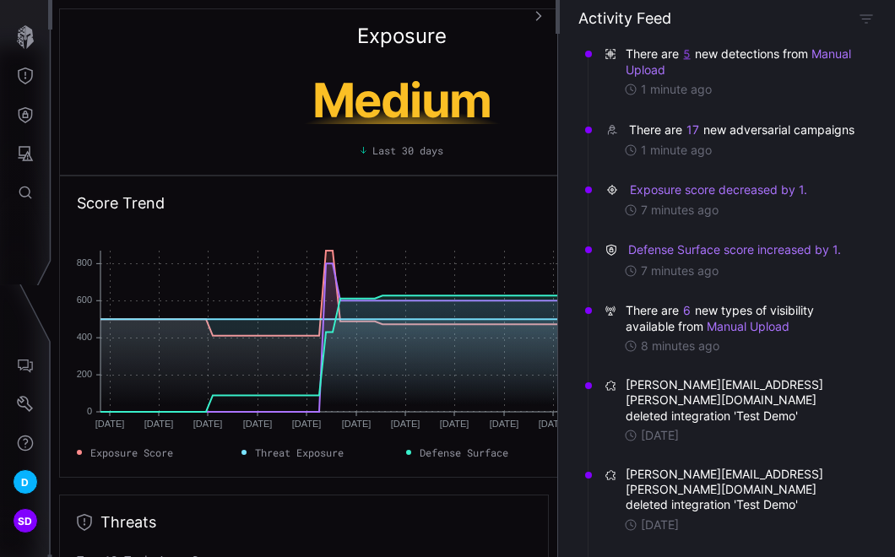
click at [684, 52] on button "5" at bounding box center [687, 53] width 8 height 15
click at [853, 51] on div "There are 5 new detections from Manual Upload 1 minute ago" at bounding box center [731, 72] width 278 height 76
click at [687, 129] on button "17" at bounding box center [692, 129] width 13 height 15
click at [853, 79] on div "There are 5 new detections from Manual Upload 1 minute ago" at bounding box center [731, 72] width 278 height 76
click at [24, 116] on icon "Defense Surface" at bounding box center [26, 115] width 14 height 16
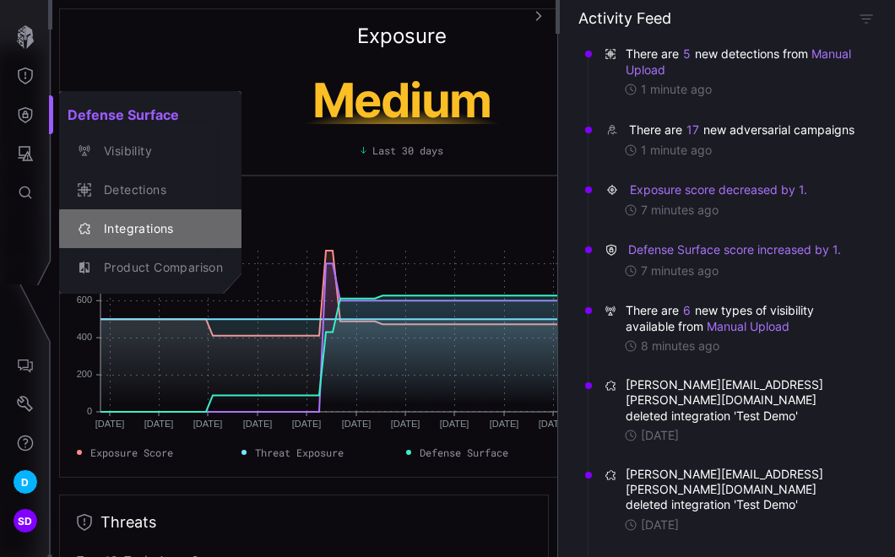
click at [127, 237] on div "Integrations" at bounding box center [158, 229] width 127 height 21
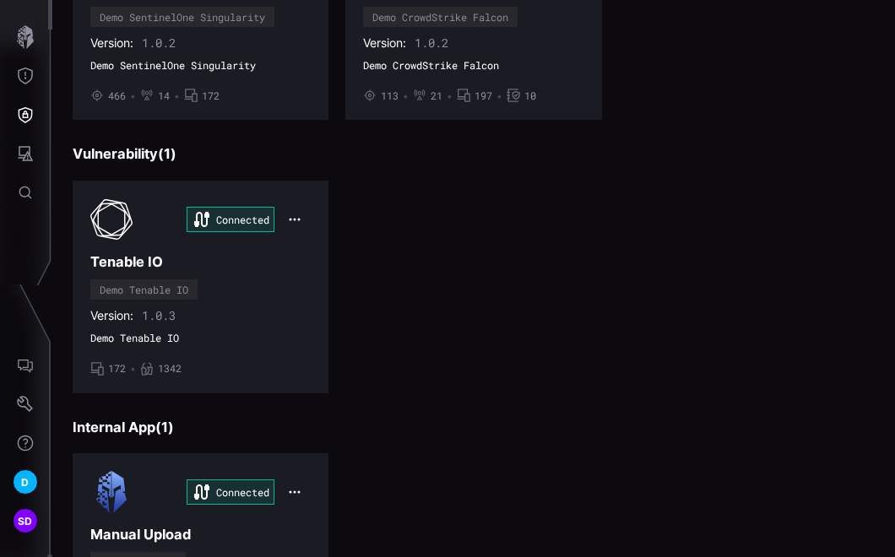
scroll to position [678, 0]
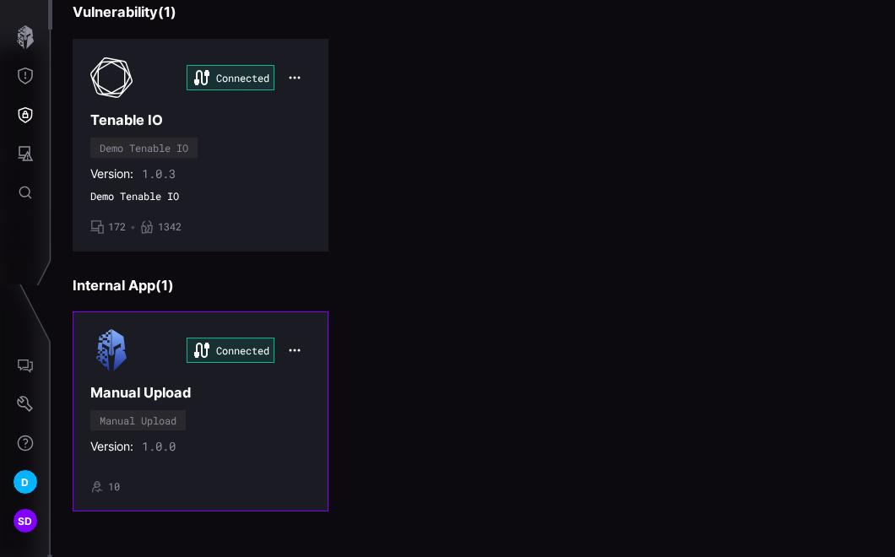
click at [237, 397] on div "Connected Manual Upload Manual Upload Version: 1.0.0 • 10" at bounding box center [200, 411] width 220 height 164
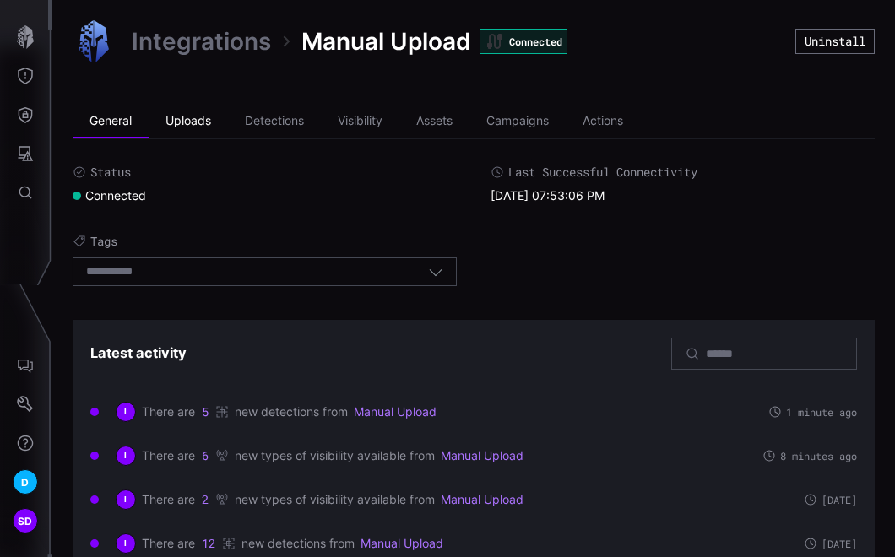
click at [192, 115] on li "Uploads" at bounding box center [188, 122] width 79 height 34
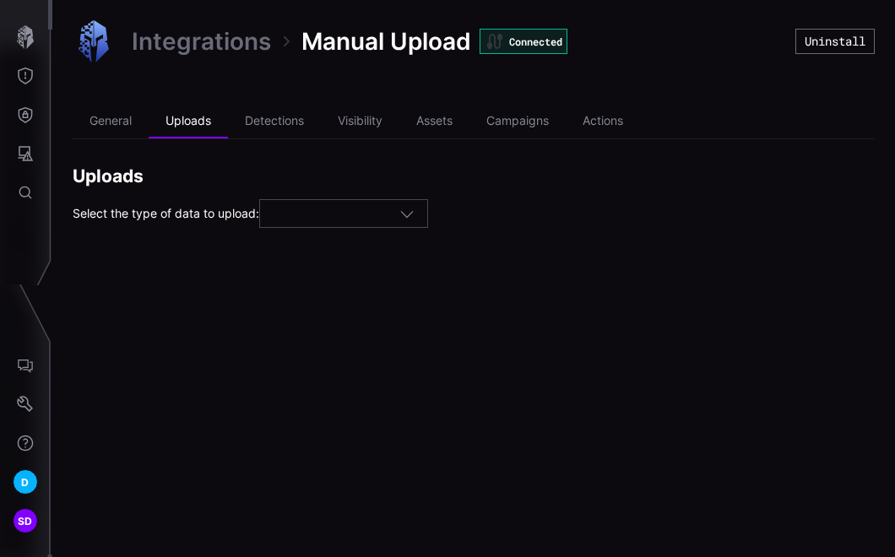
click at [398, 214] on div at bounding box center [336, 214] width 127 height 15
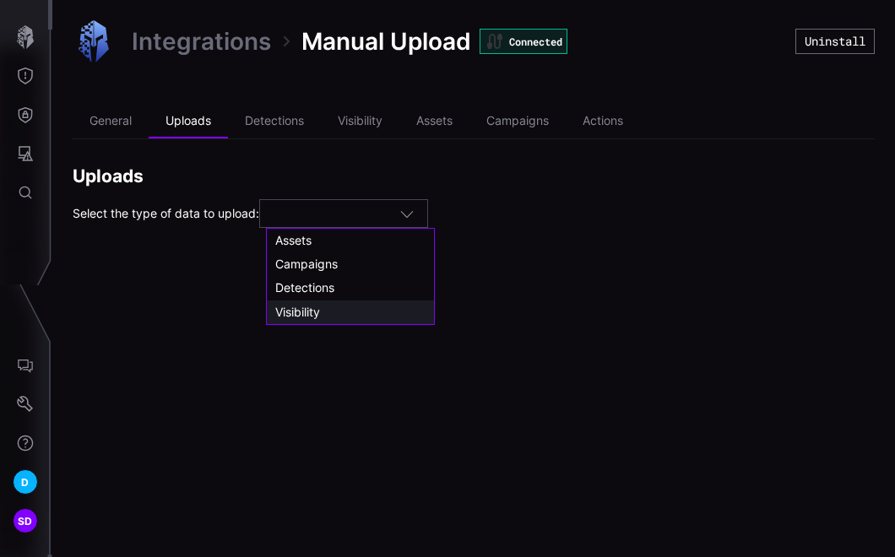
click at [301, 312] on span "Visibility" at bounding box center [297, 312] width 45 height 14
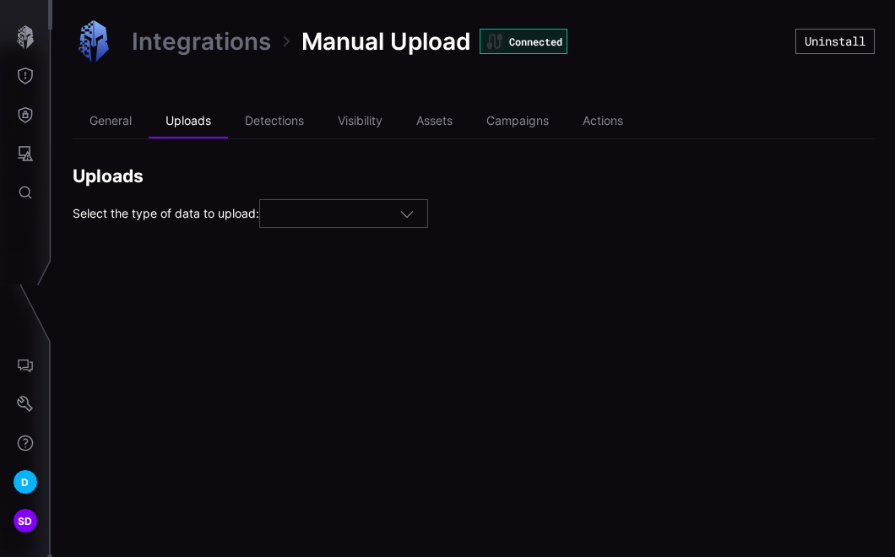
type input "**********"
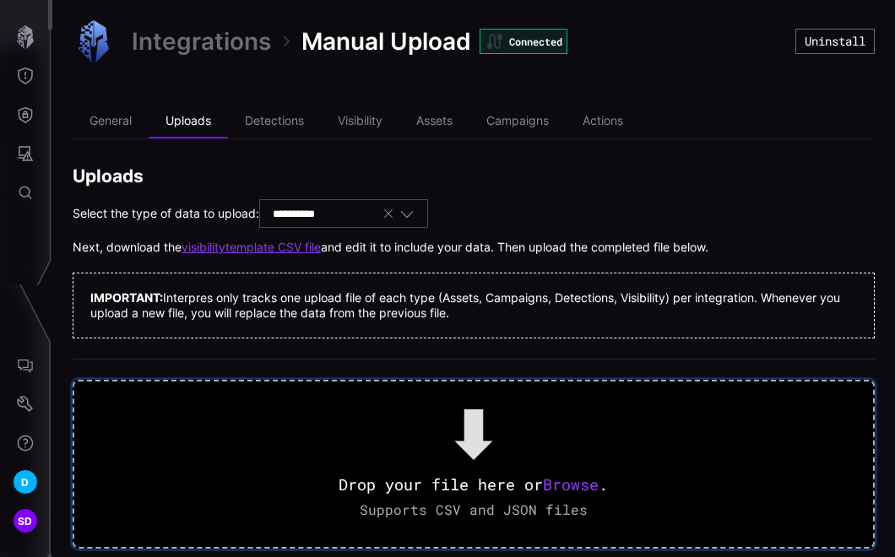
click at [568, 483] on span "Browse" at bounding box center [572, 484] width 56 height 20
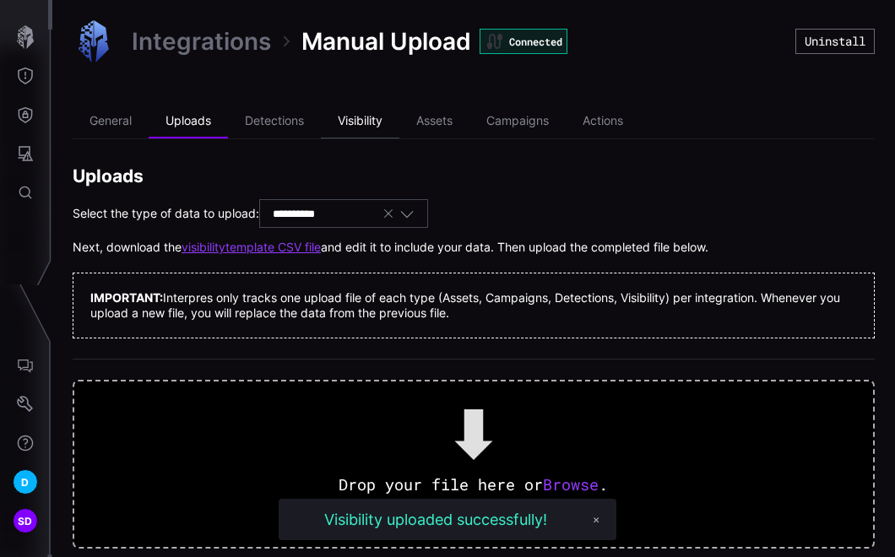
click at [360, 119] on li "Visibility" at bounding box center [360, 122] width 79 height 34
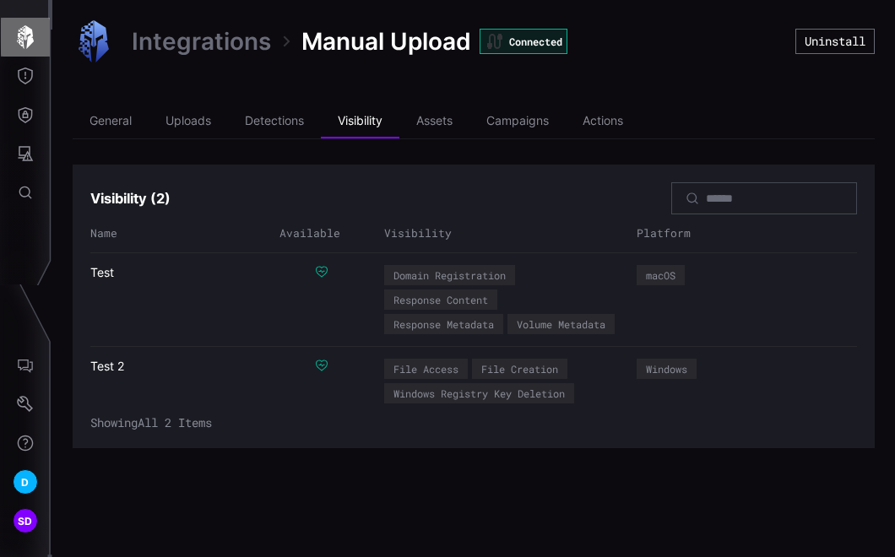
click at [24, 35] on icon "button" at bounding box center [25, 37] width 17 height 24
